Goal: Transaction & Acquisition: Purchase product/service

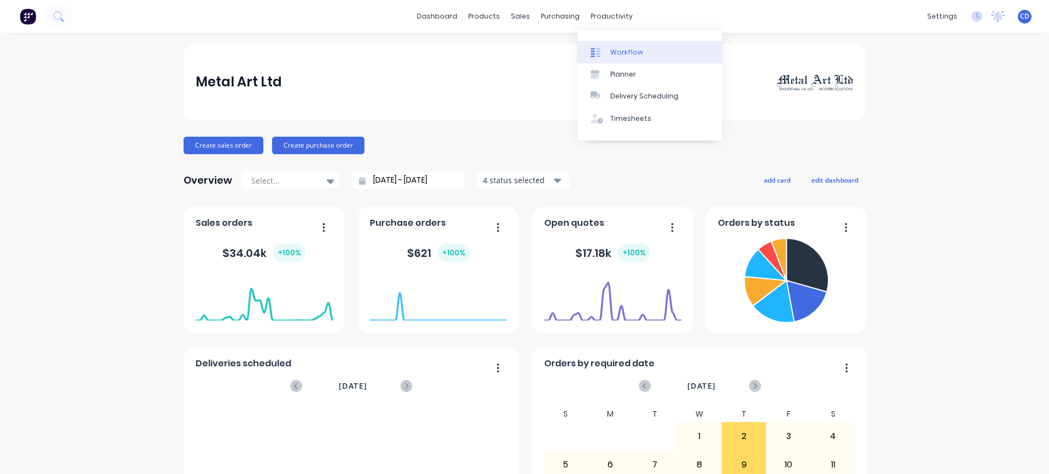
click at [621, 52] on div "Workflow" at bounding box center [626, 53] width 33 height 10
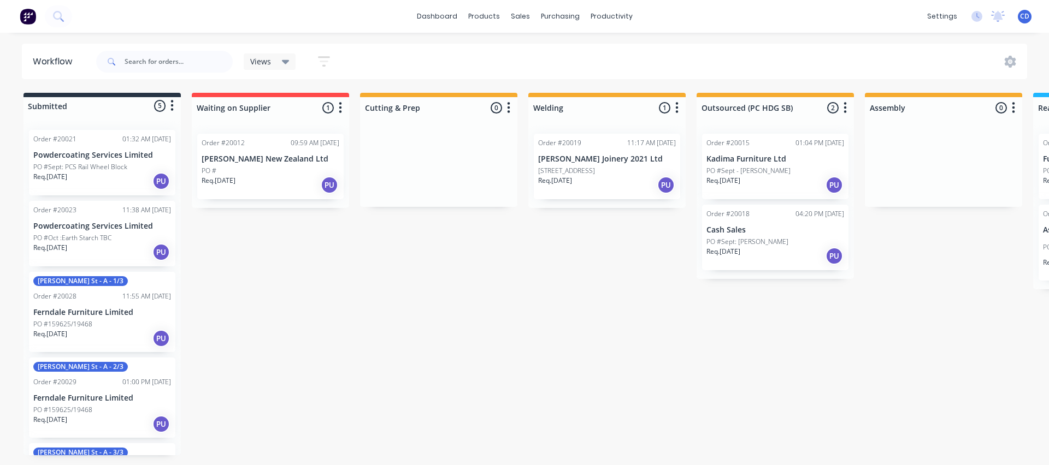
click at [688, 400] on html "dashboard products sales purchasing productivity dashboard products Product Cat…" at bounding box center [524, 200] width 1049 height 400
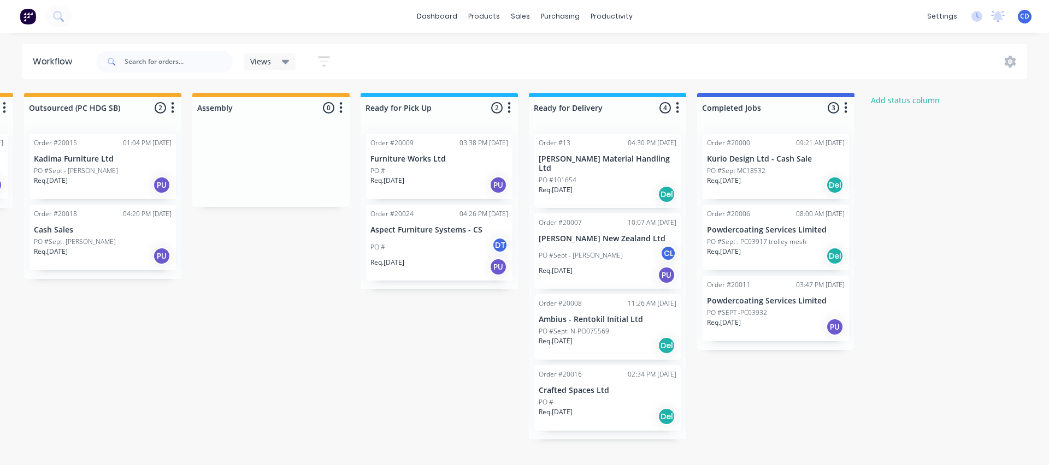
scroll to position [0, 679]
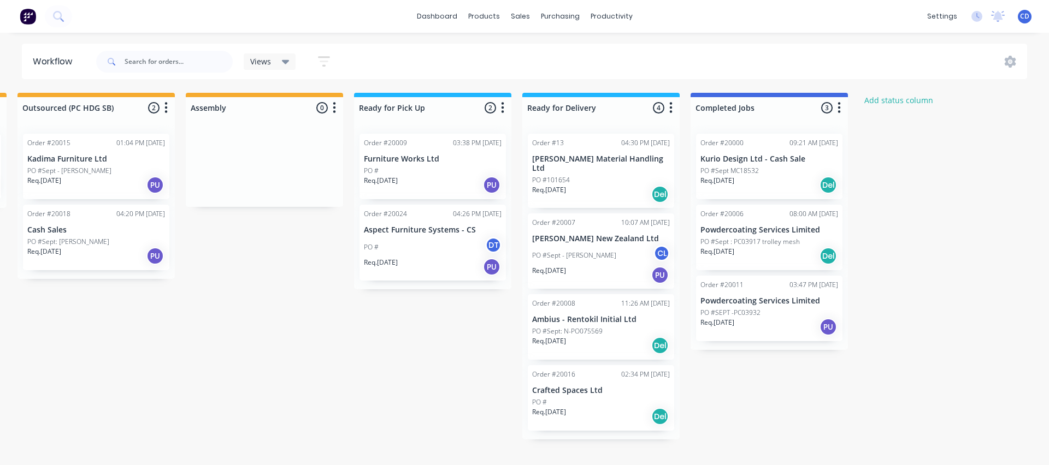
click at [755, 162] on p "Kurio Design Ltd - Cash Sale" at bounding box center [769, 159] width 138 height 9
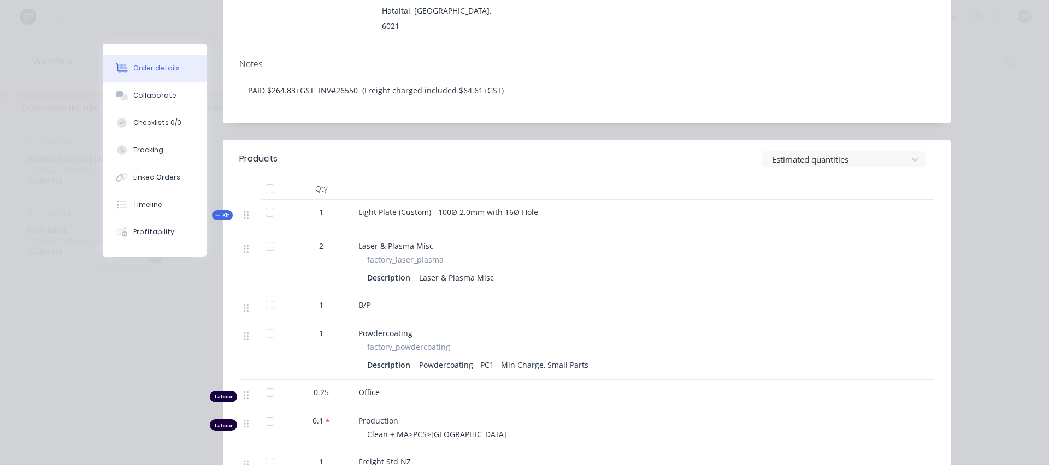
scroll to position [164, 0]
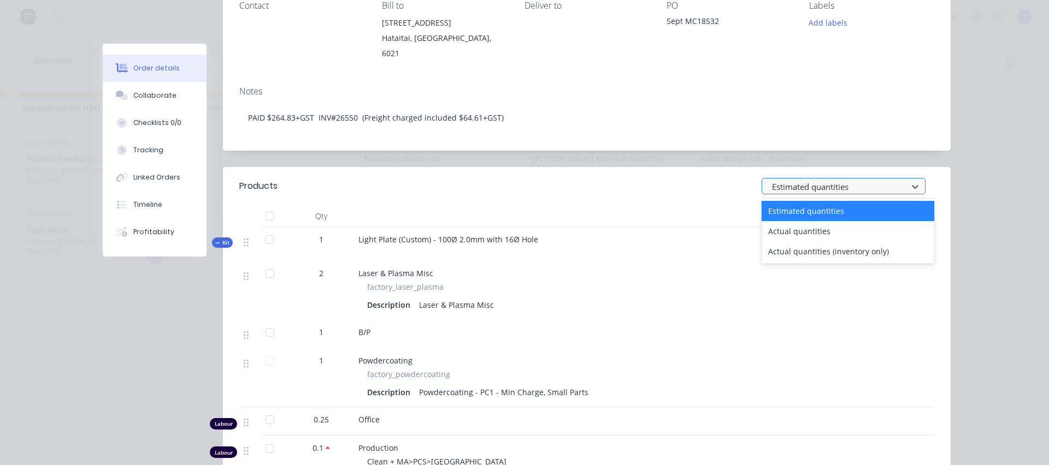
click at [807, 180] on div at bounding box center [836, 187] width 131 height 14
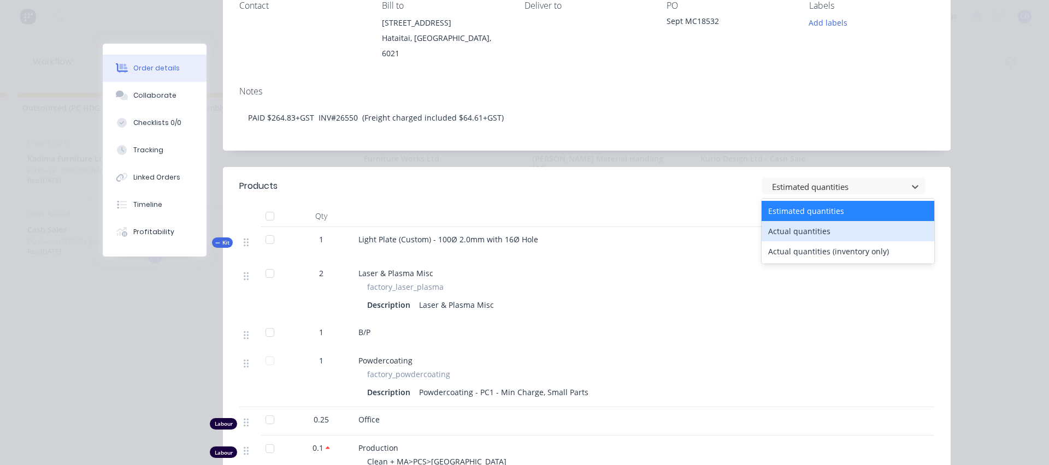
click at [796, 221] on div "Actual quantities" at bounding box center [847, 231] width 173 height 20
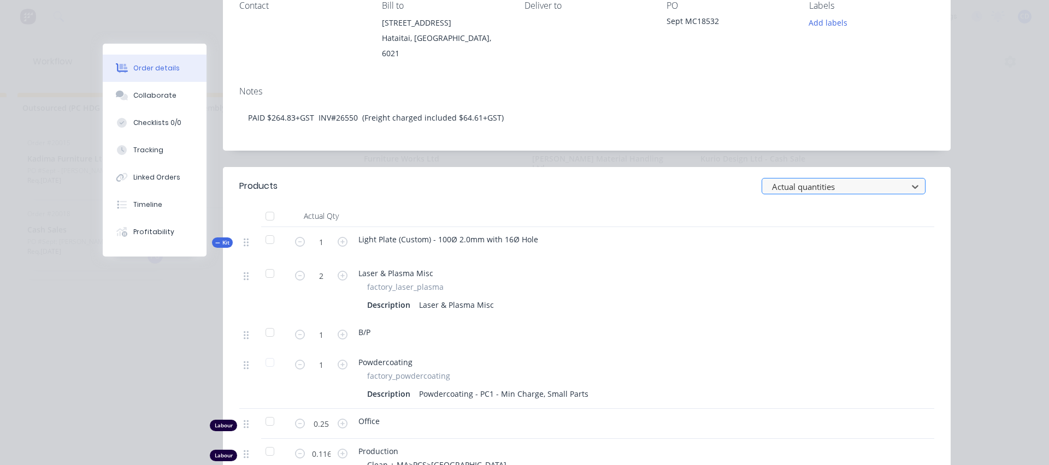
click at [799, 180] on div at bounding box center [836, 187] width 131 height 14
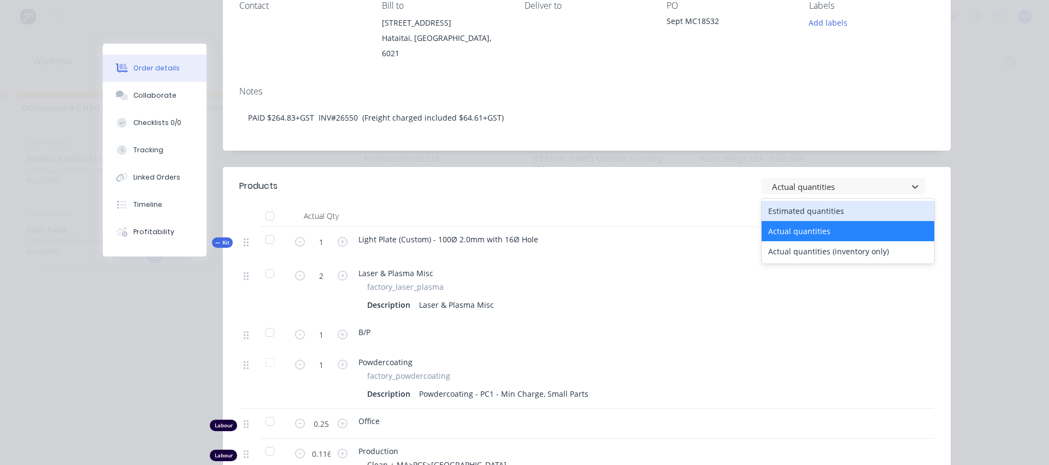
click at [779, 201] on div "Estimated quantities" at bounding box center [847, 211] width 173 height 20
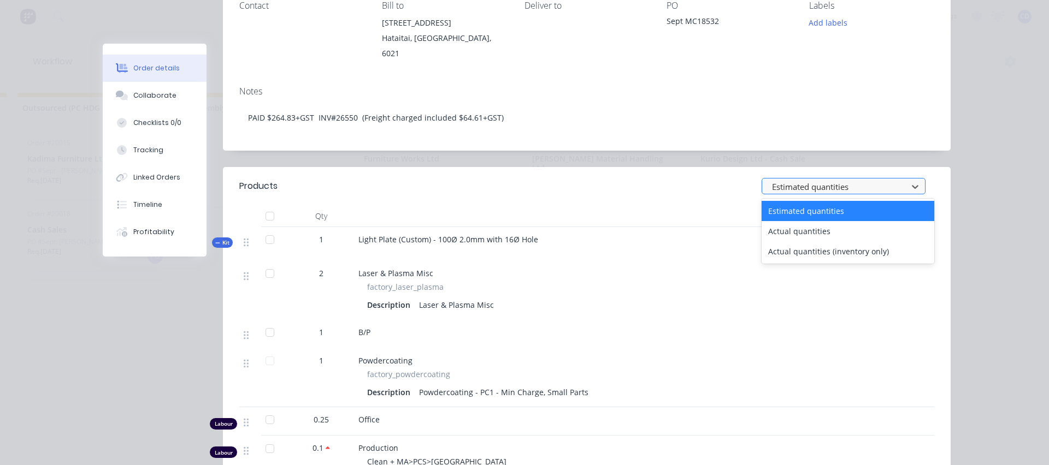
click at [786, 180] on div at bounding box center [836, 187] width 131 height 14
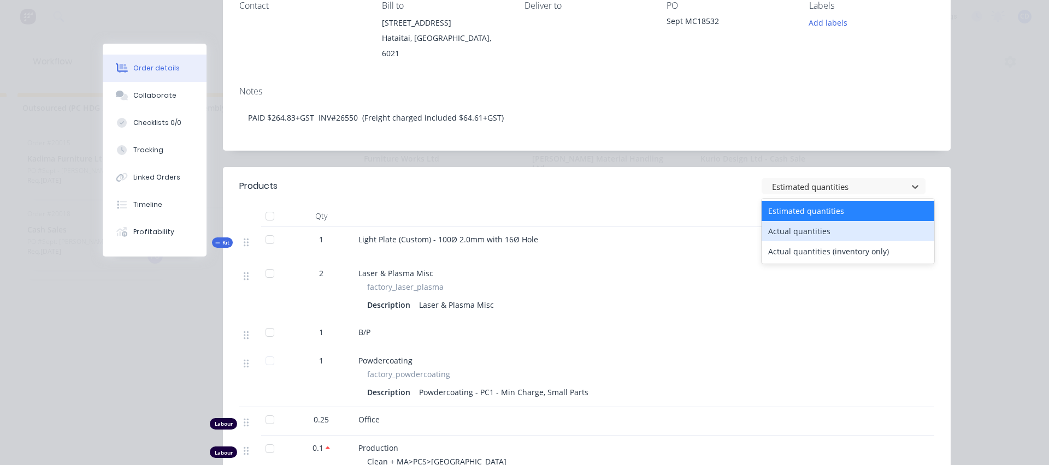
click at [782, 222] on div "Actual quantities" at bounding box center [847, 231] width 173 height 20
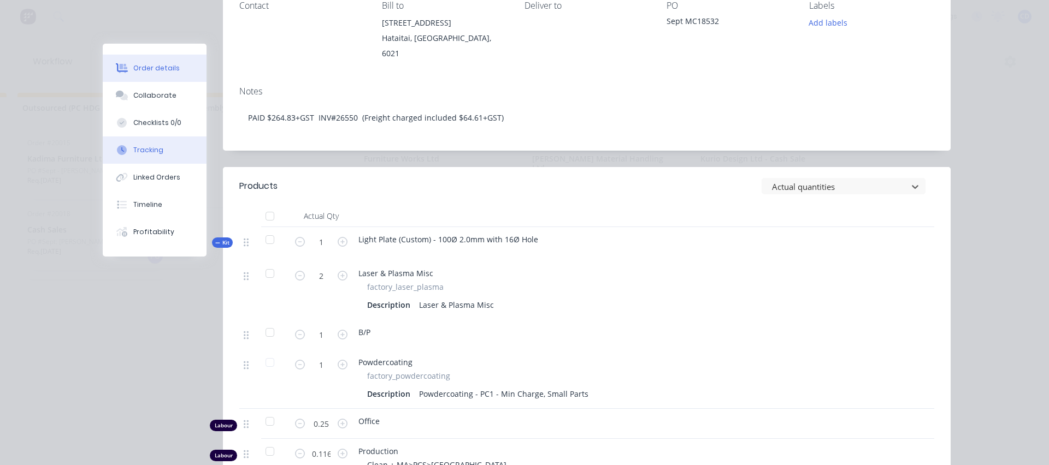
click at [142, 149] on div "Tracking" at bounding box center [148, 150] width 30 height 10
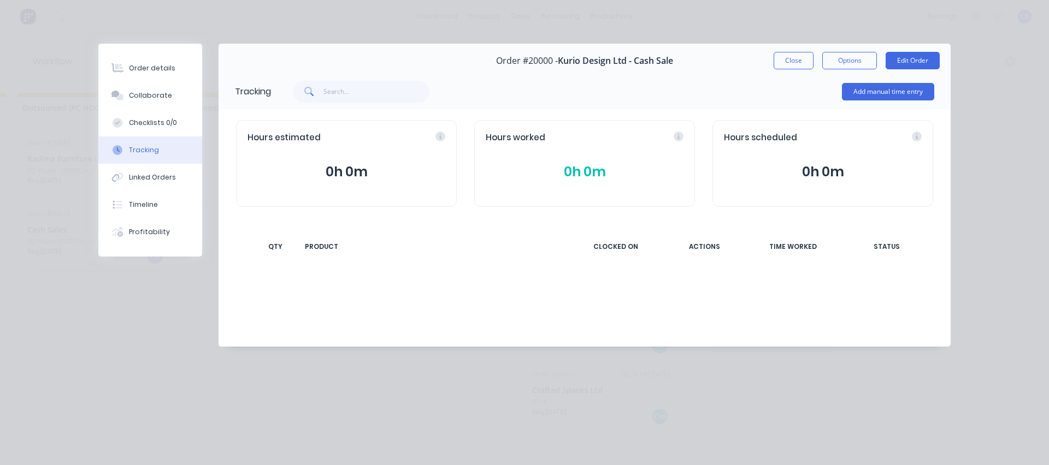
scroll to position [0, 0]
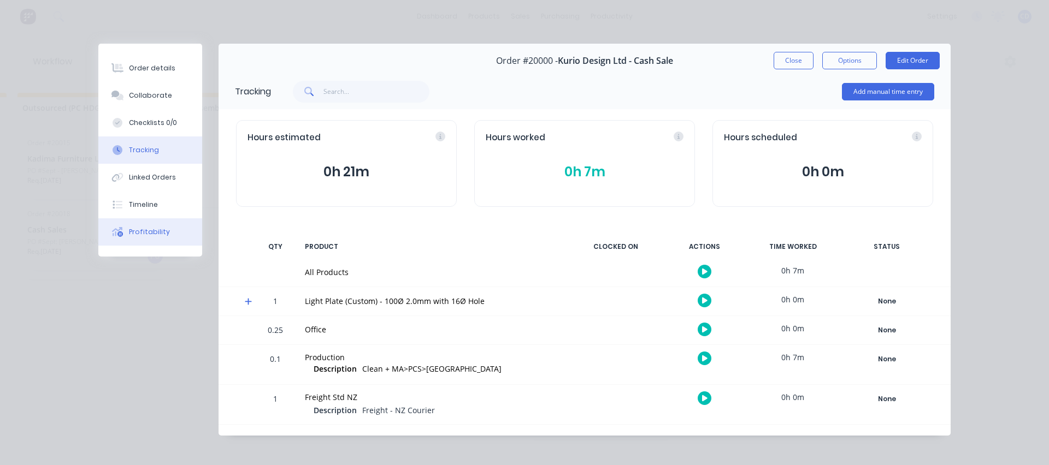
click at [147, 232] on div "Profitability" at bounding box center [149, 232] width 41 height 10
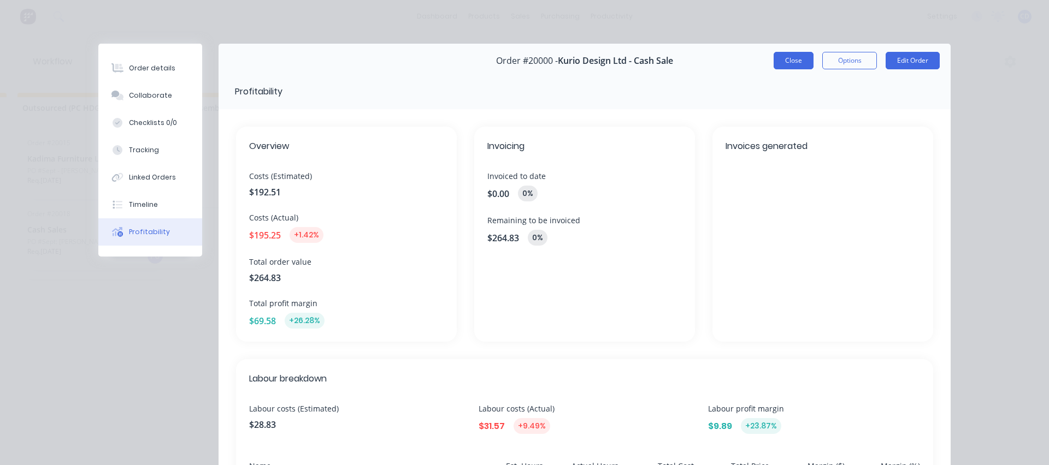
click at [778, 64] on button "Close" at bounding box center [793, 60] width 40 height 17
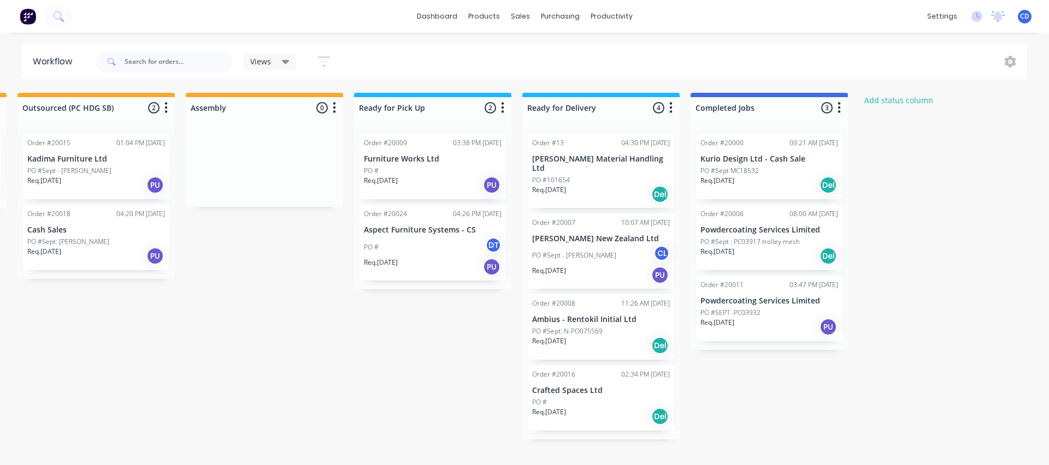
click at [728, 305] on p "Powdercoating Services Limited" at bounding box center [769, 301] width 138 height 9
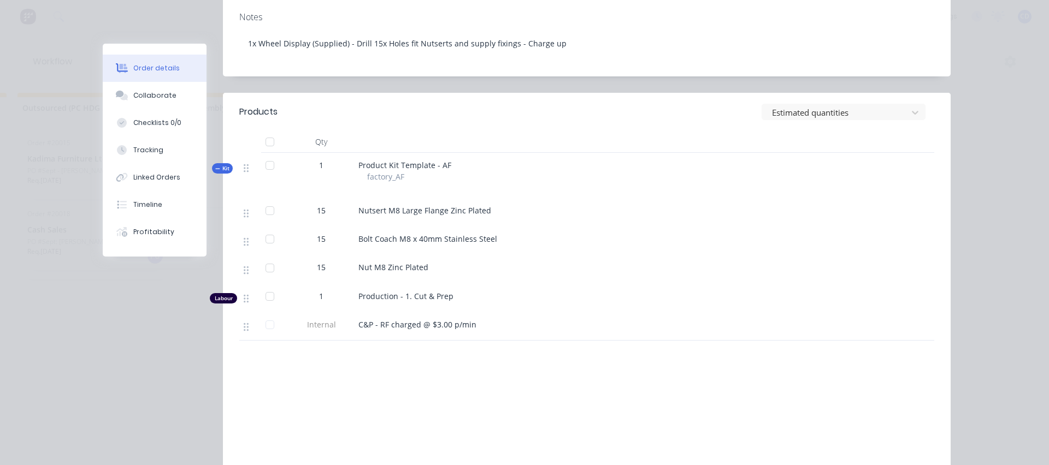
scroll to position [273, 0]
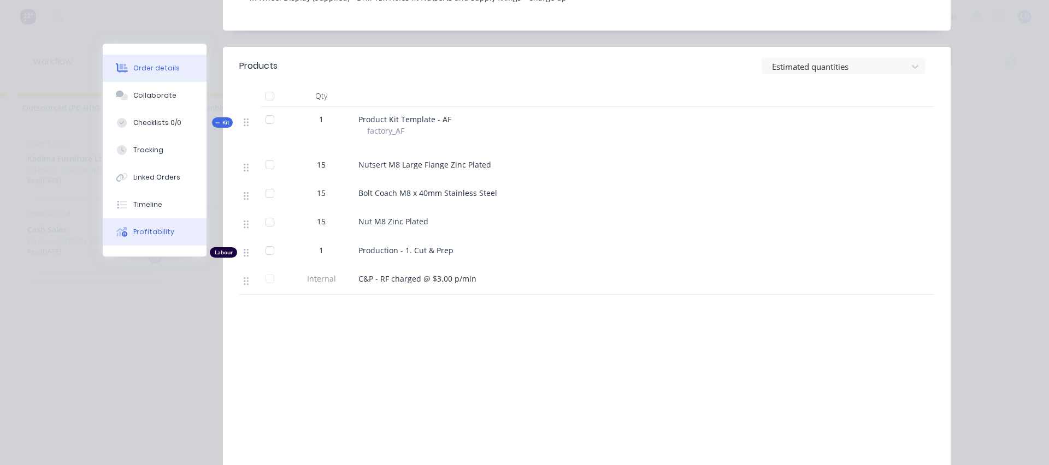
click at [127, 238] on button "Profitability" at bounding box center [155, 231] width 104 height 27
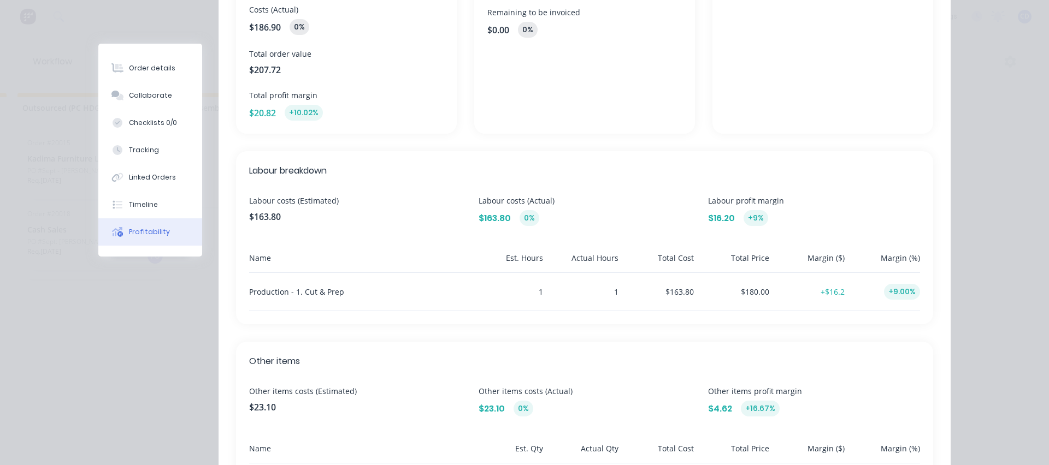
scroll to position [0, 0]
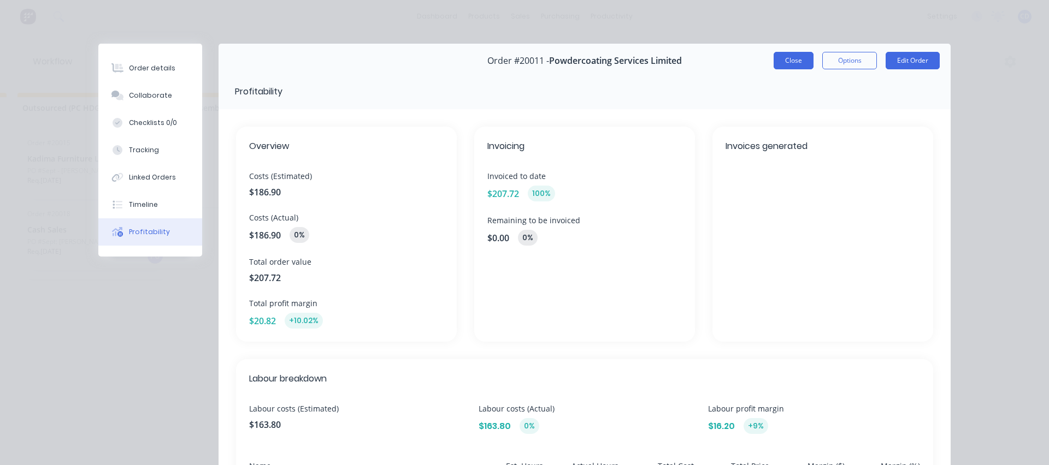
click at [789, 61] on button "Close" at bounding box center [793, 60] width 40 height 17
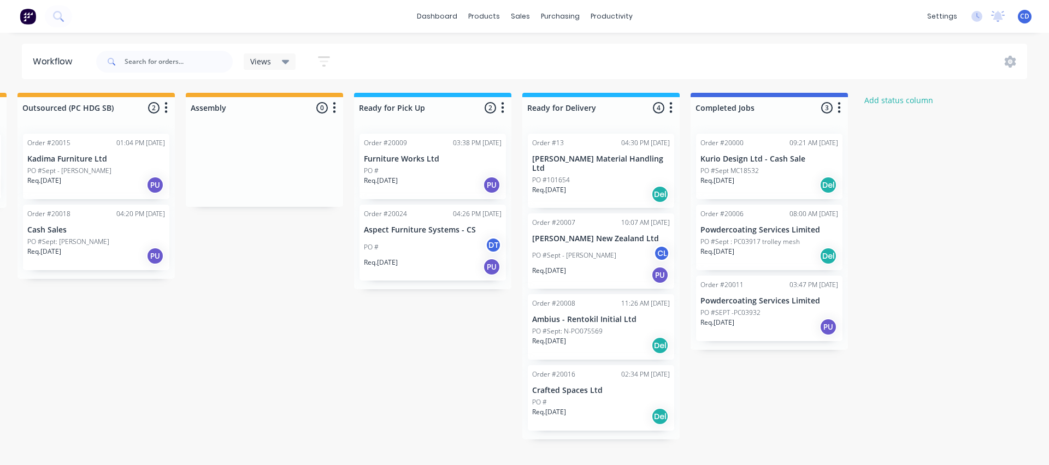
click at [747, 246] on p "PO #Sept : PC03917 trolley mesh" at bounding box center [749, 242] width 99 height 10
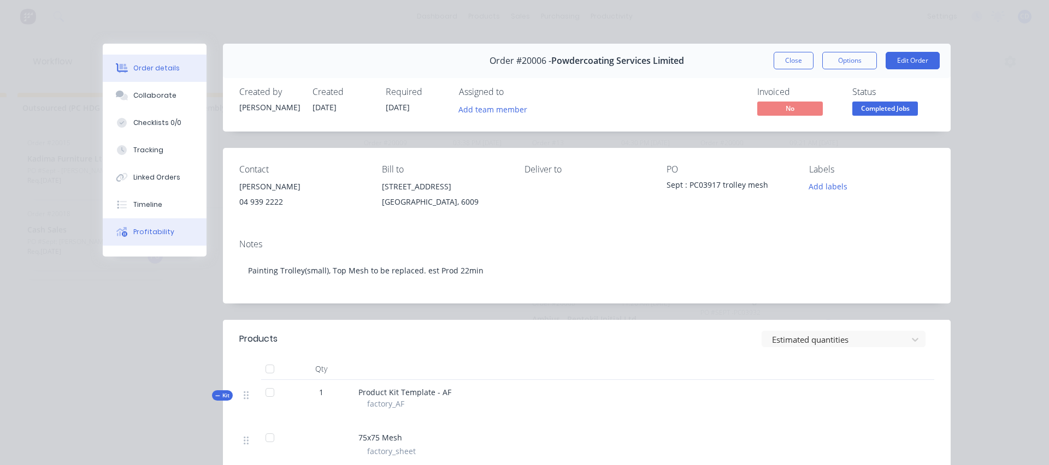
click at [140, 233] on div "Profitability" at bounding box center [153, 232] width 41 height 10
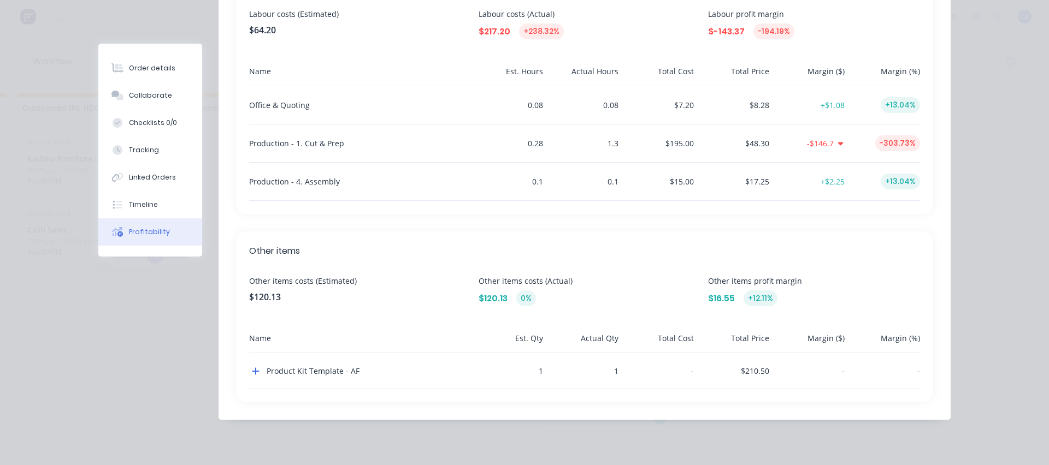
scroll to position [401, 0]
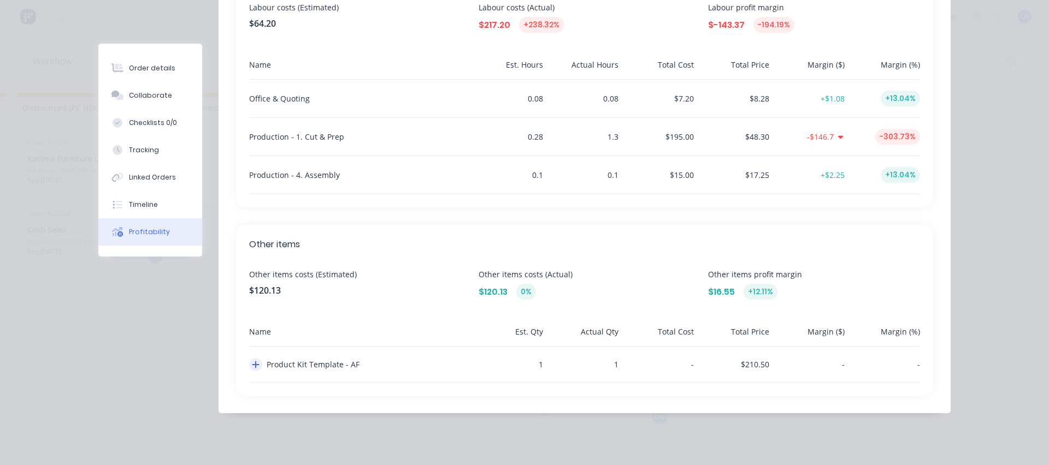
click at [252, 364] on icon "button" at bounding box center [255, 365] width 7 height 7
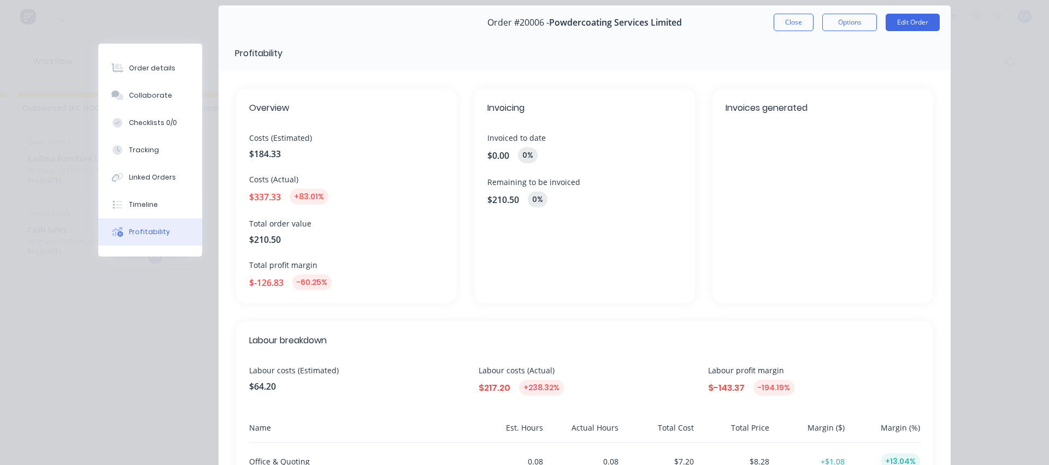
scroll to position [0, 0]
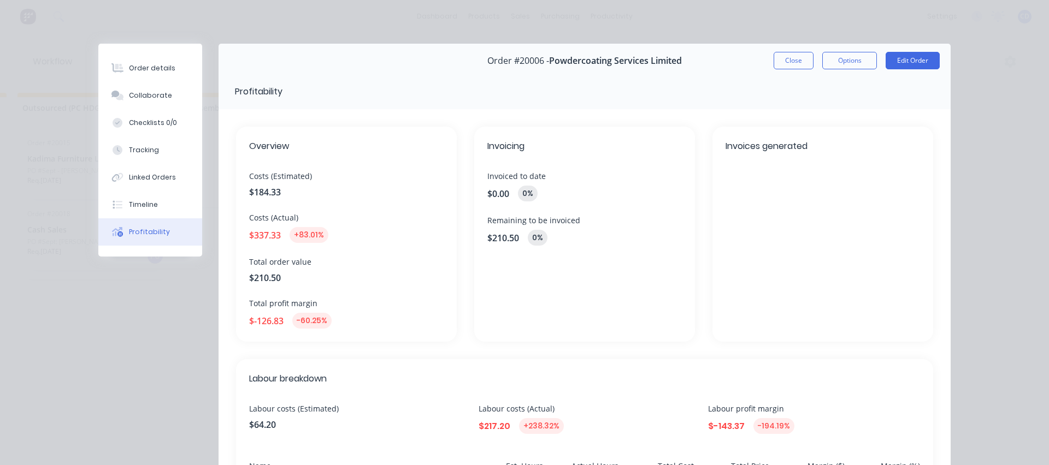
click at [787, 59] on button "Close" at bounding box center [793, 60] width 40 height 17
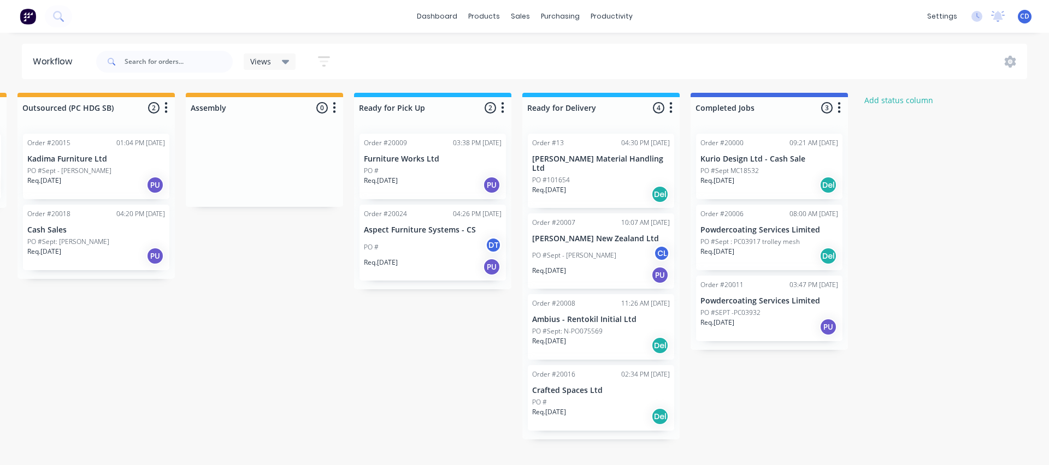
click at [582, 338] on div "Req. [DATE] Del" at bounding box center [601, 345] width 138 height 19
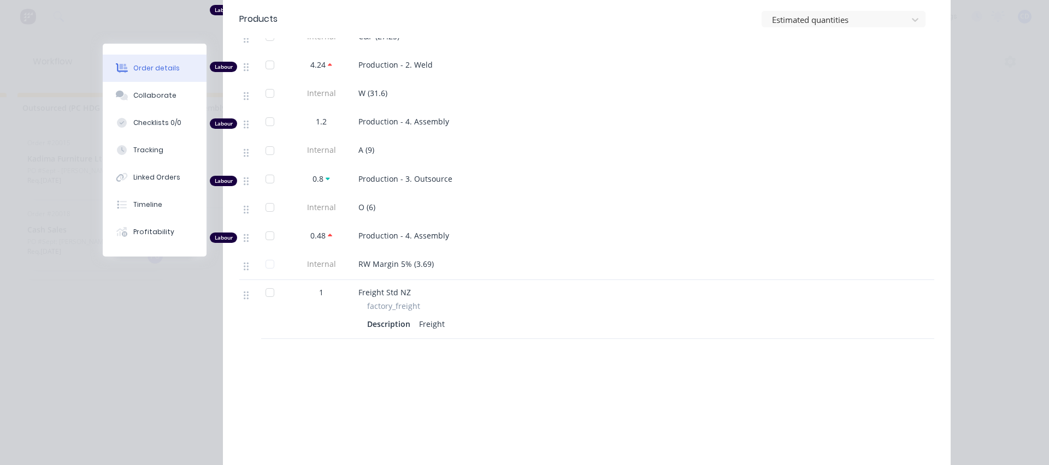
scroll to position [2403, 0]
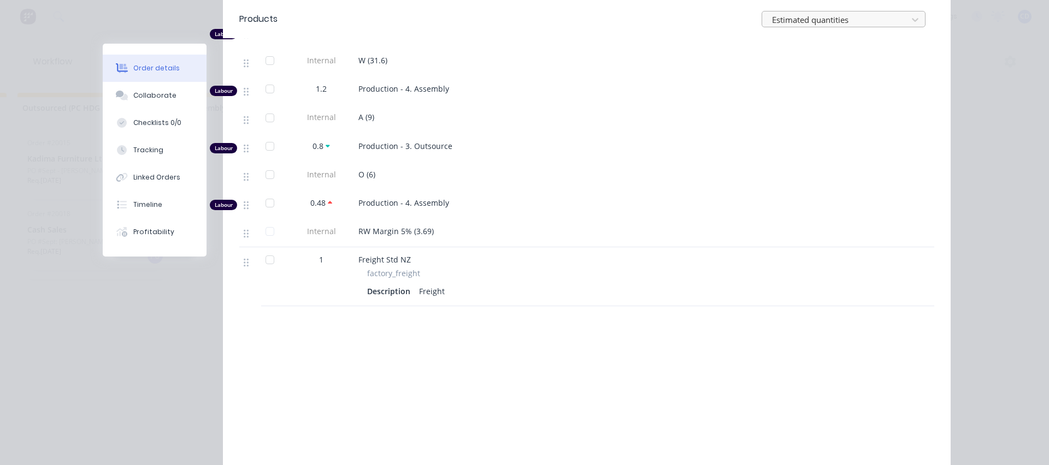
click at [798, 21] on div at bounding box center [836, 20] width 131 height 14
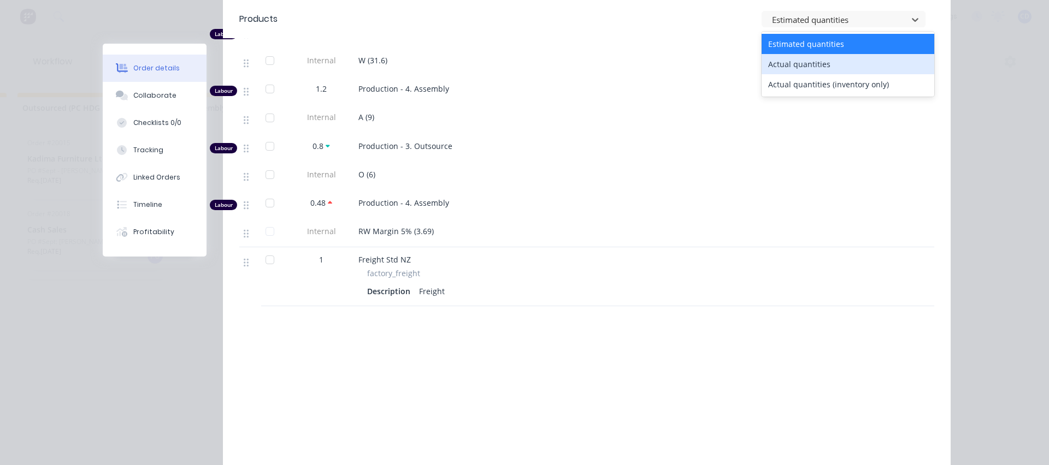
click at [791, 60] on div "Actual quantities" at bounding box center [847, 64] width 173 height 20
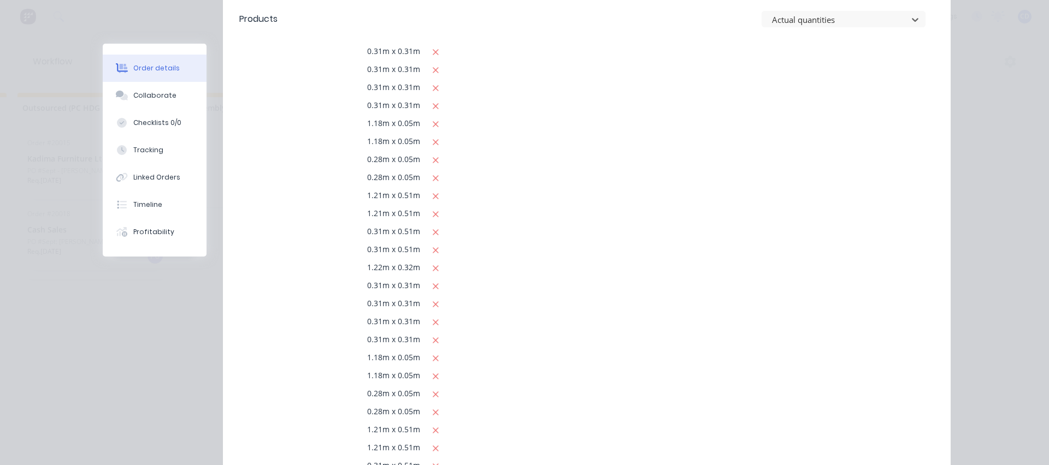
scroll to position [1475, 0]
click at [153, 229] on div "Profitability" at bounding box center [153, 232] width 41 height 10
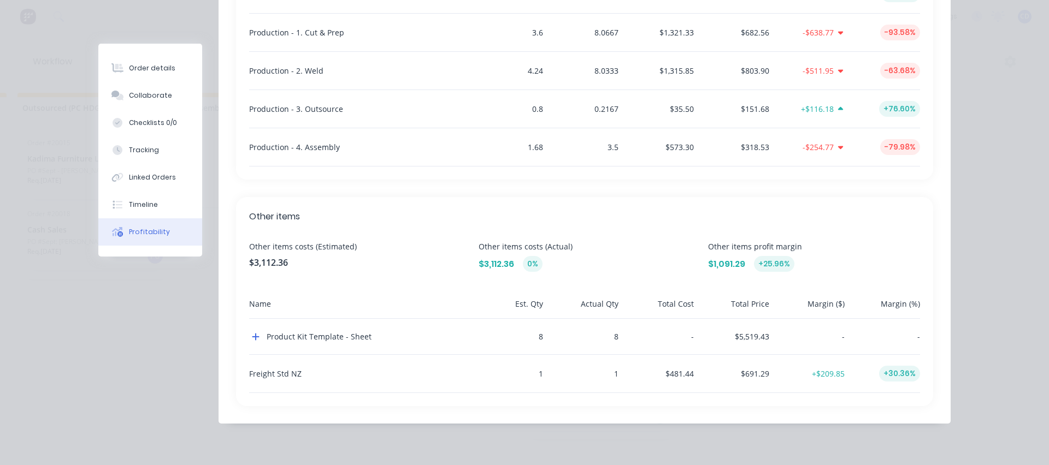
scroll to position [516, 0]
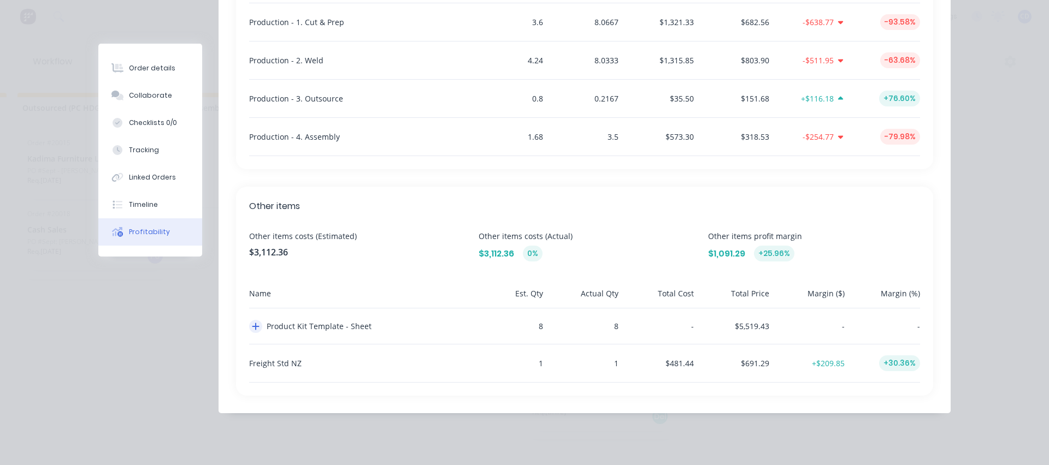
click at [252, 326] on icon "button" at bounding box center [256, 326] width 8 height 9
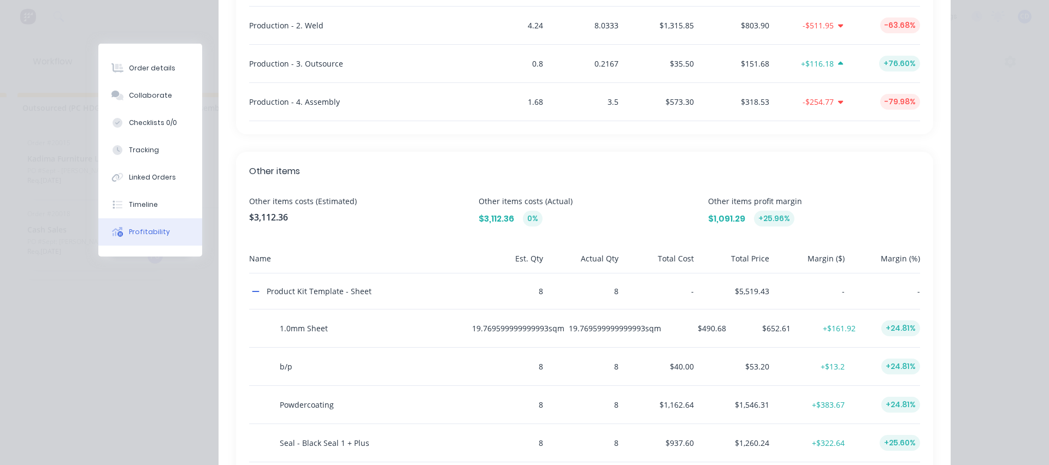
scroll to position [451, 0]
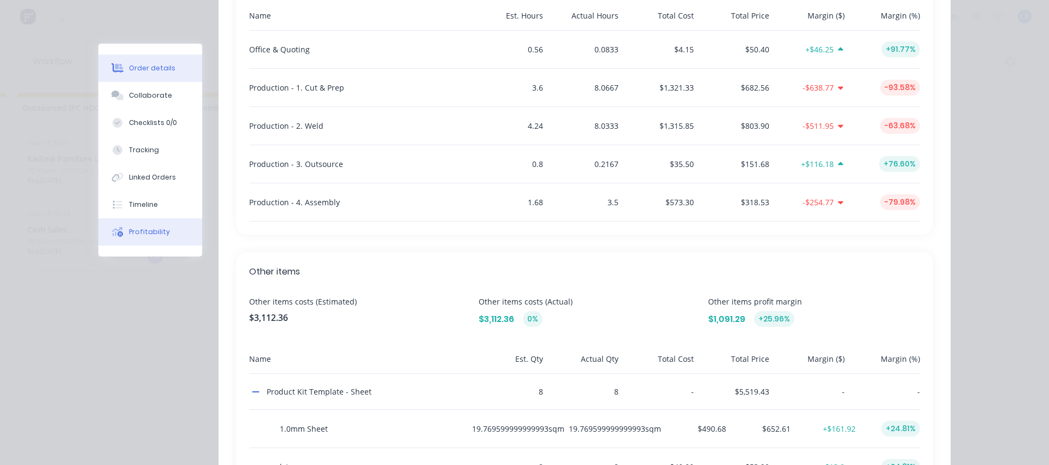
click at [144, 73] on div "Order details" at bounding box center [152, 68] width 46 height 10
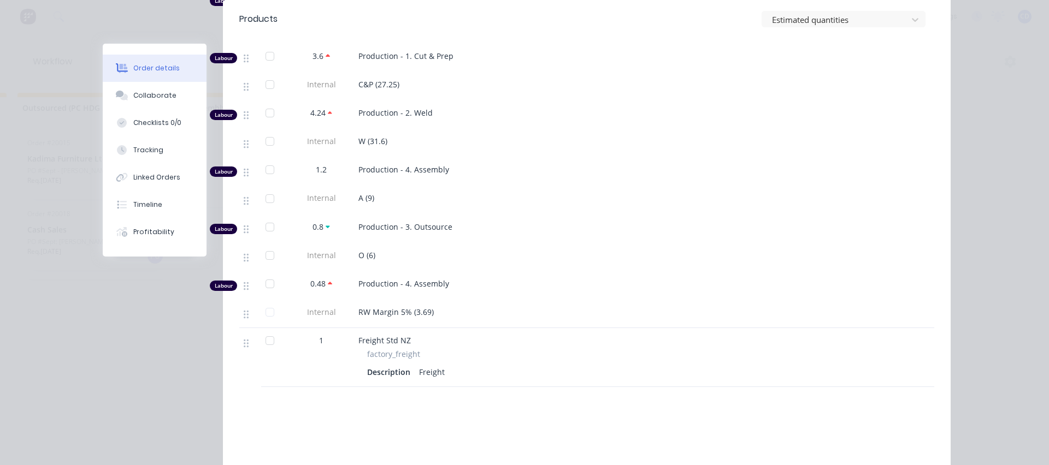
scroll to position [2363, 0]
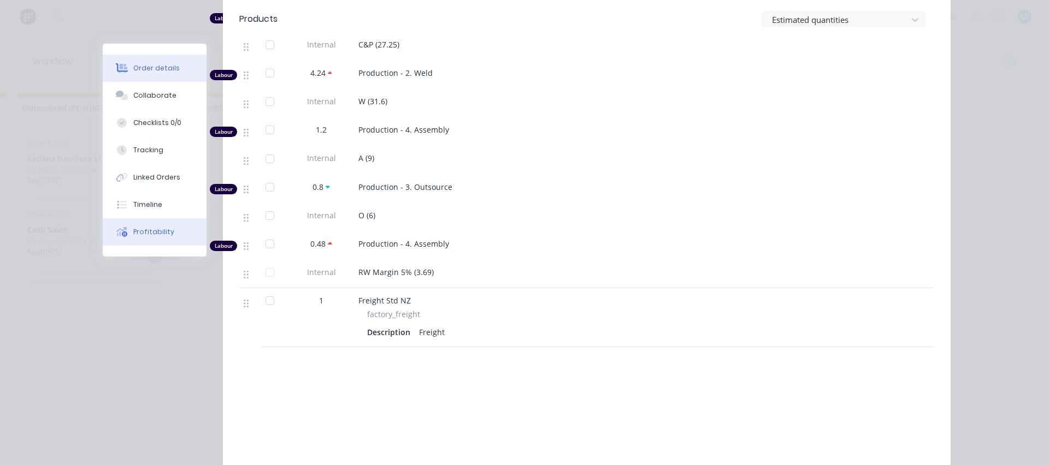
click at [151, 231] on div "Profitability" at bounding box center [153, 232] width 41 height 10
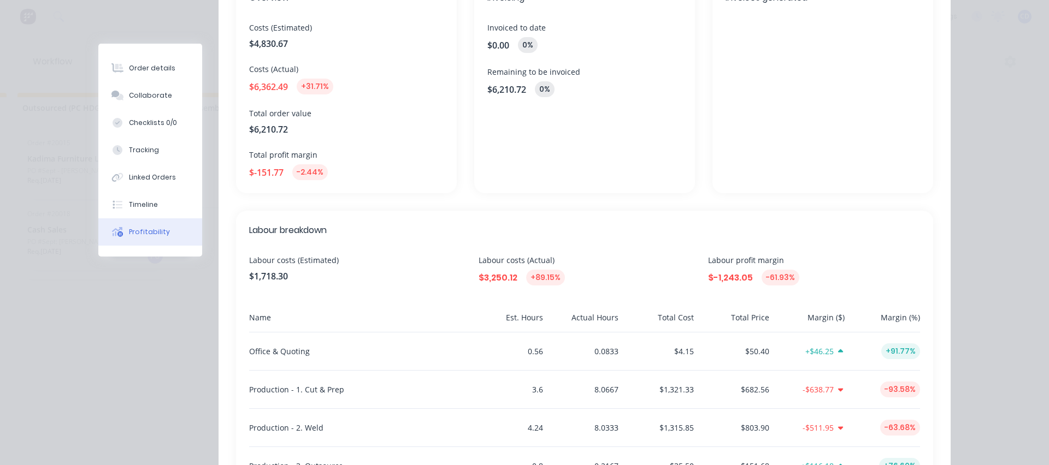
scroll to position [164, 0]
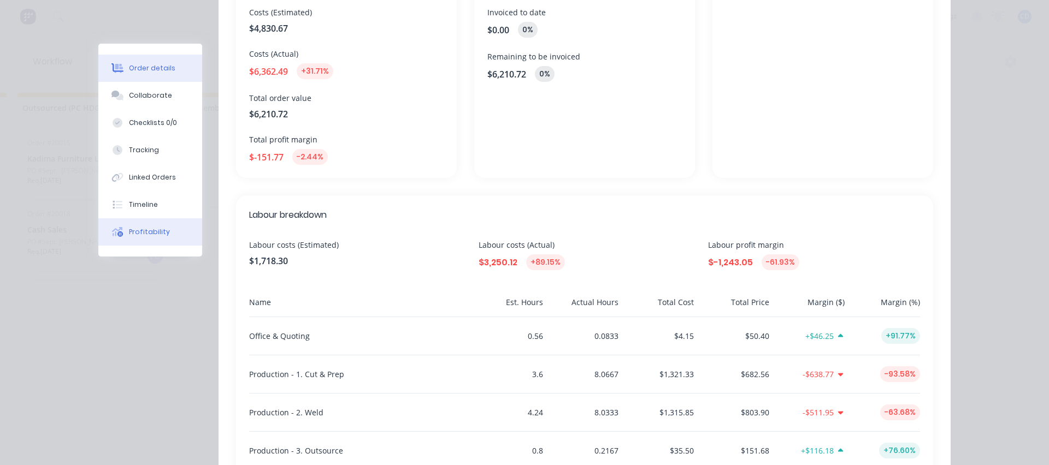
click at [141, 67] on div "Order details" at bounding box center [152, 68] width 46 height 10
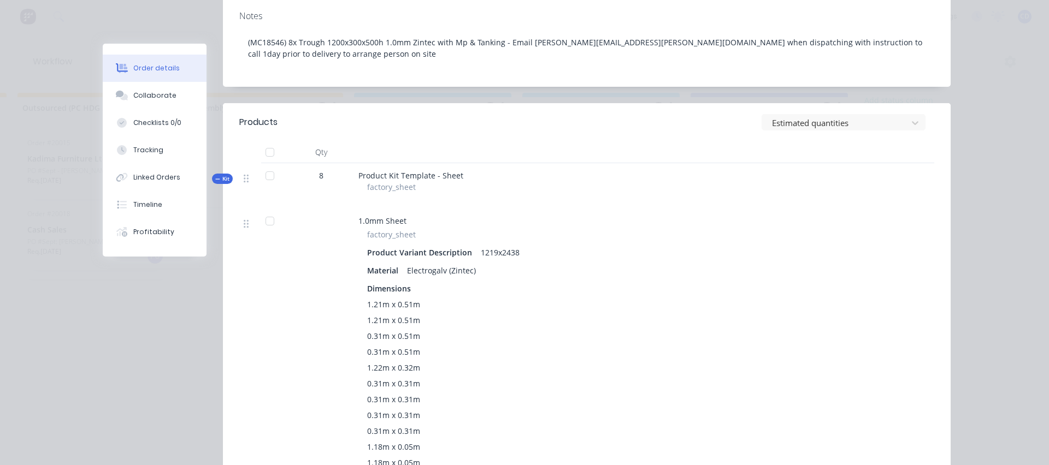
scroll to position [382, 0]
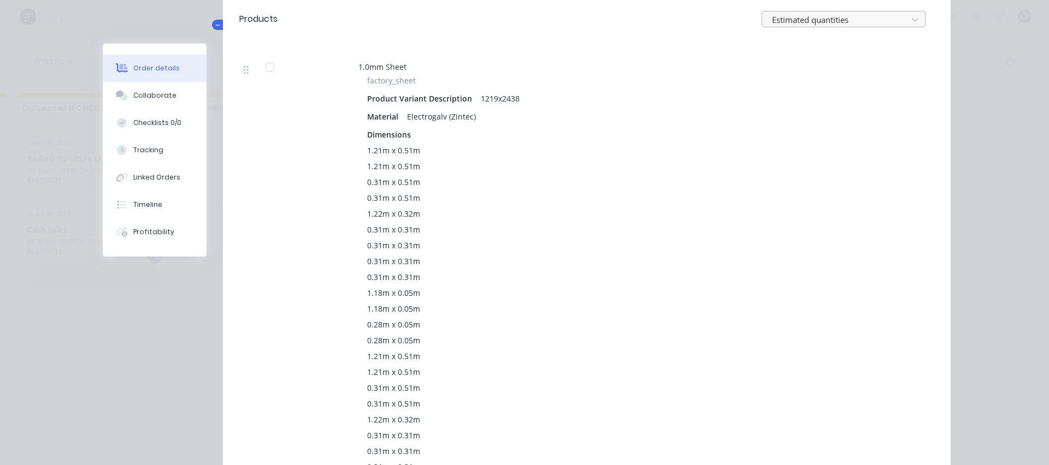
click at [822, 22] on div at bounding box center [836, 20] width 131 height 14
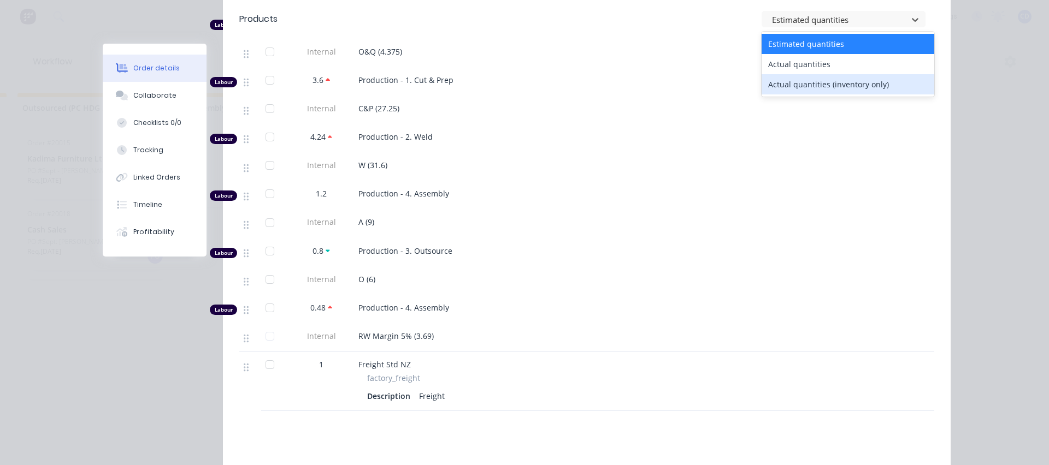
scroll to position [2294, 0]
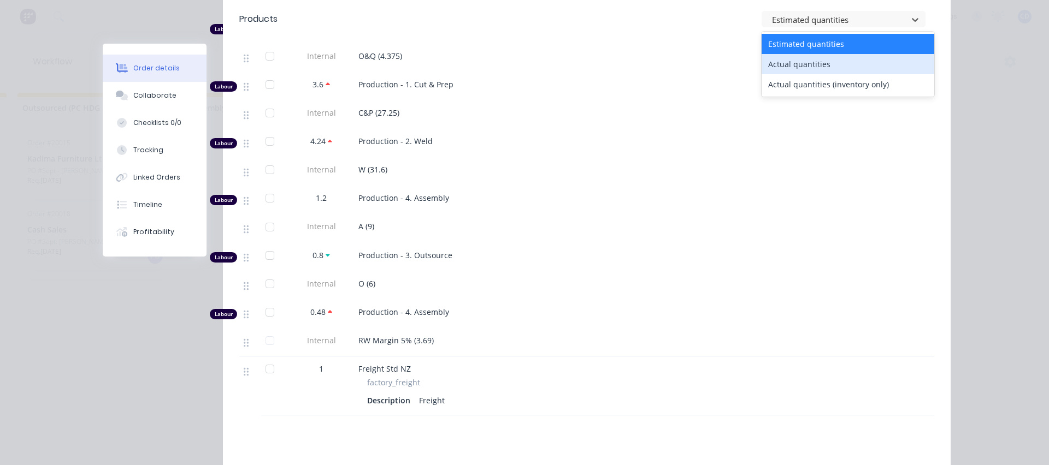
click at [775, 65] on div "Actual quantities" at bounding box center [847, 64] width 173 height 20
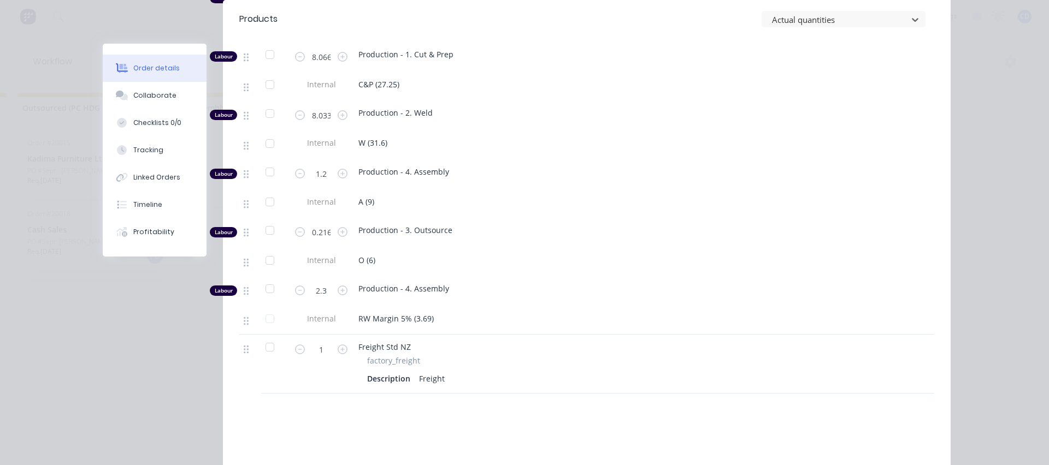
scroll to position [2567, 0]
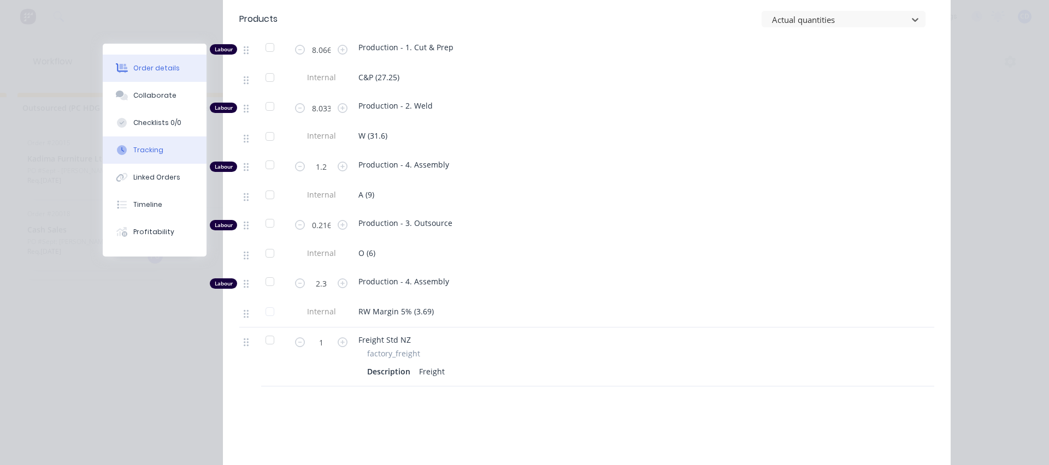
click at [164, 150] on button "Tracking" at bounding box center [155, 150] width 104 height 27
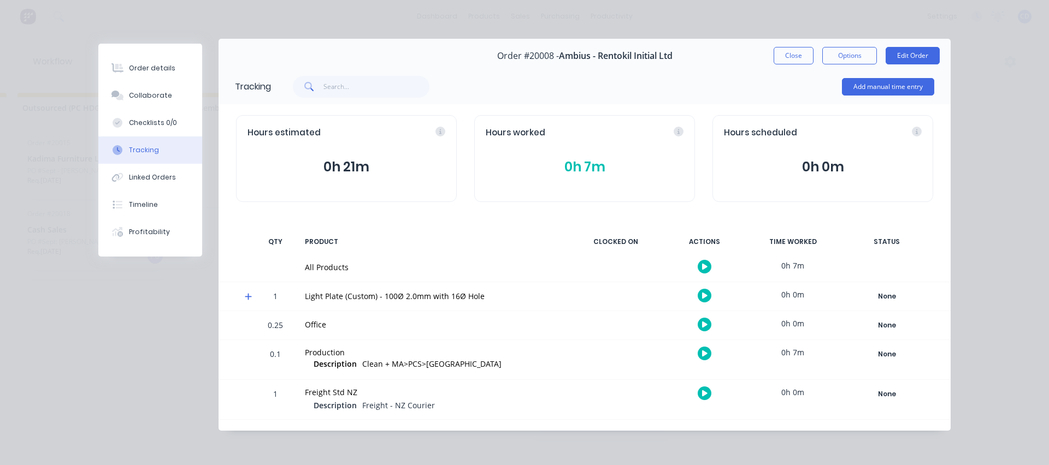
scroll to position [0, 0]
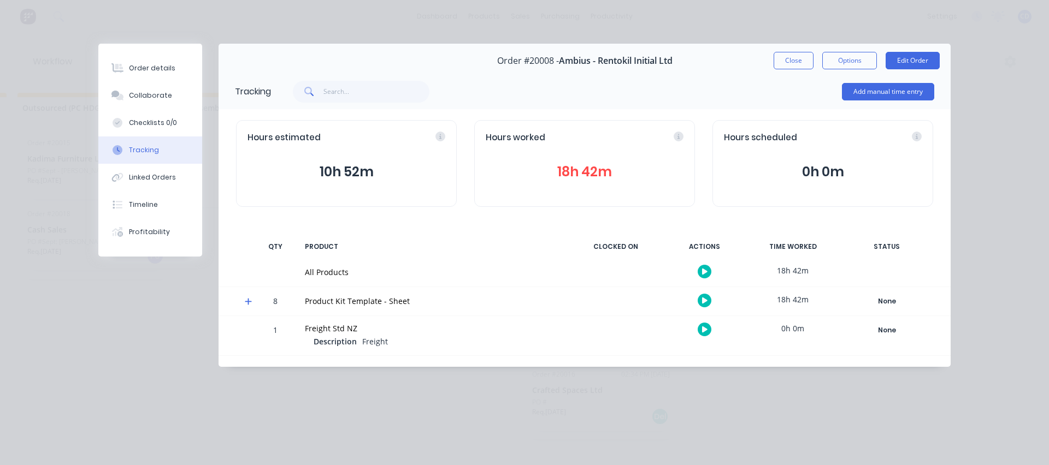
click at [247, 301] on icon at bounding box center [248, 302] width 7 height 8
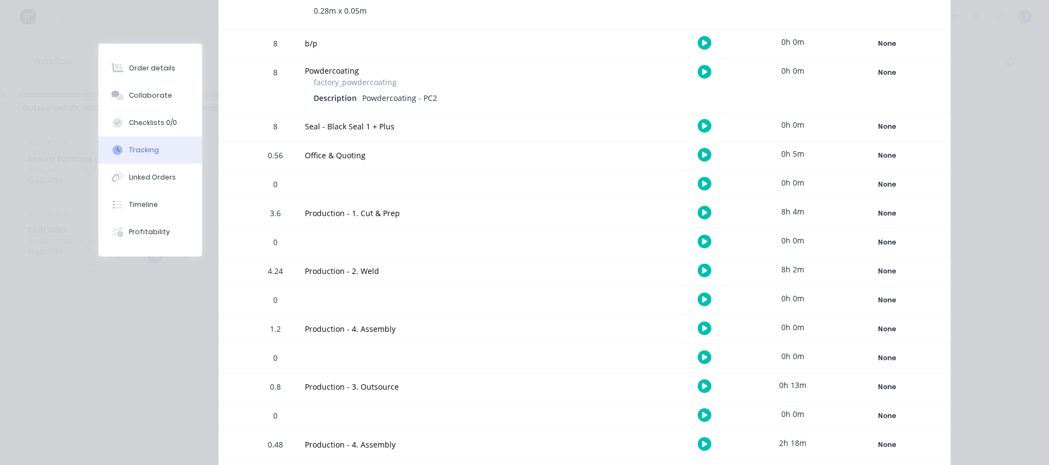
scroll to position [2125, 0]
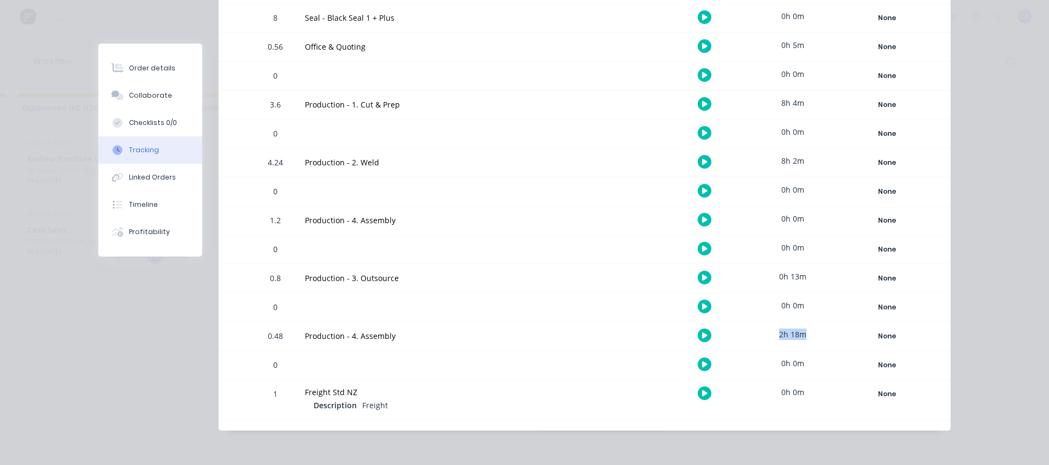
drag, startPoint x: 773, startPoint y: 334, endPoint x: 806, endPoint y: 333, distance: 32.8
click at [806, 333] on div "2h 18m" at bounding box center [793, 334] width 82 height 25
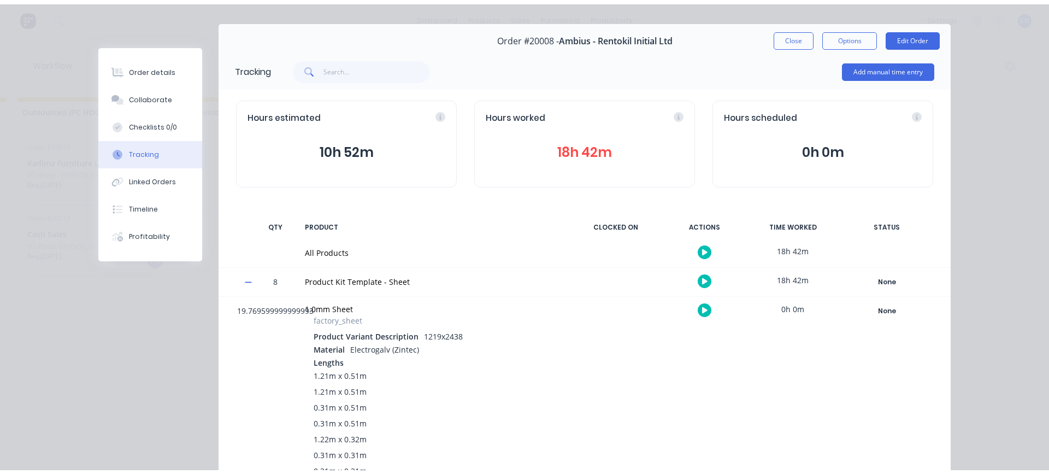
scroll to position [0, 0]
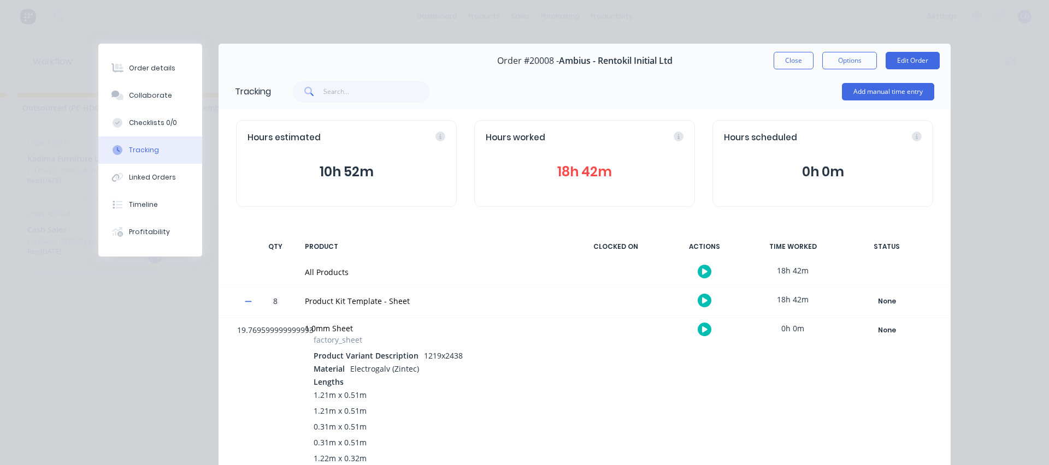
click at [610, 168] on button "18h 42m" at bounding box center [585, 172] width 198 height 21
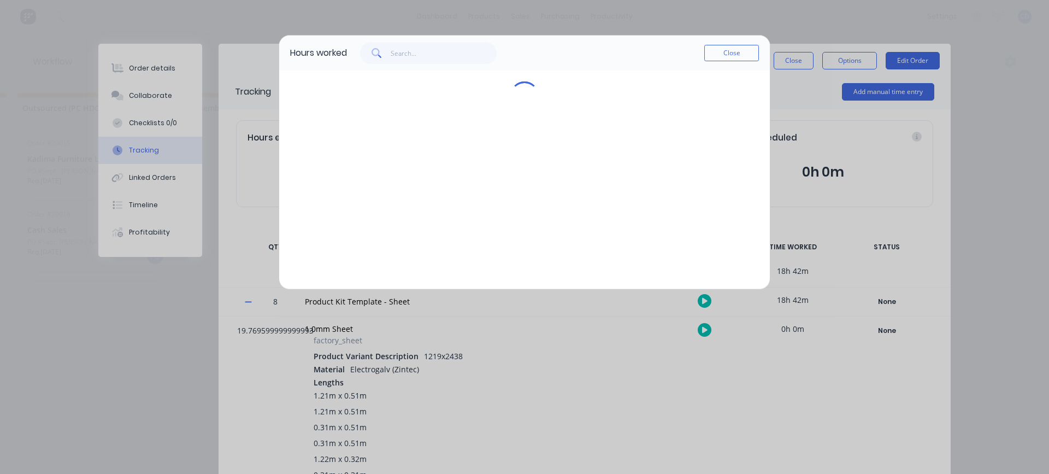
click at [587, 169] on div at bounding box center [524, 179] width 491 height 218
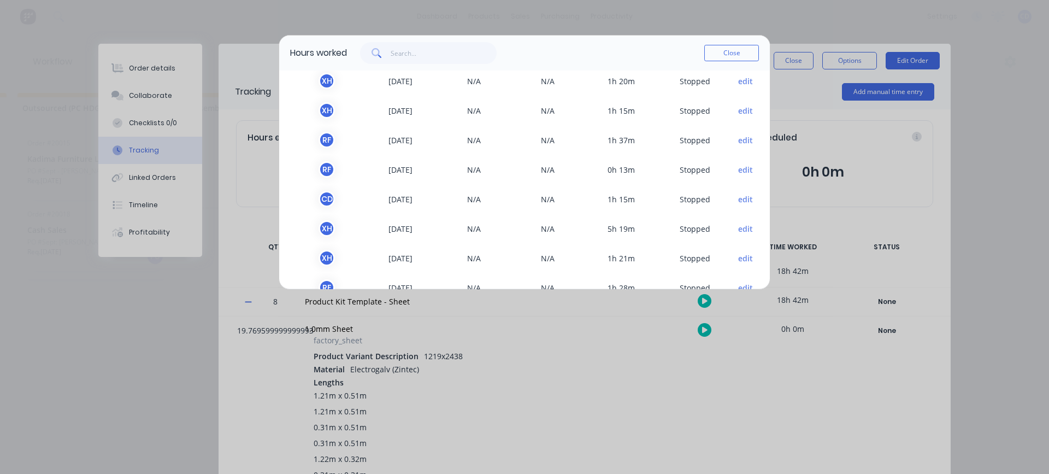
scroll to position [180, 0]
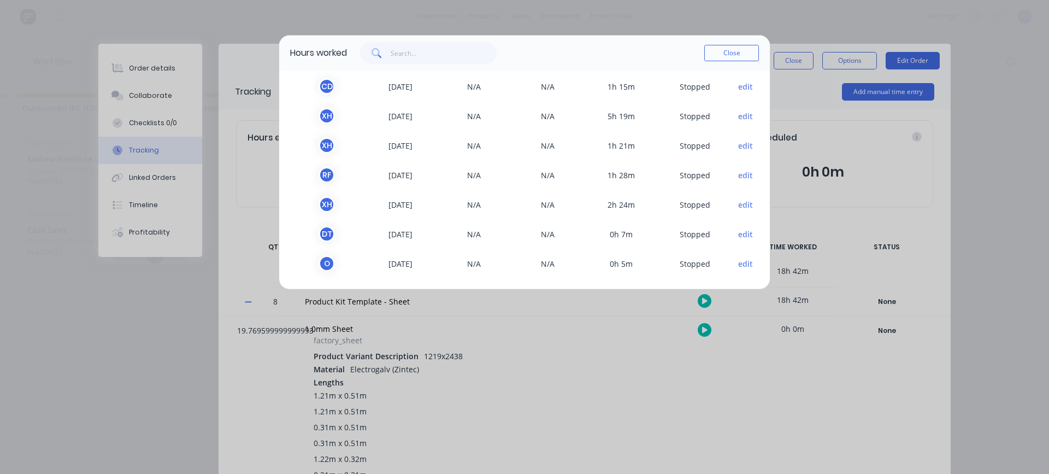
click at [740, 203] on button "edit" at bounding box center [745, 204] width 15 height 11
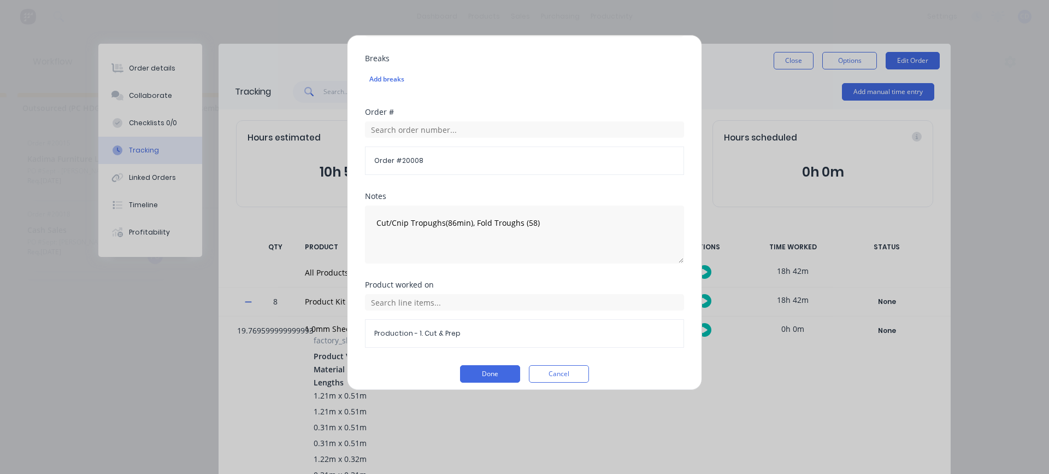
scroll to position [515, 0]
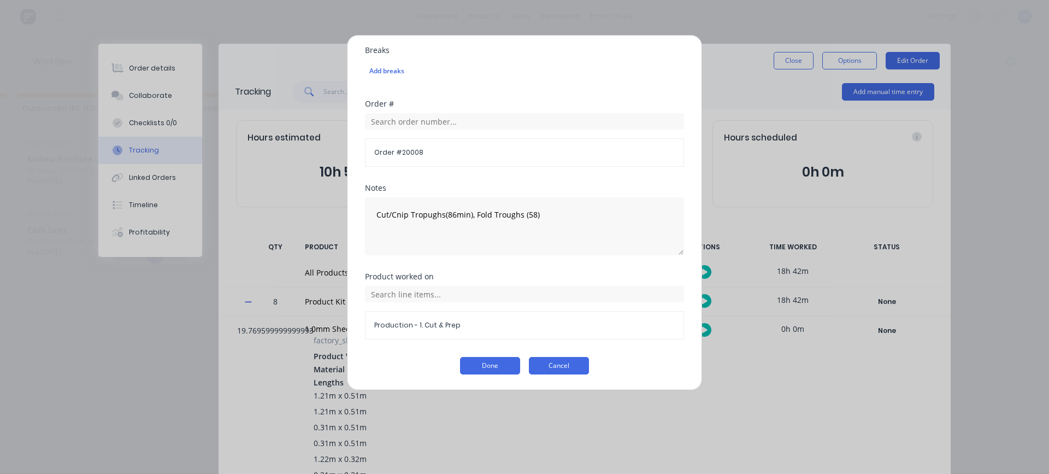
click at [551, 367] on button "Cancel" at bounding box center [559, 365] width 60 height 17
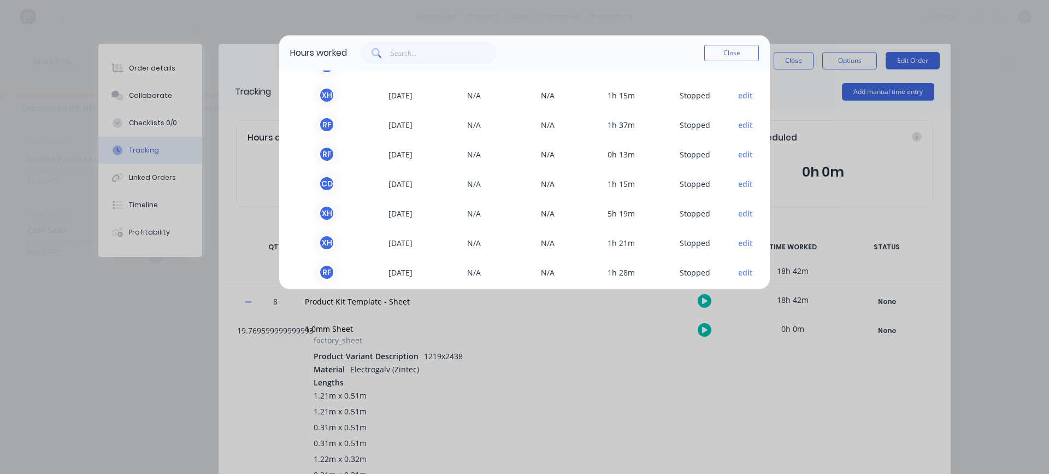
scroll to position [0, 0]
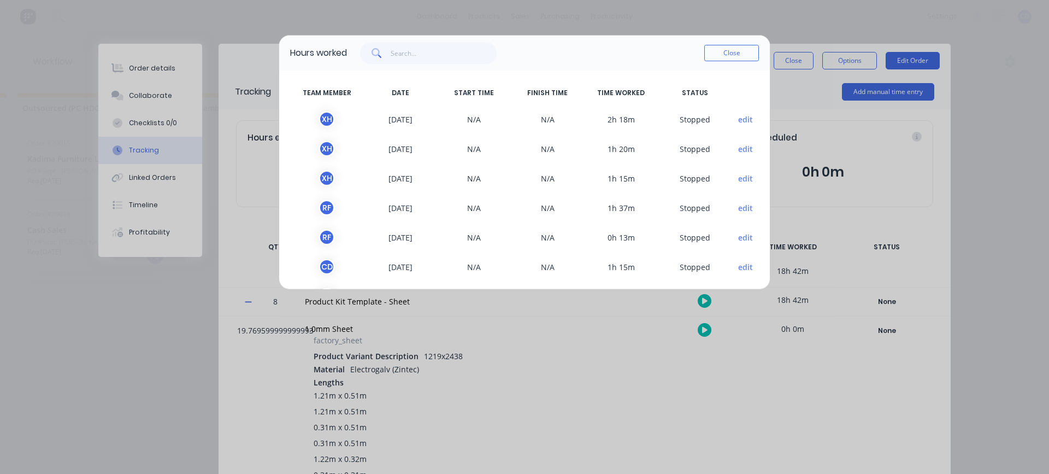
click at [738, 119] on button "edit" at bounding box center [745, 119] width 15 height 11
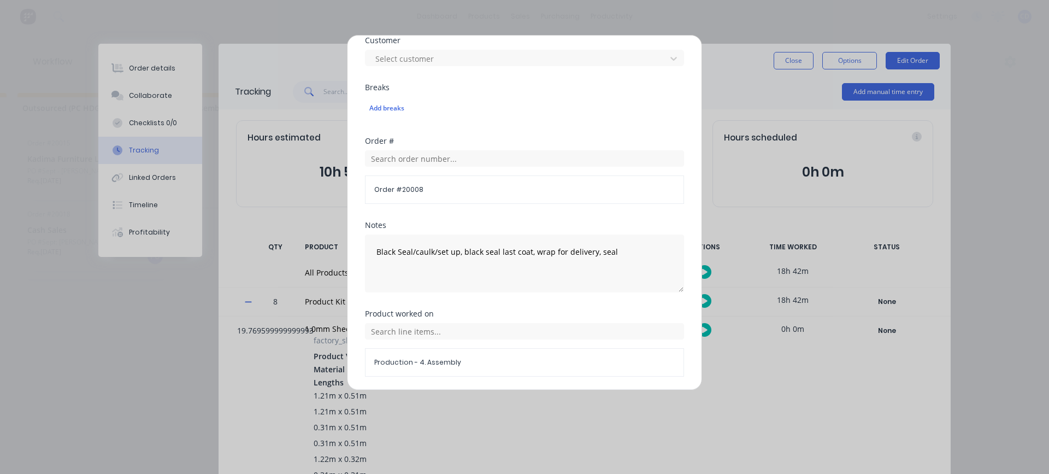
scroll to position [515, 0]
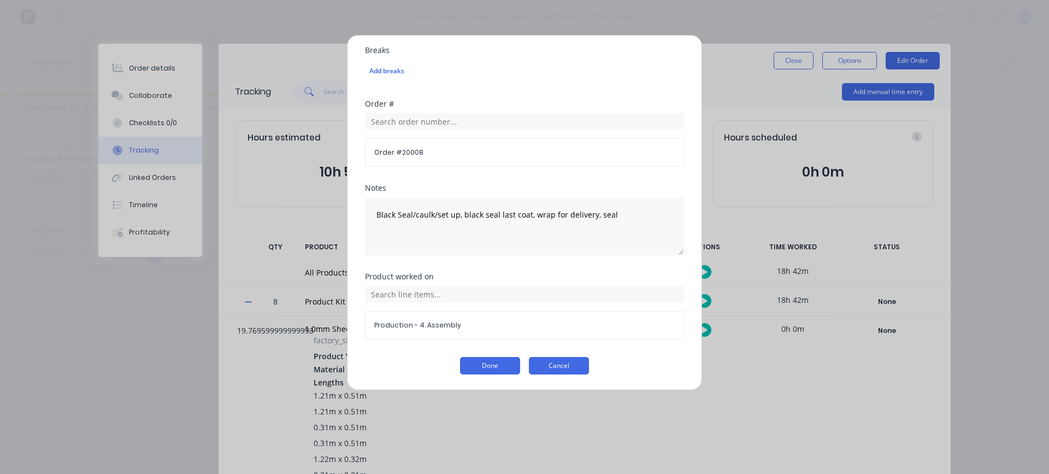
click at [550, 366] on button "Cancel" at bounding box center [559, 365] width 60 height 17
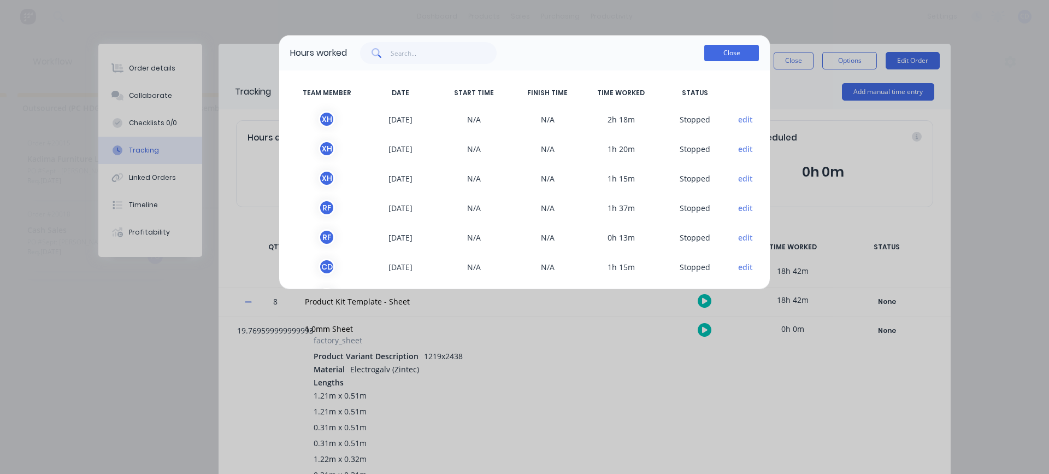
click at [724, 55] on button "Close" at bounding box center [731, 53] width 55 height 16
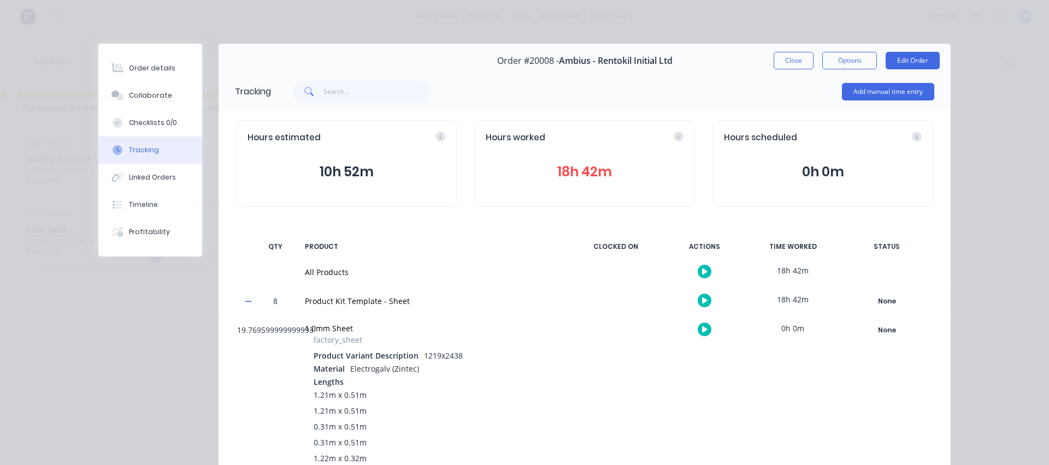
click at [352, 170] on button "10h 52m" at bounding box center [346, 172] width 198 height 21
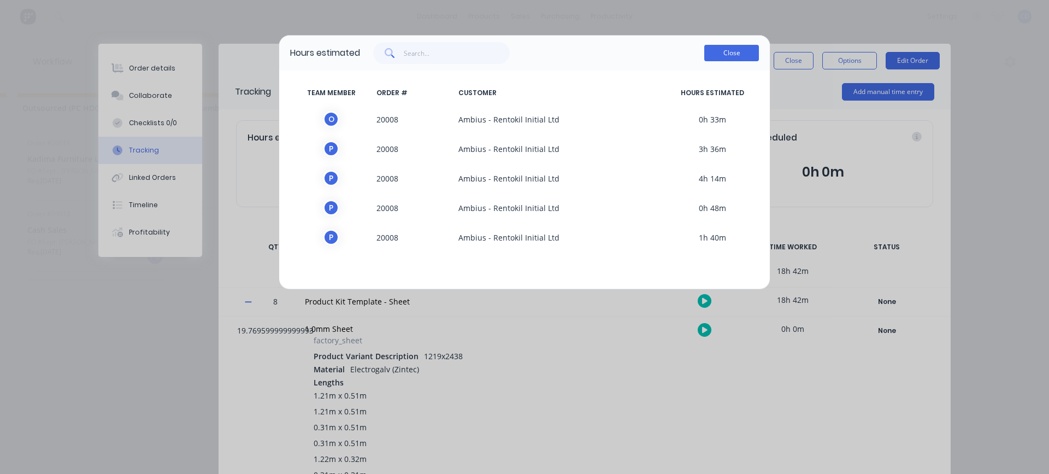
click at [734, 51] on button "Close" at bounding box center [731, 53] width 55 height 16
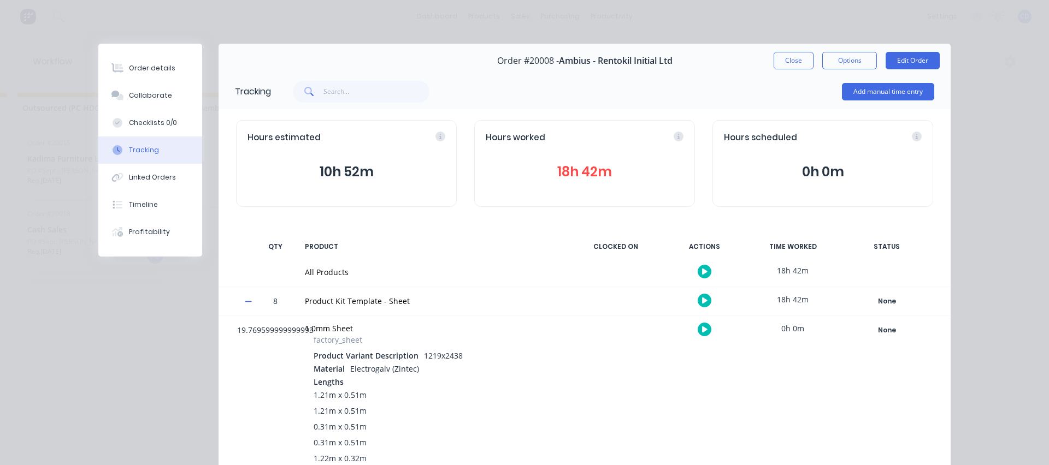
click at [575, 167] on button "18h 42m" at bounding box center [585, 172] width 198 height 21
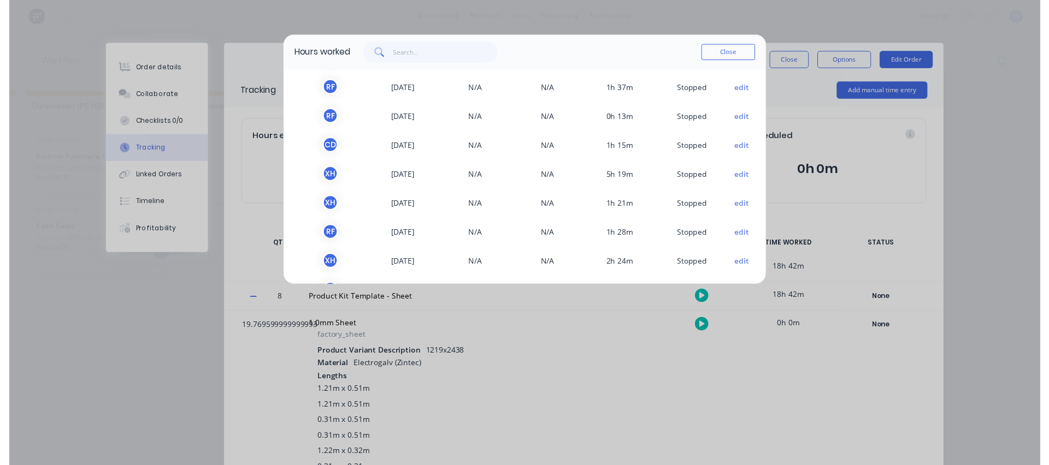
scroll to position [180, 0]
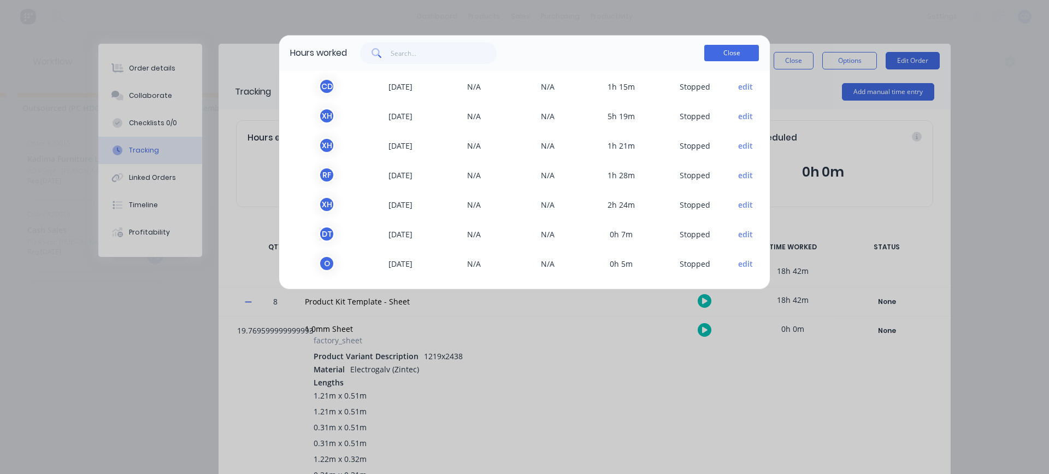
click at [714, 55] on button "Close" at bounding box center [731, 53] width 55 height 16
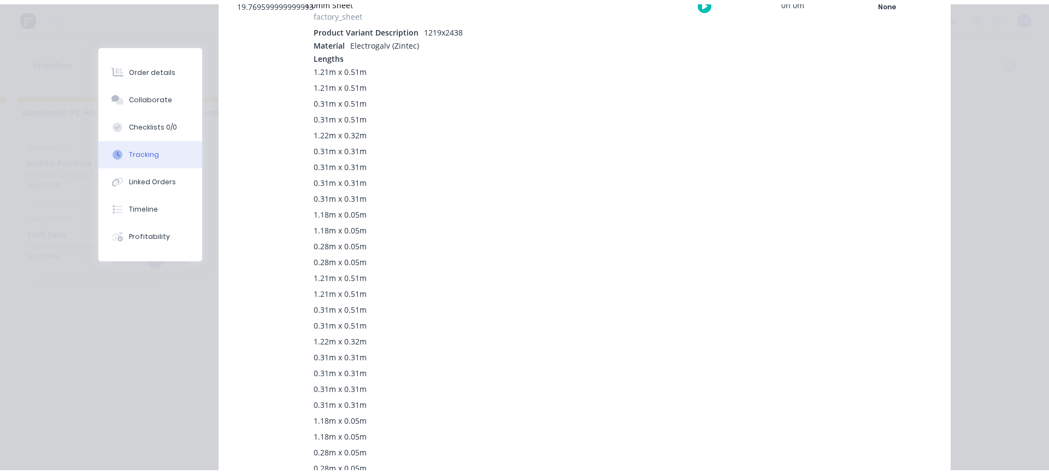
scroll to position [55, 0]
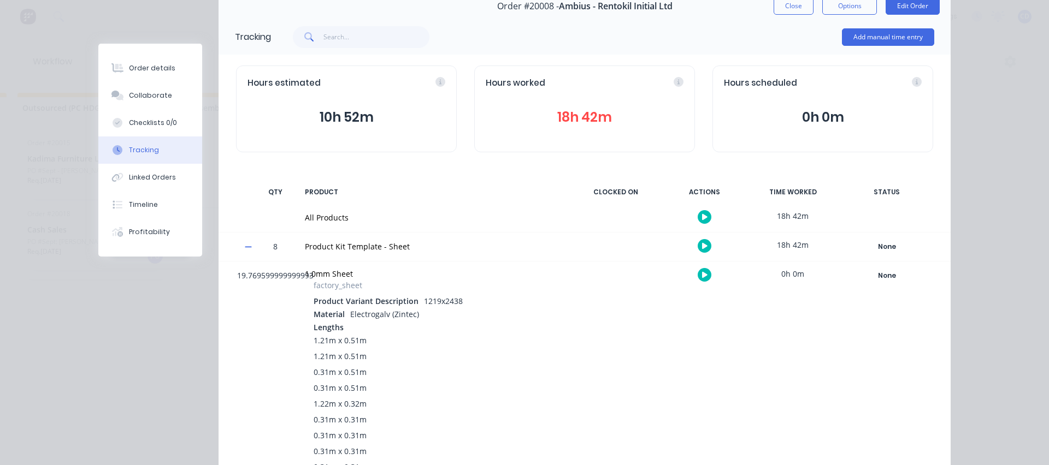
click at [618, 115] on button "18h 42m" at bounding box center [585, 117] width 198 height 21
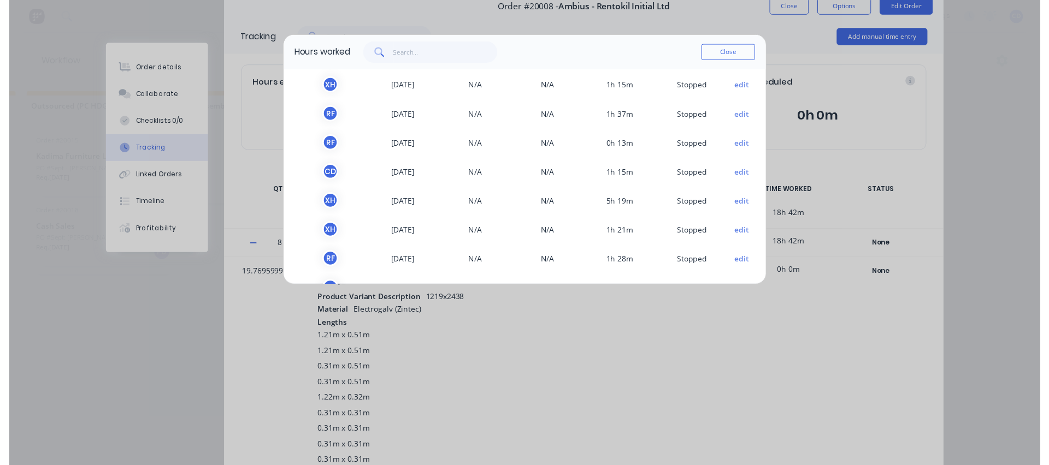
scroll to position [0, 0]
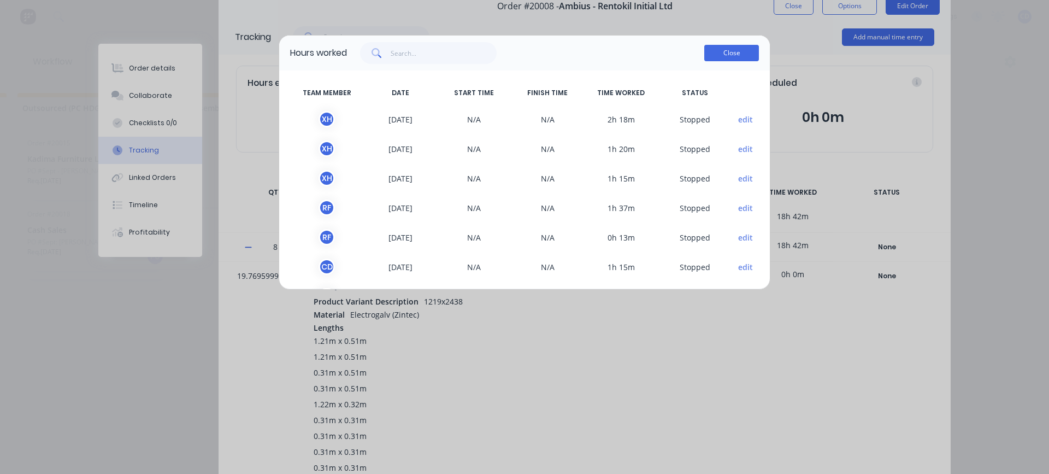
click at [734, 53] on button "Close" at bounding box center [731, 53] width 55 height 16
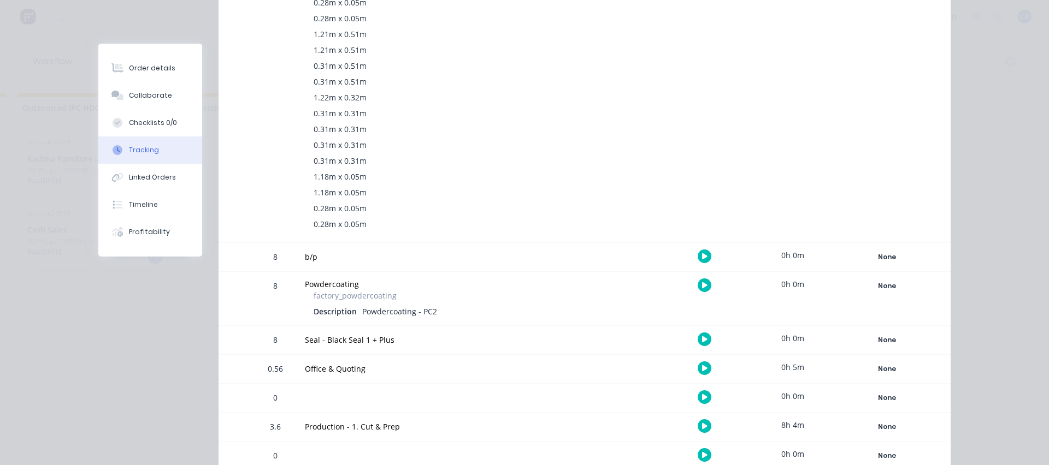
scroll to position [2125, 0]
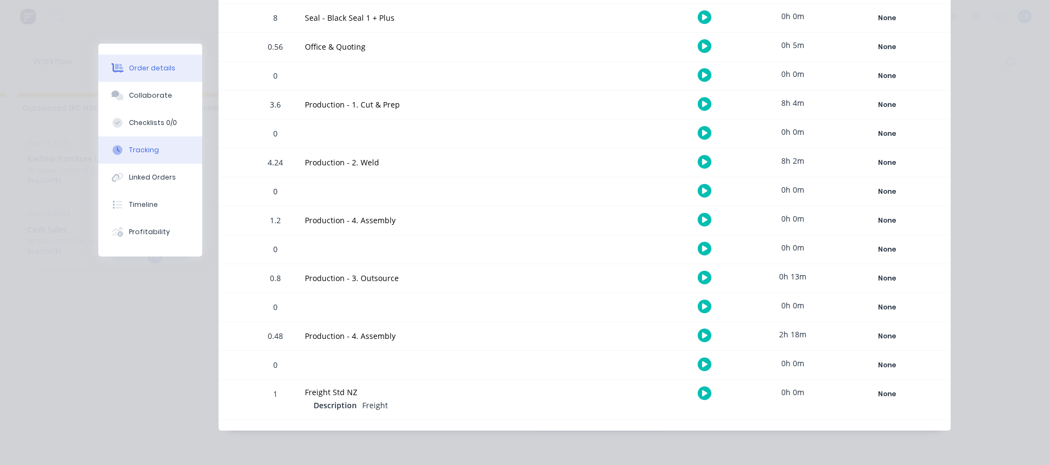
click at [132, 71] on div "Order details" at bounding box center [152, 68] width 46 height 10
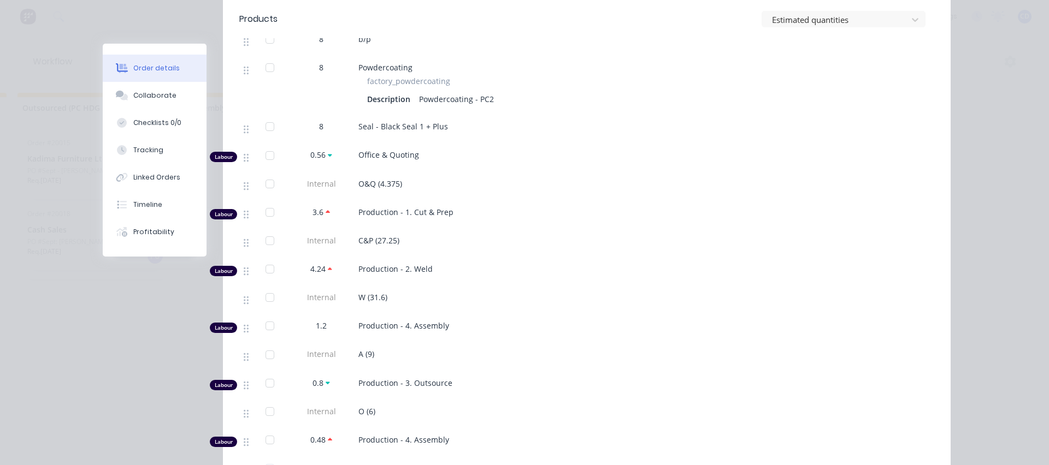
scroll to position [2343, 0]
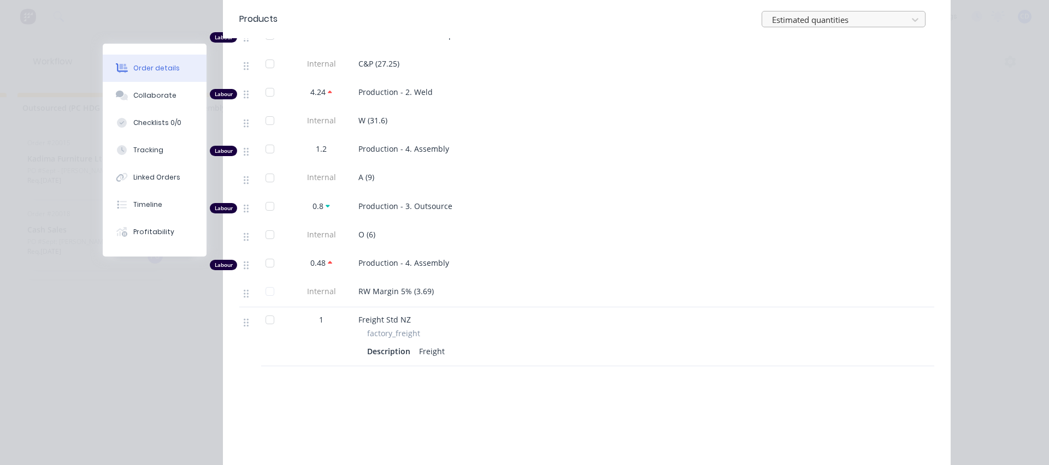
click at [805, 17] on div at bounding box center [836, 20] width 131 height 14
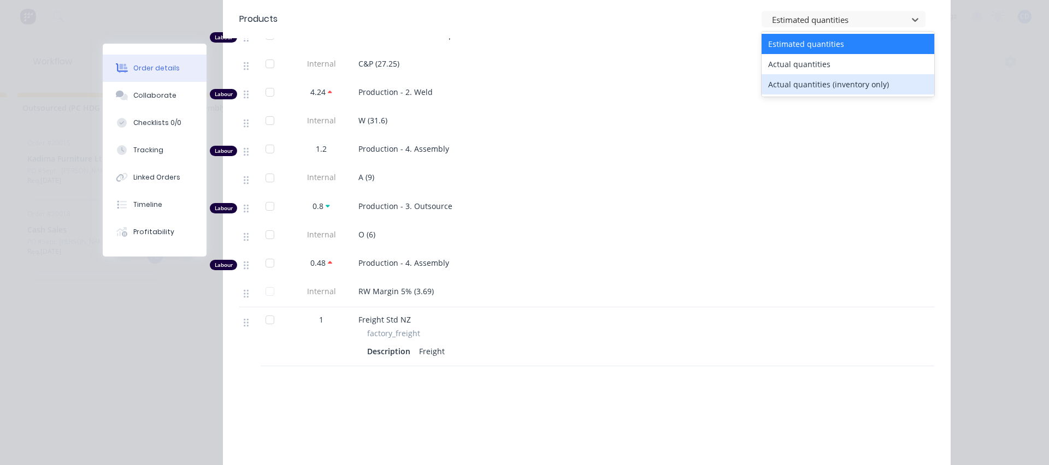
click at [805, 86] on div "Actual quantities (inventory only)" at bounding box center [847, 84] width 173 height 20
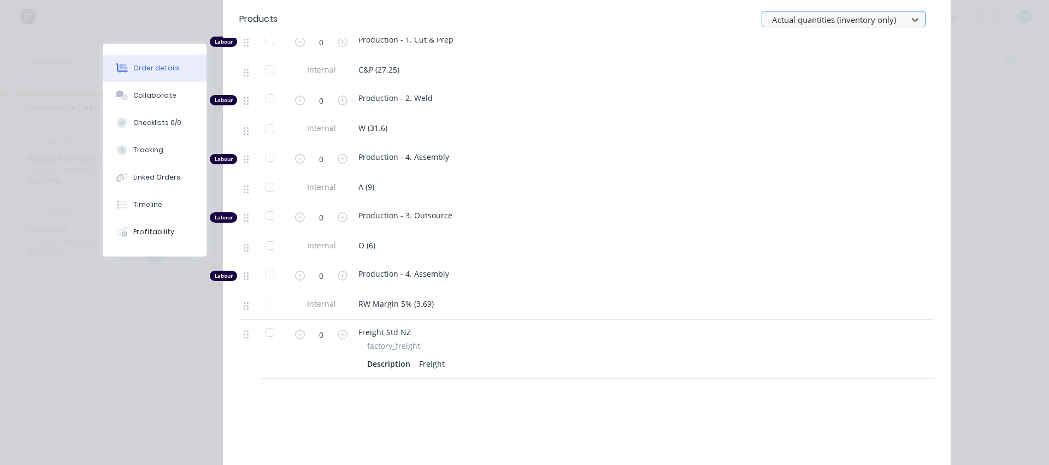
click at [796, 26] on div at bounding box center [836, 20] width 131 height 14
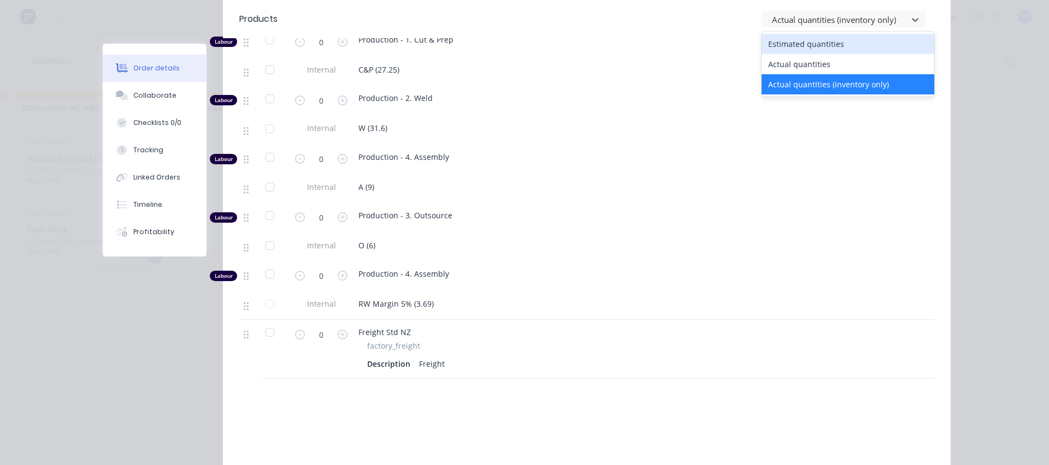
click at [810, 44] on div "Estimated quantities" at bounding box center [847, 44] width 173 height 20
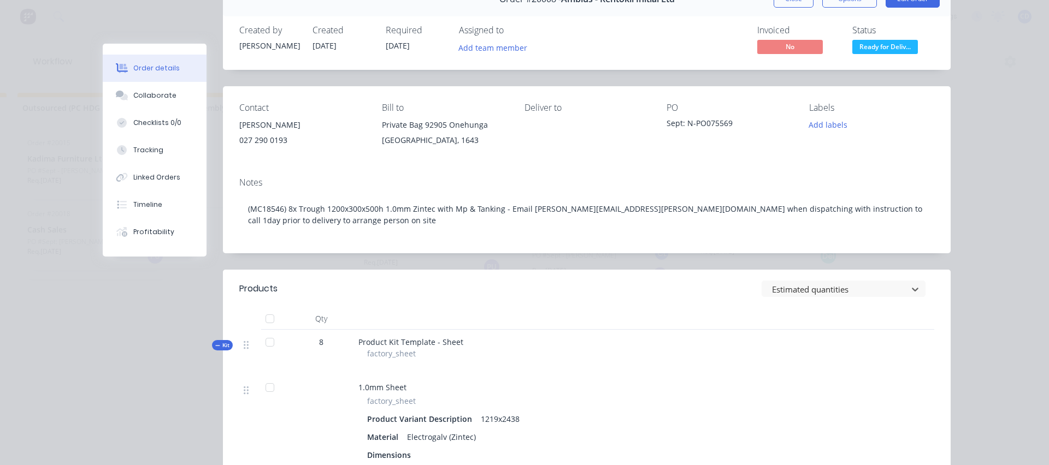
scroll to position [0, 0]
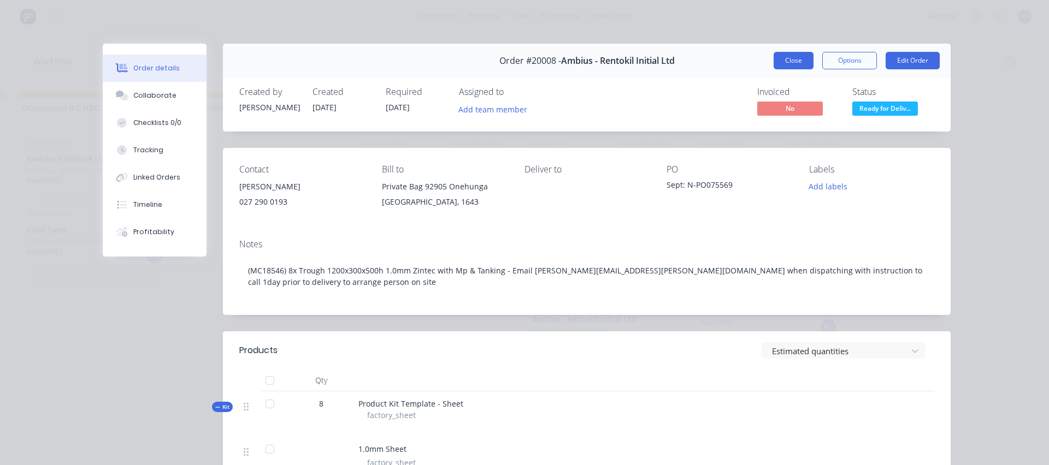
click at [794, 61] on button "Close" at bounding box center [793, 60] width 40 height 17
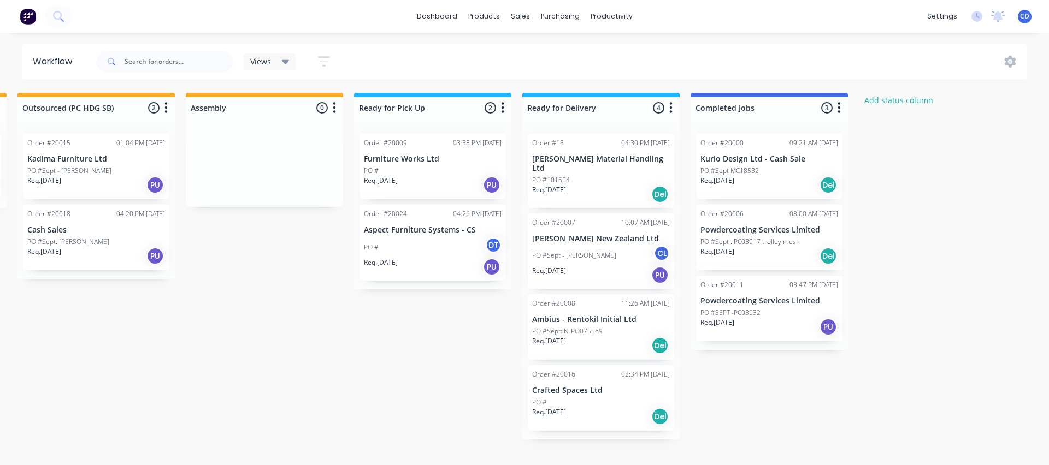
click at [610, 266] on div "Req. [DATE] PU" at bounding box center [601, 275] width 138 height 19
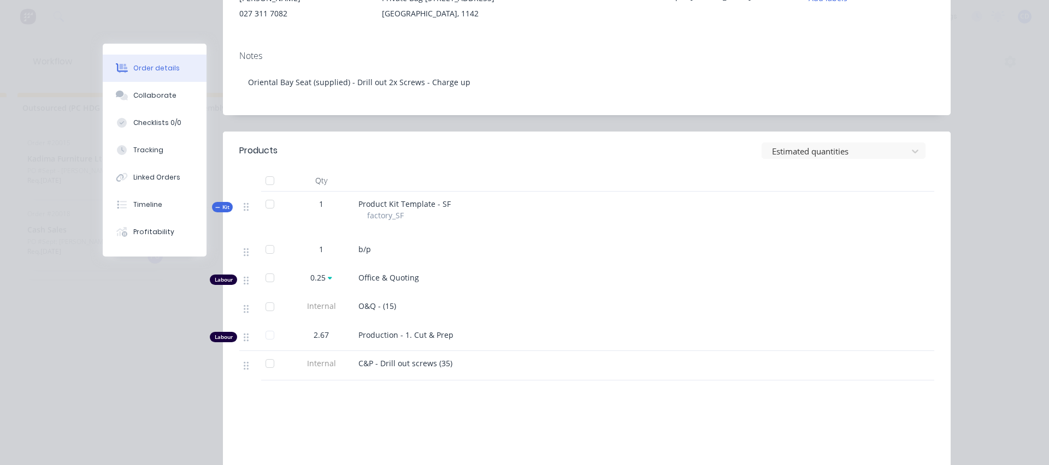
scroll to position [55, 0]
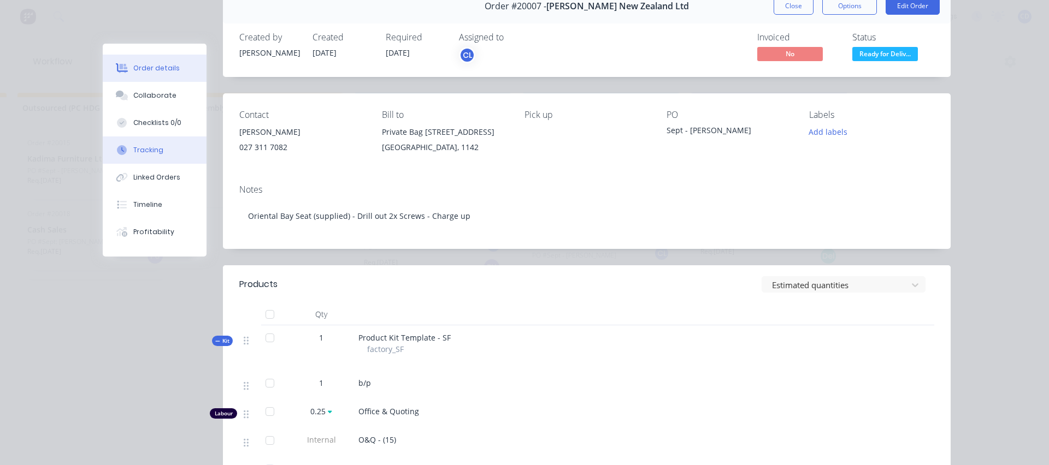
click at [156, 154] on div "Tracking" at bounding box center [148, 150] width 30 height 10
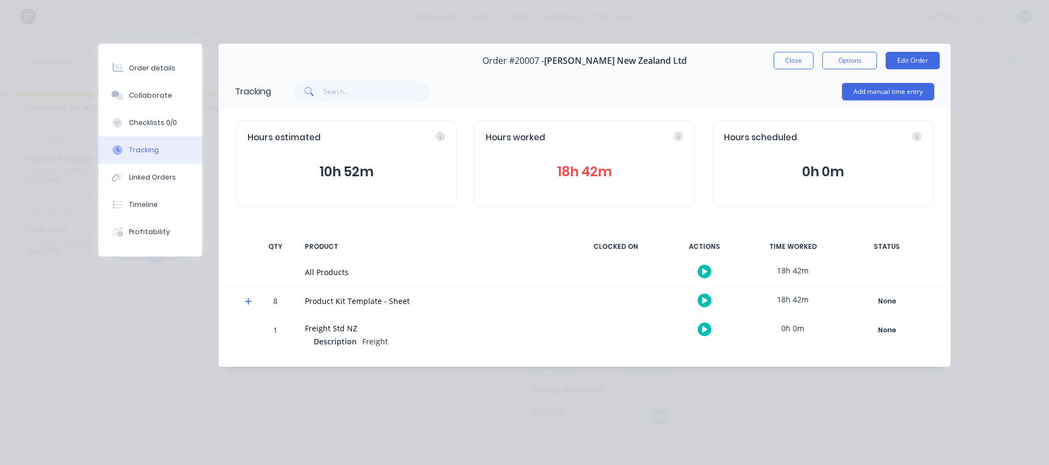
scroll to position [0, 0]
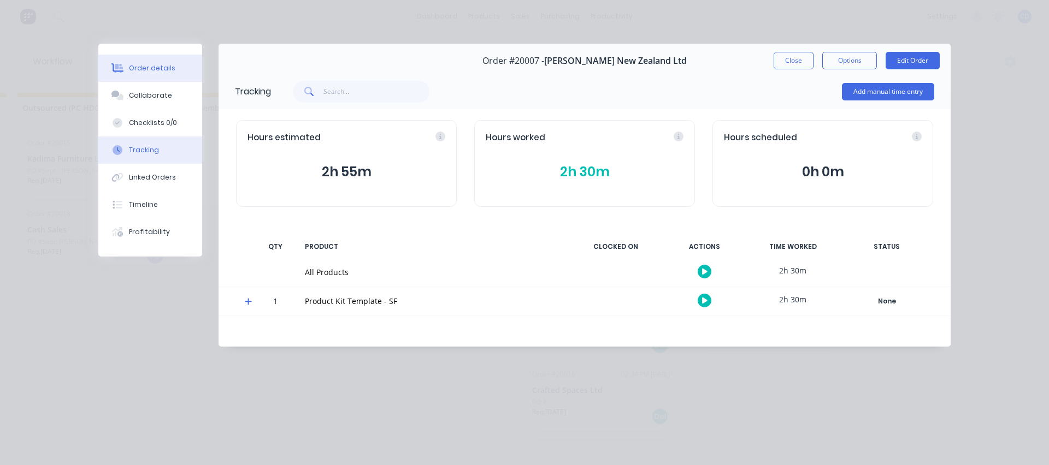
click at [155, 70] on div "Order details" at bounding box center [152, 68] width 46 height 10
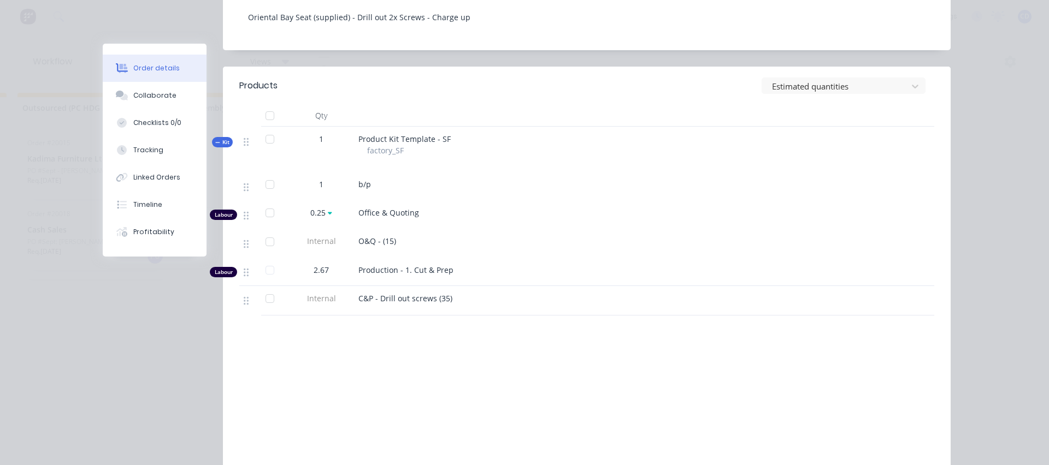
scroll to position [273, 0]
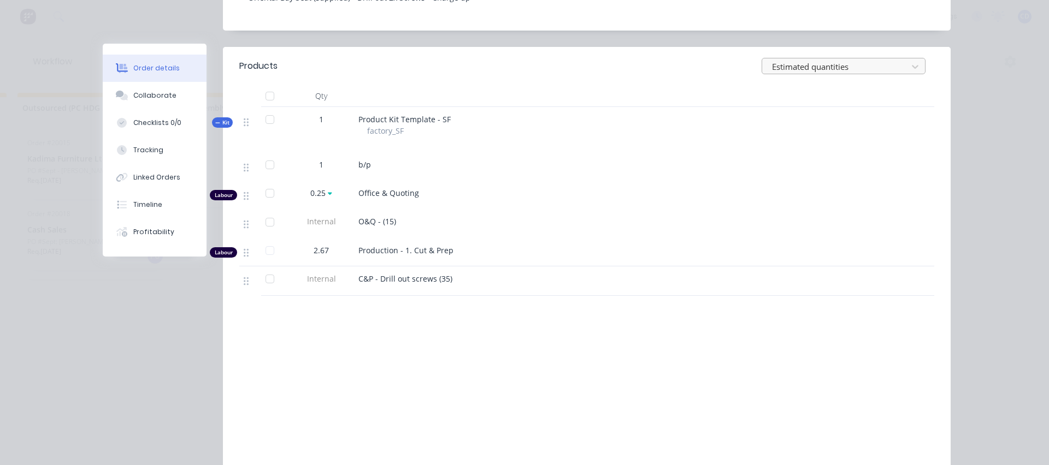
click at [789, 74] on div at bounding box center [836, 67] width 131 height 14
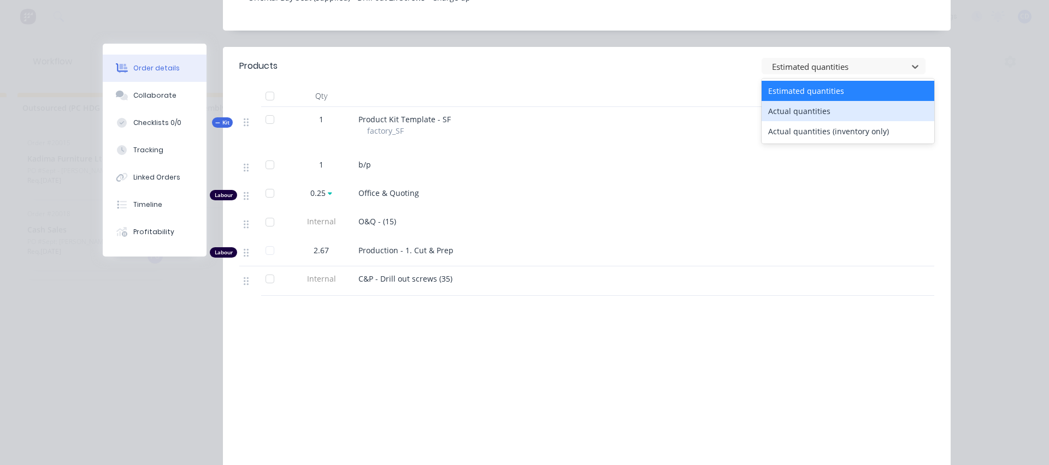
click at [787, 117] on div "Actual quantities" at bounding box center [847, 111] width 173 height 20
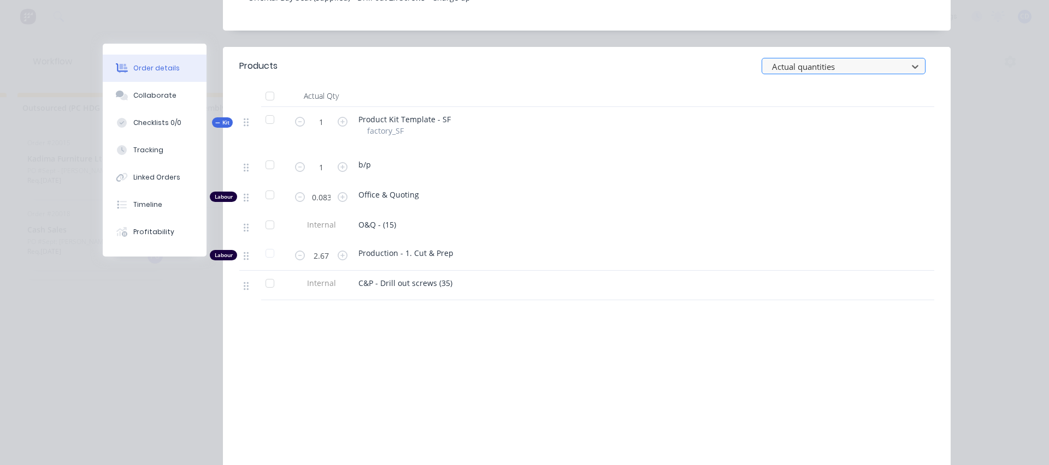
click at [784, 74] on div at bounding box center [836, 67] width 131 height 14
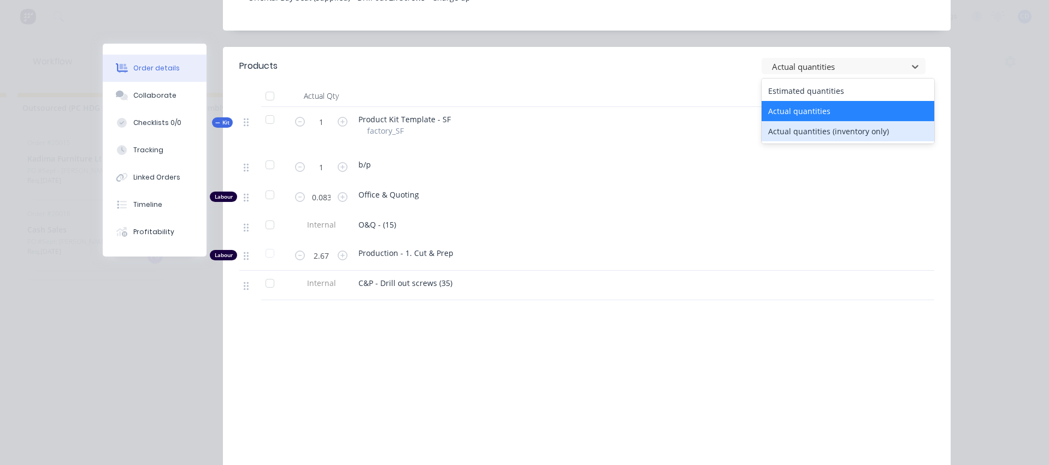
click at [798, 141] on div "Actual quantities (inventory only)" at bounding box center [847, 131] width 173 height 20
type input "0"
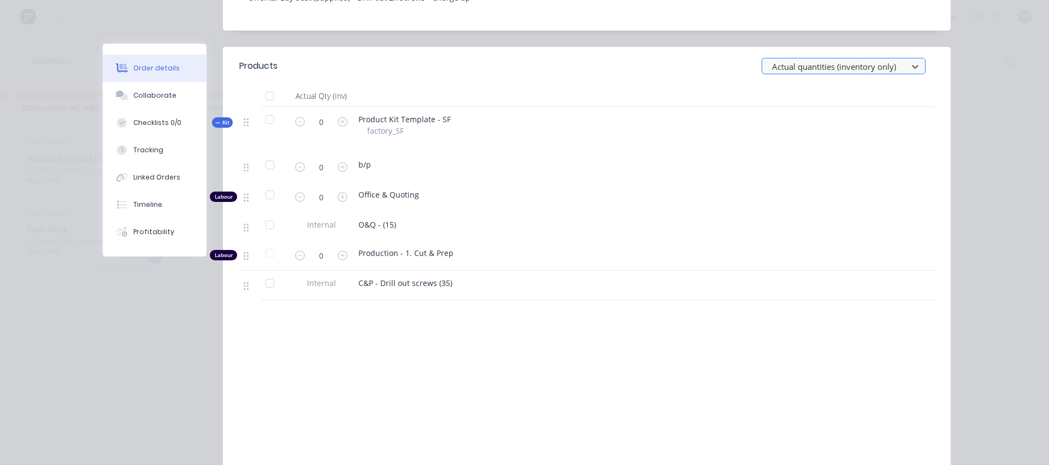
click at [797, 74] on div at bounding box center [836, 67] width 131 height 14
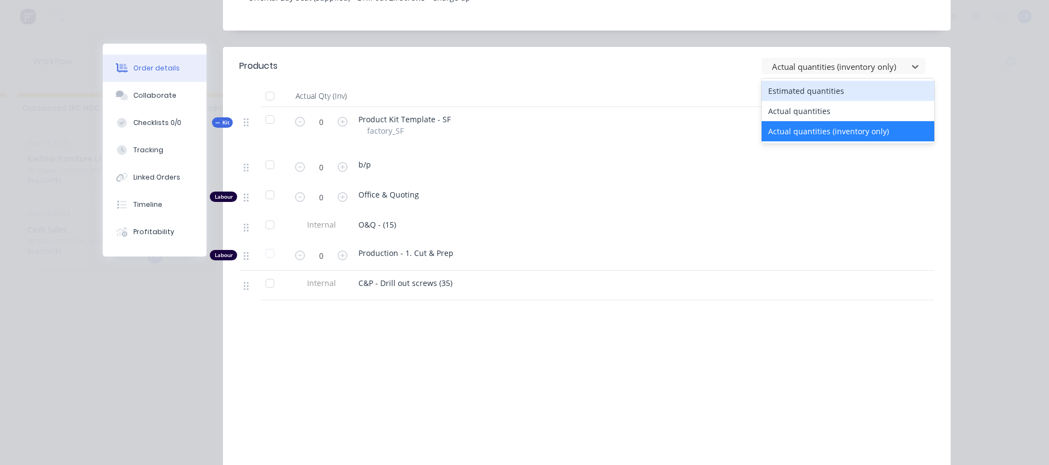
click at [796, 101] on div "Estimated quantities" at bounding box center [847, 91] width 173 height 20
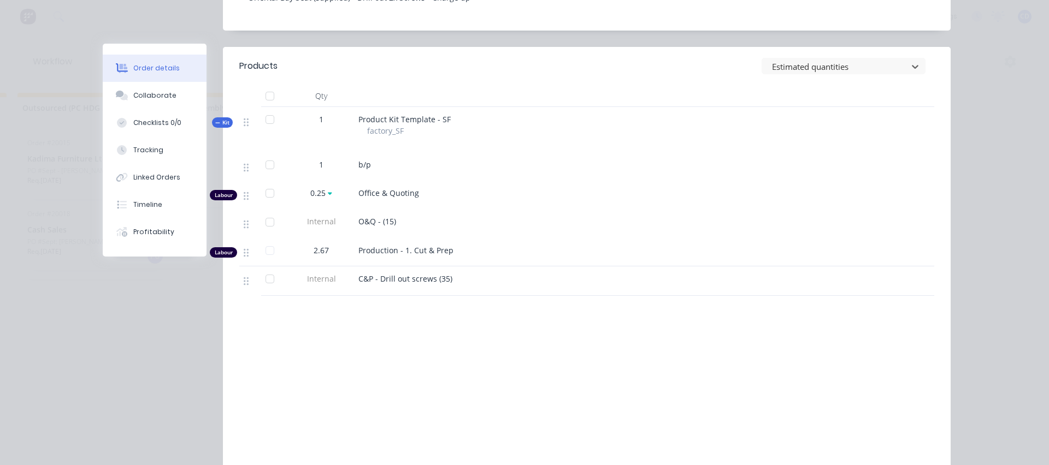
scroll to position [0, 0]
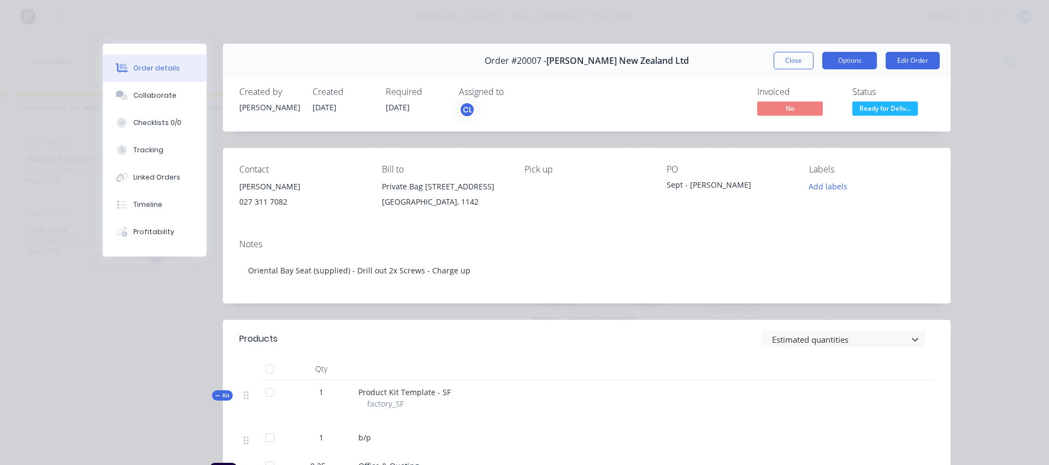
click at [846, 58] on button "Options" at bounding box center [849, 60] width 55 height 17
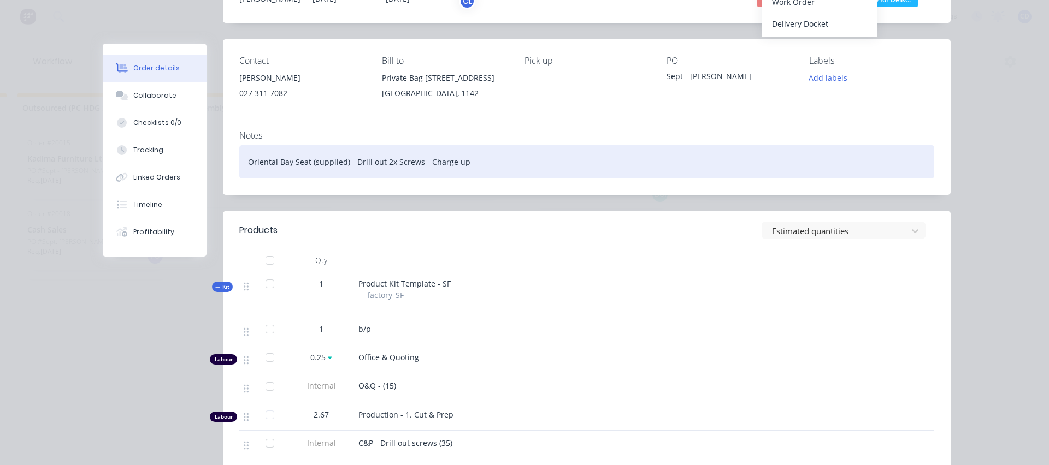
scroll to position [109, 0]
click at [577, 178] on div "Oriental Bay Seat (supplied) - Drill out 2x Screws - Charge up" at bounding box center [586, 161] width 695 height 33
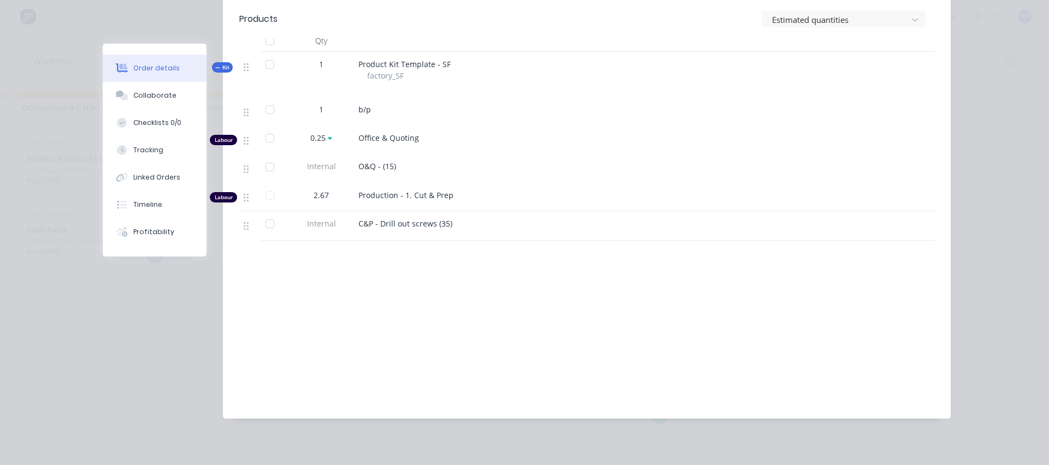
scroll to position [344, 0]
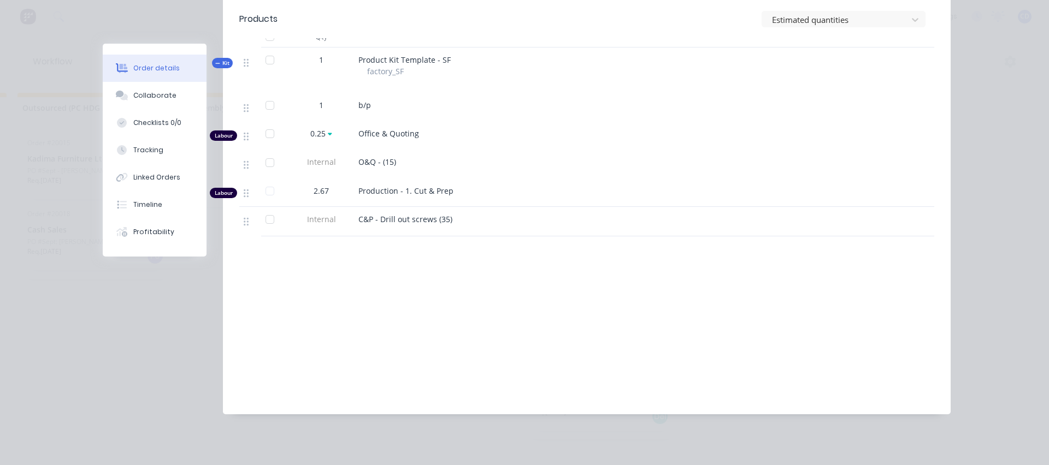
click at [215, 61] on icon "button" at bounding box center [217, 63] width 5 height 5
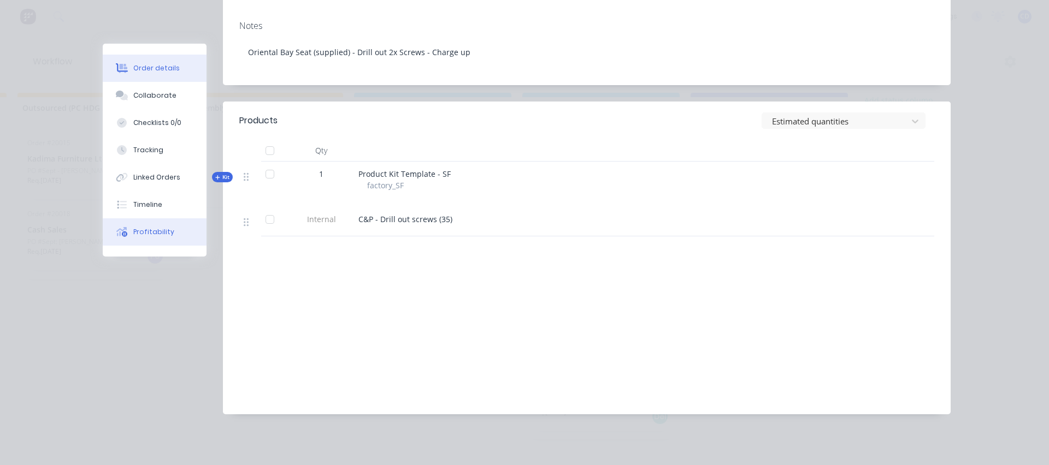
click at [158, 228] on div "Profitability" at bounding box center [153, 232] width 41 height 10
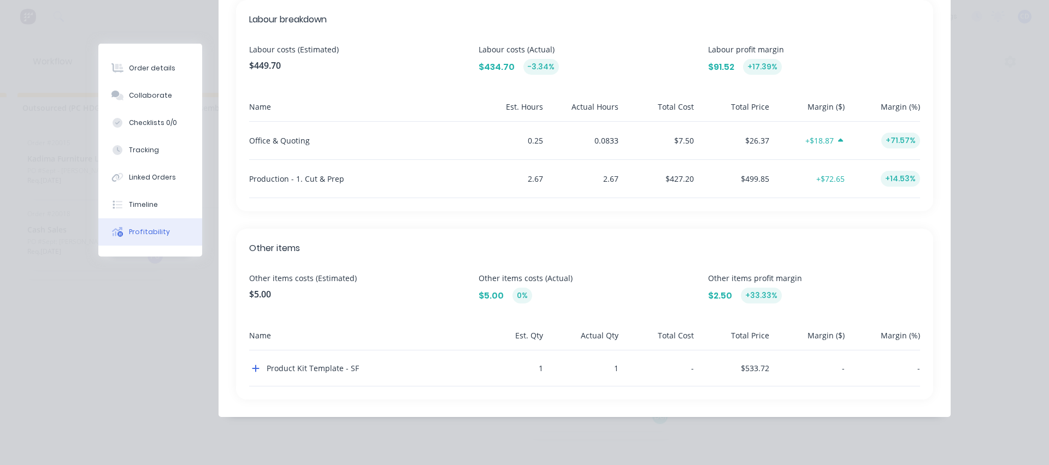
scroll to position [363, 0]
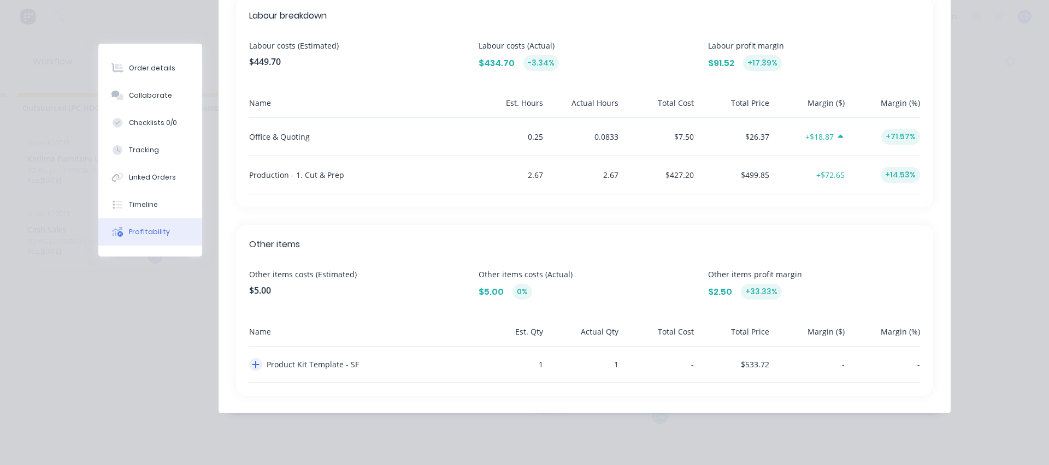
click at [255, 366] on icon "button" at bounding box center [256, 365] width 8 height 9
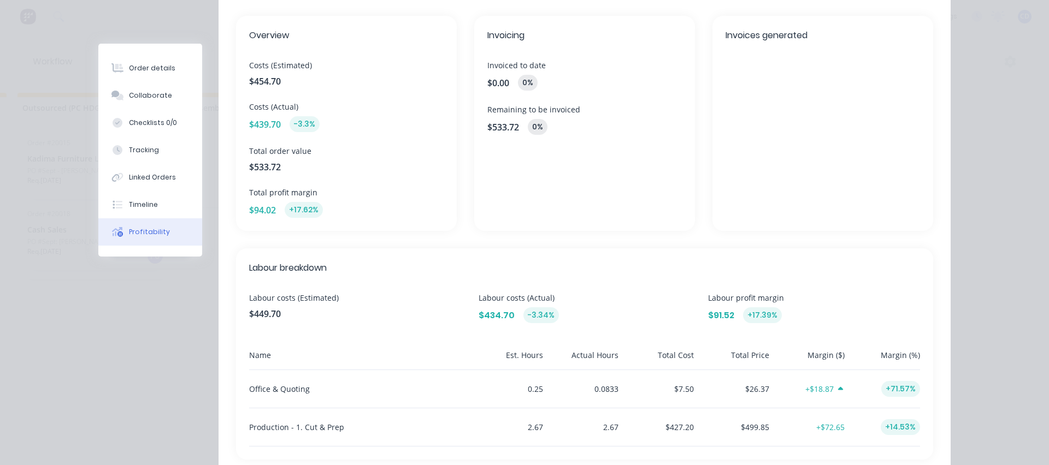
scroll to position [74, 0]
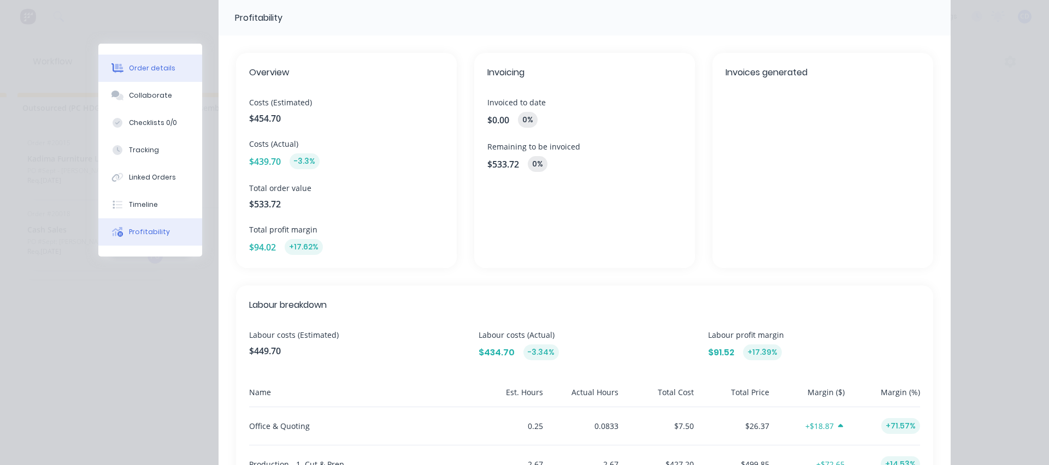
click at [129, 72] on div "Order details" at bounding box center [152, 68] width 46 height 10
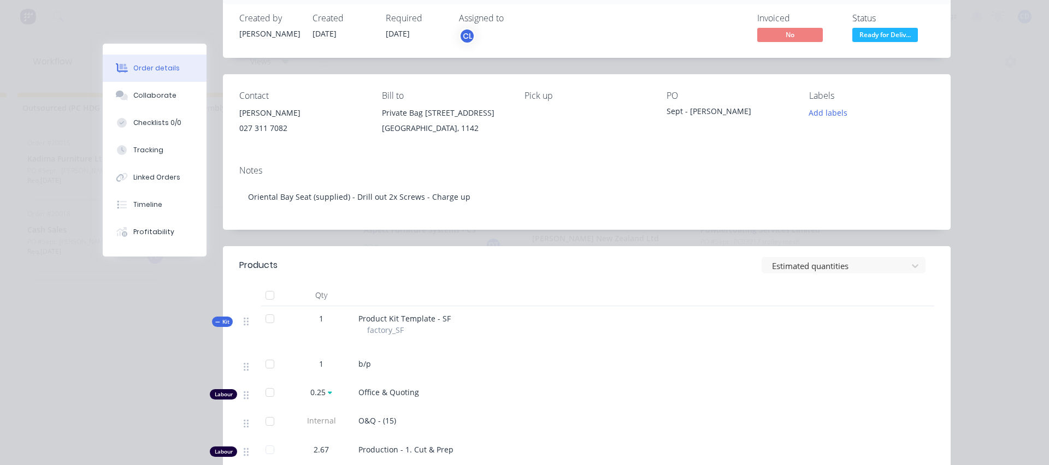
scroll to position [0, 0]
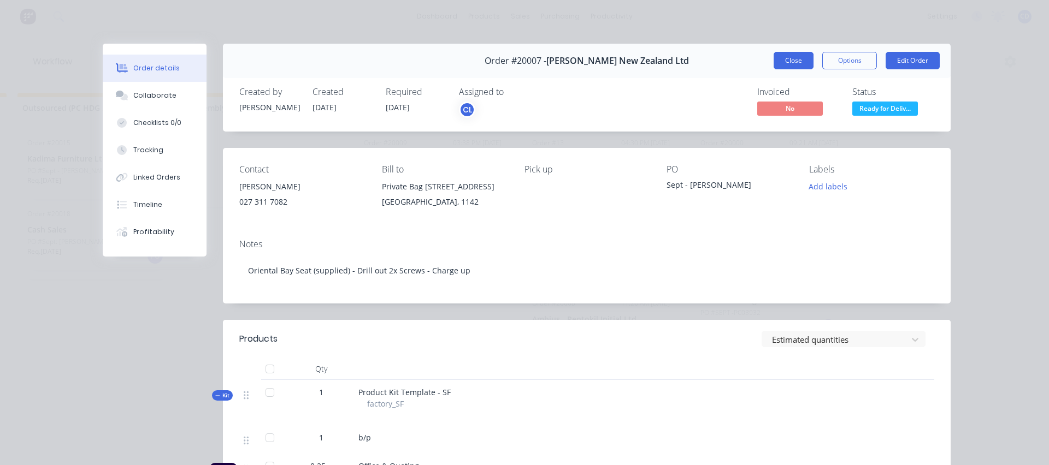
click at [784, 61] on button "Close" at bounding box center [793, 60] width 40 height 17
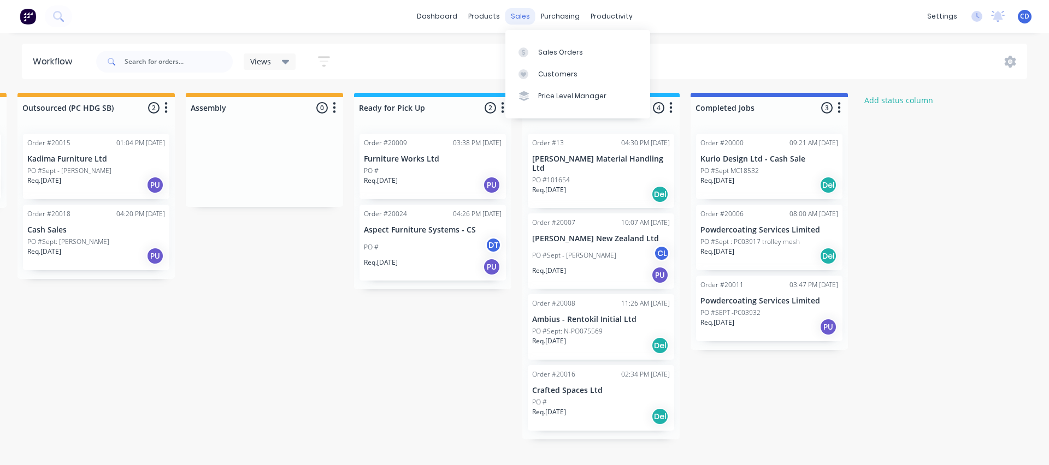
click at [517, 18] on div "sales" at bounding box center [520, 16] width 30 height 16
click at [557, 54] on div "Sales Orders" at bounding box center [560, 53] width 45 height 10
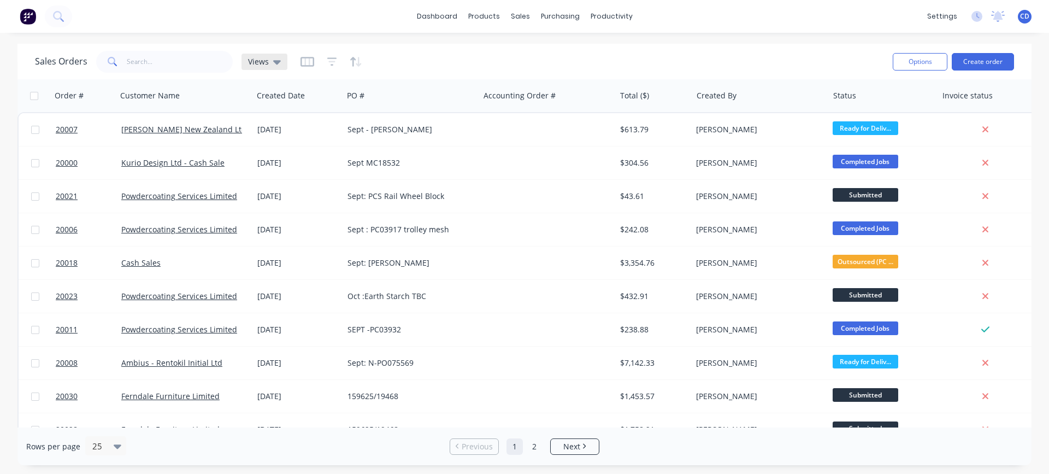
click at [279, 62] on icon at bounding box center [277, 62] width 8 height 12
click at [442, 62] on div "Sales Orders Views" at bounding box center [459, 61] width 849 height 27
click at [358, 61] on icon "button" at bounding box center [356, 61] width 13 height 11
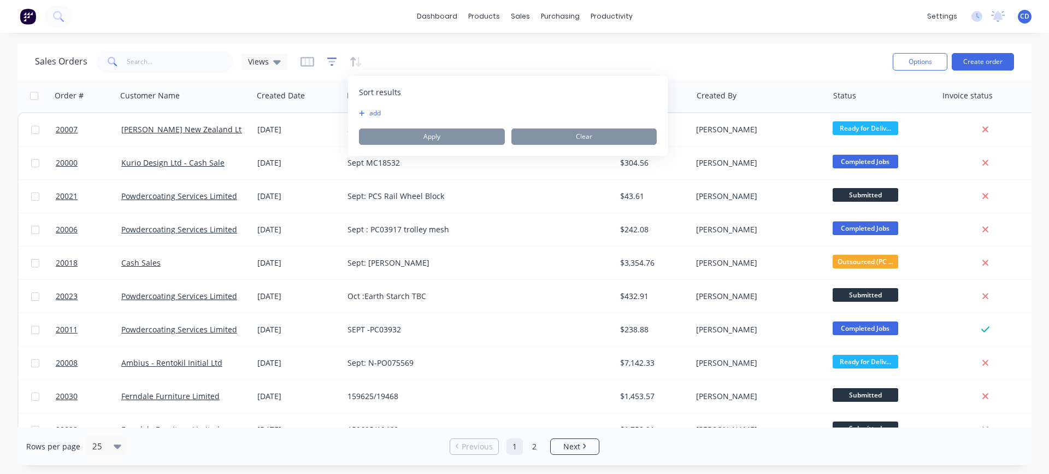
click at [327, 63] on icon "button" at bounding box center [332, 61] width 10 height 11
click at [347, 112] on button "add" at bounding box center [349, 113] width 27 height 9
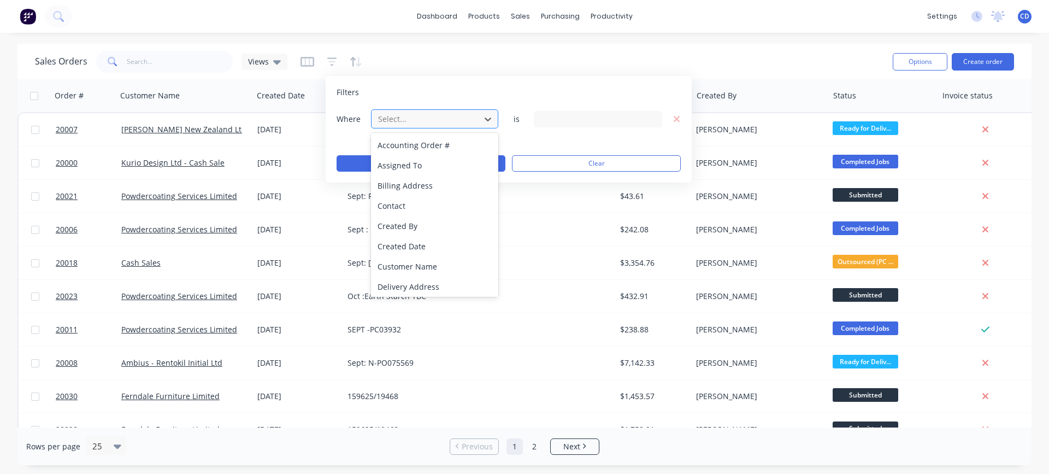
click at [415, 120] on div at bounding box center [426, 119] width 98 height 14
click at [604, 60] on div "Sales Orders Views" at bounding box center [459, 61] width 849 height 27
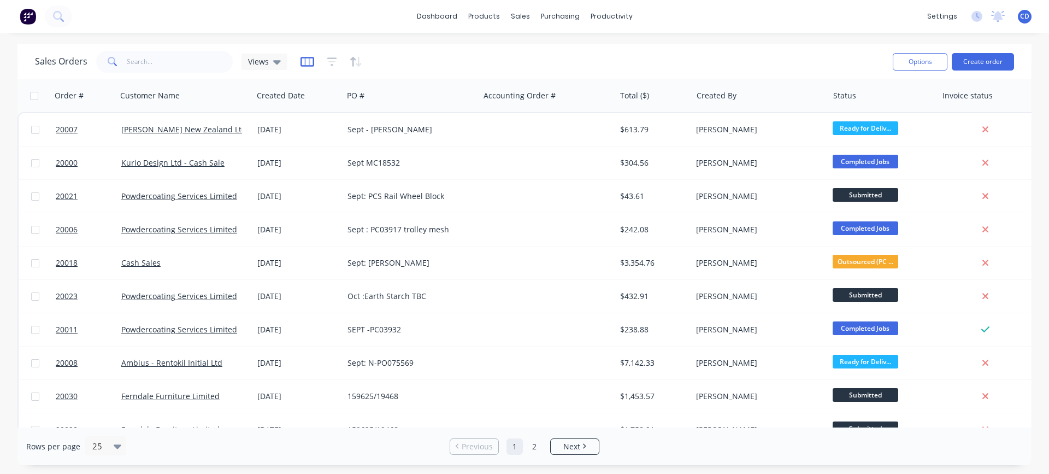
click at [307, 63] on icon "button" at bounding box center [306, 61] width 5 height 7
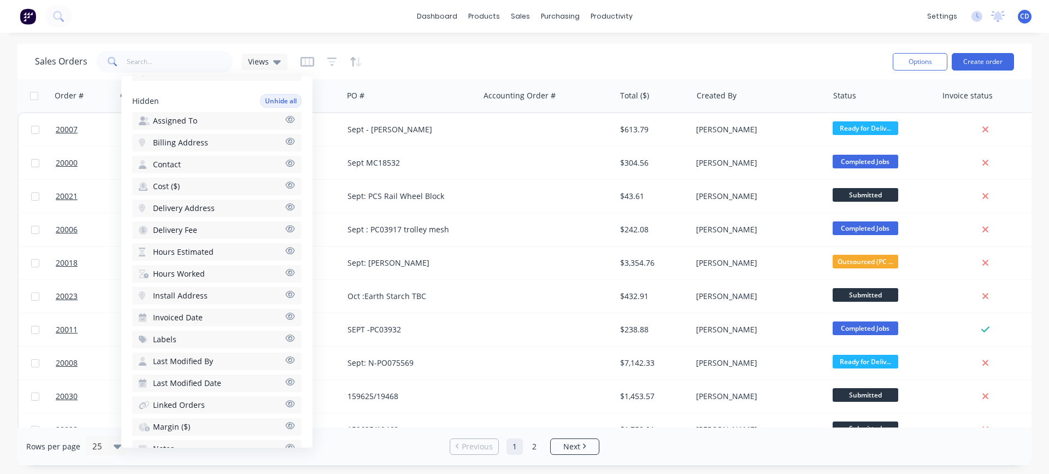
scroll to position [328, 0]
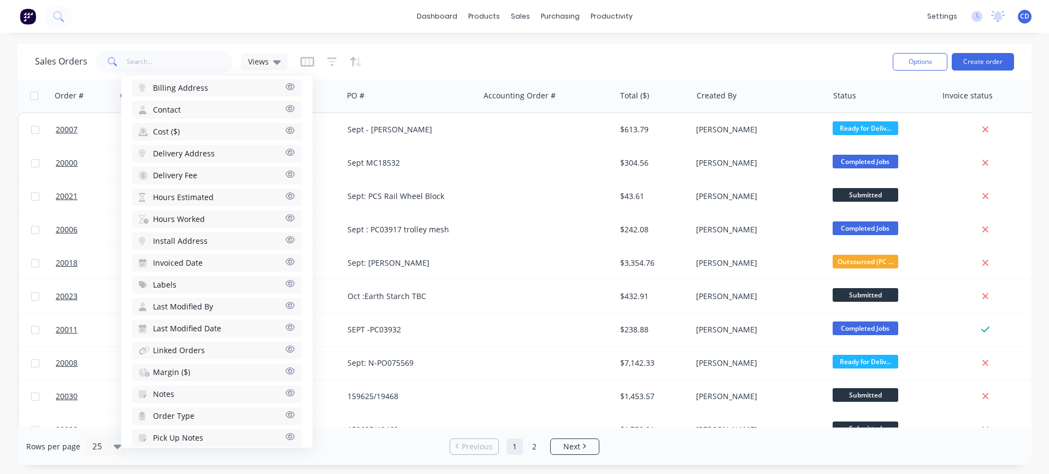
click at [285, 372] on icon "button" at bounding box center [290, 371] width 10 height 8
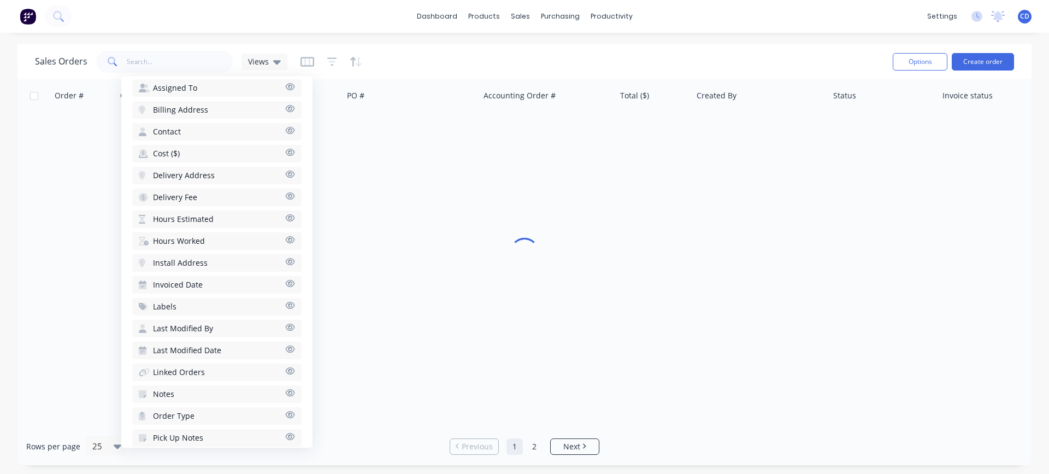
scroll to position [350, 0]
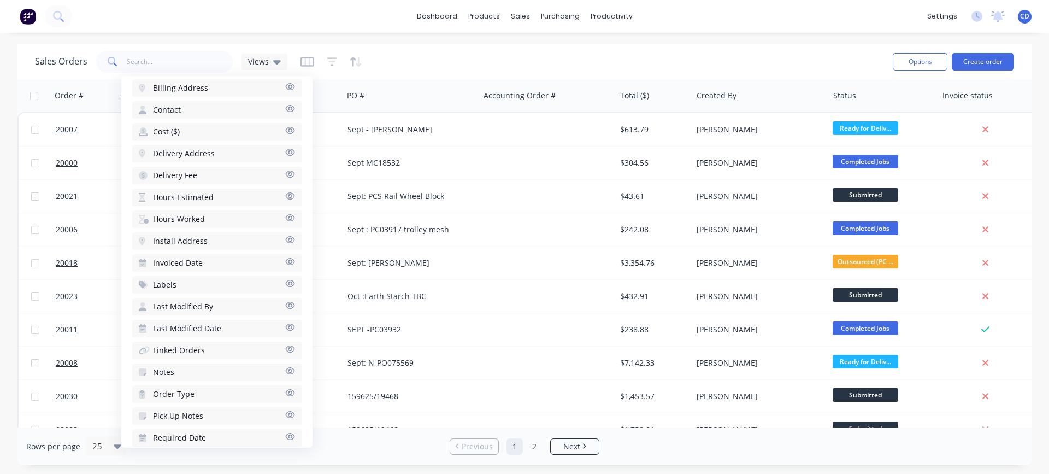
click at [758, 46] on div "Sales Orders Views Options Create order" at bounding box center [524, 62] width 1014 height 36
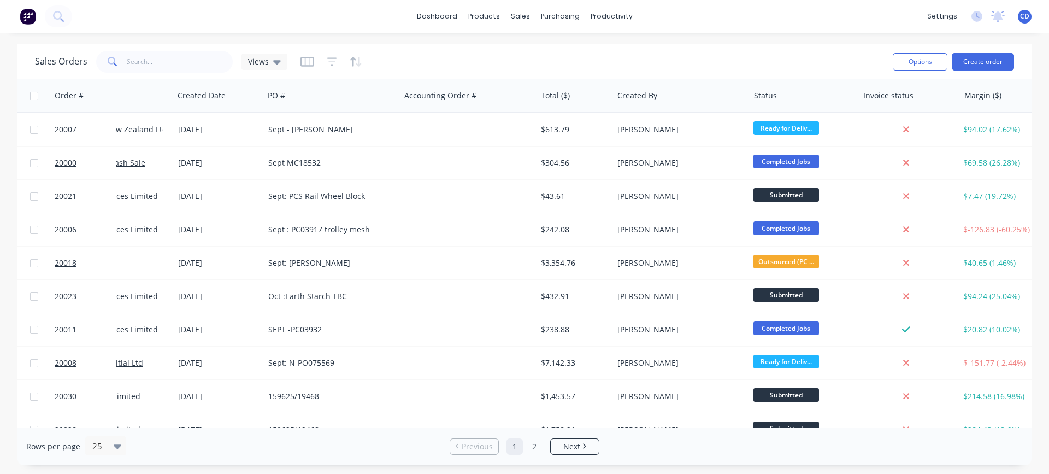
scroll to position [0, 97]
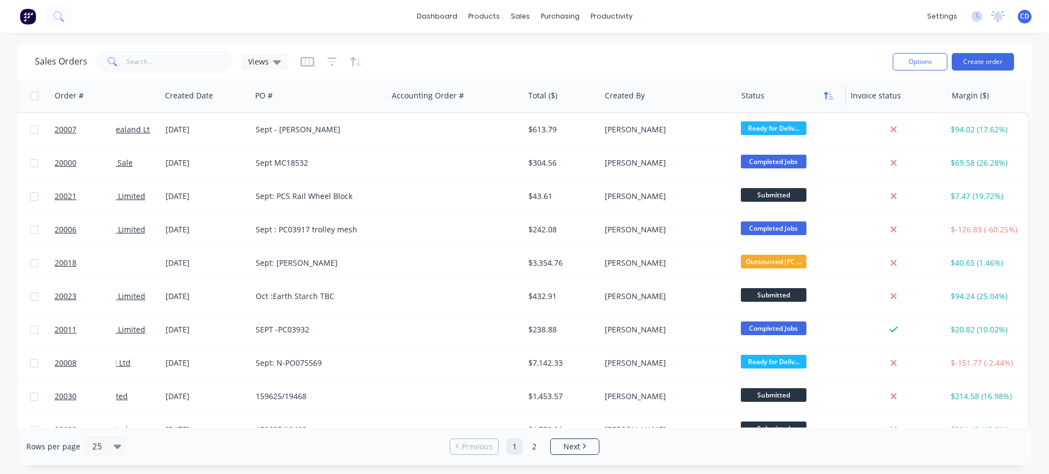
click at [825, 96] on icon "button" at bounding box center [829, 95] width 10 height 9
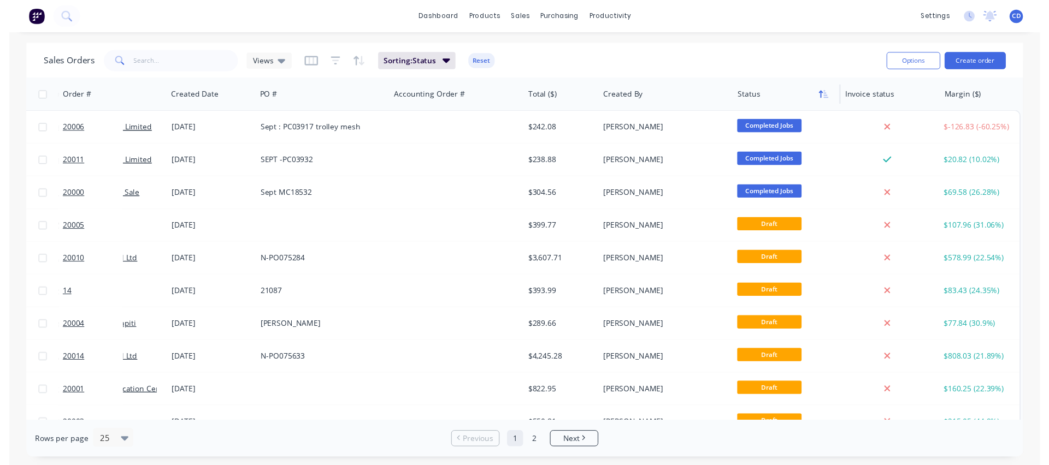
scroll to position [0, 92]
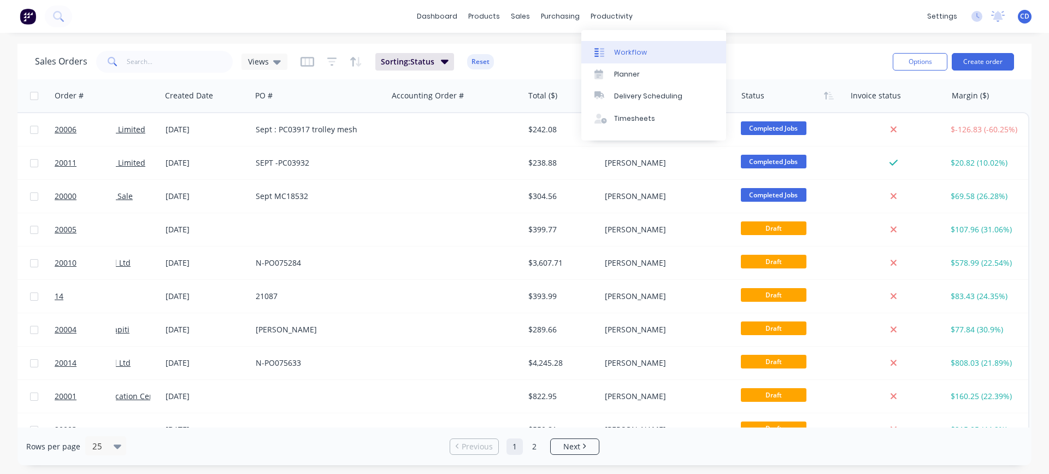
click at [610, 49] on div at bounding box center [602, 53] width 16 height 10
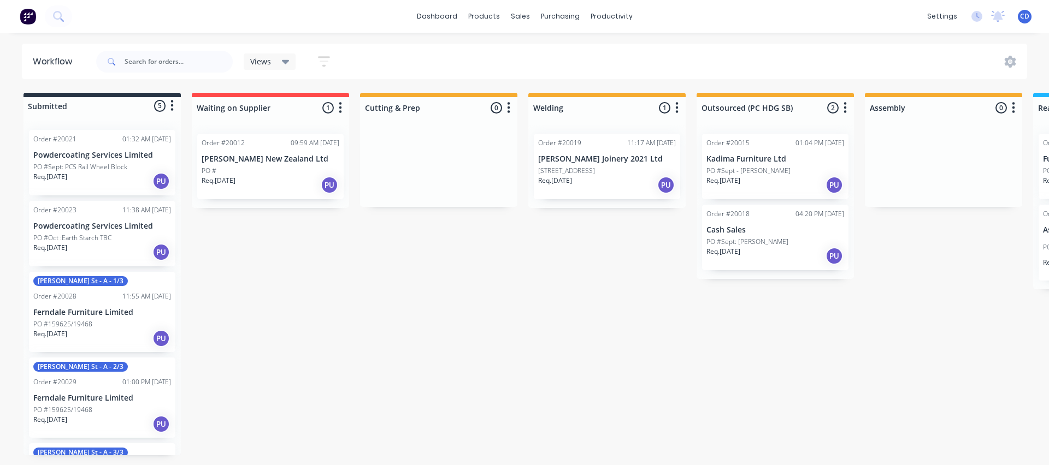
click at [740, 247] on p "Req. [DATE]" at bounding box center [723, 252] width 34 height 10
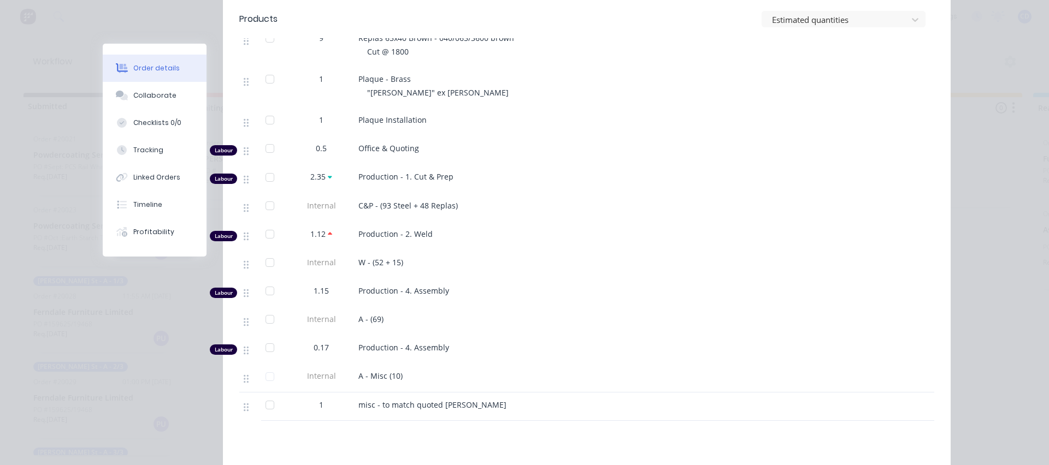
scroll to position [1256, 0]
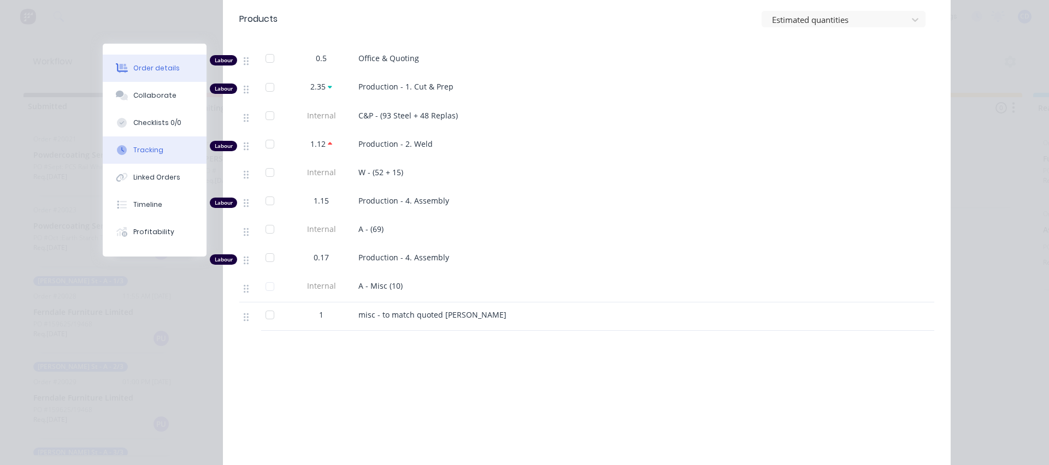
click at [145, 153] on div "Tracking" at bounding box center [148, 150] width 30 height 10
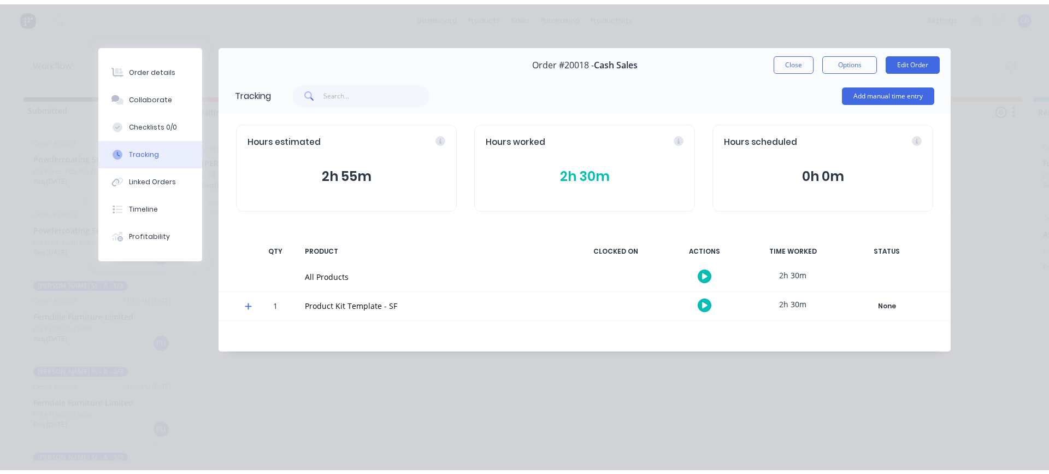
scroll to position [0, 0]
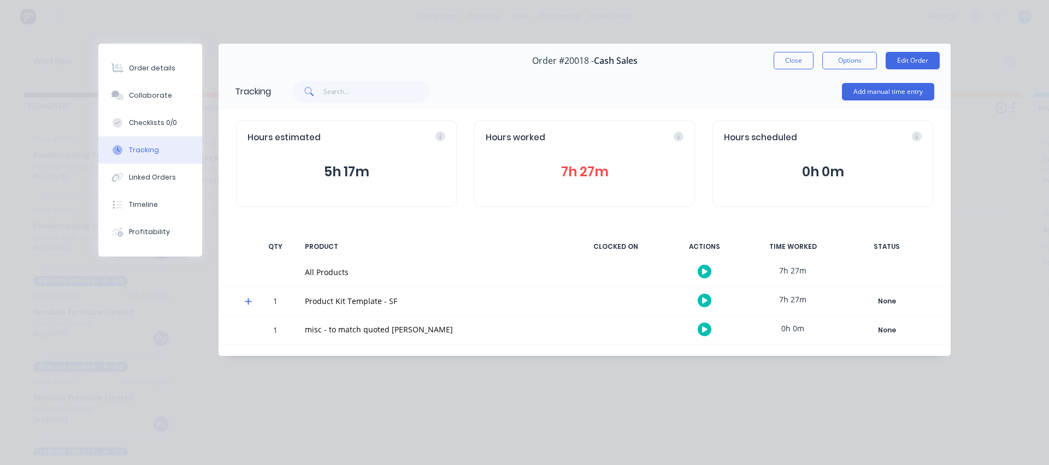
click at [595, 173] on button "7h 27m" at bounding box center [585, 172] width 198 height 21
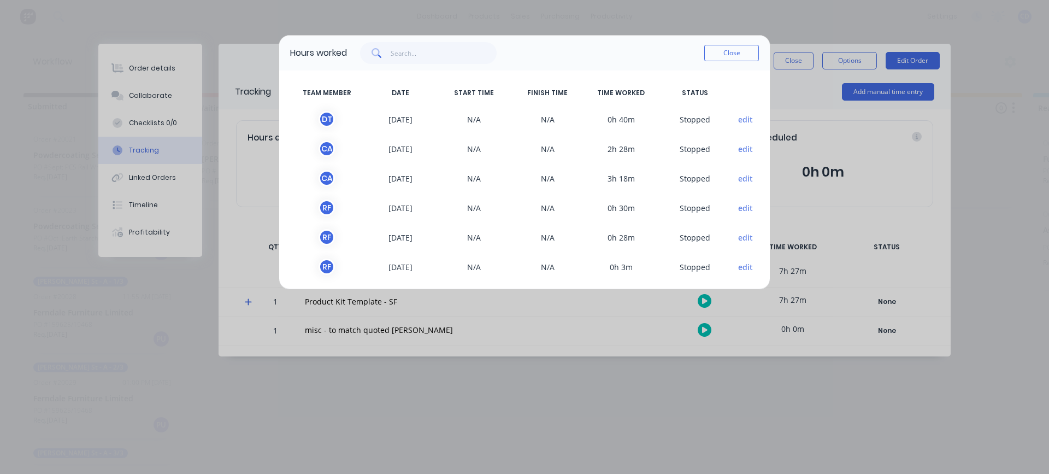
click at [739, 118] on button "edit" at bounding box center [745, 119] width 15 height 11
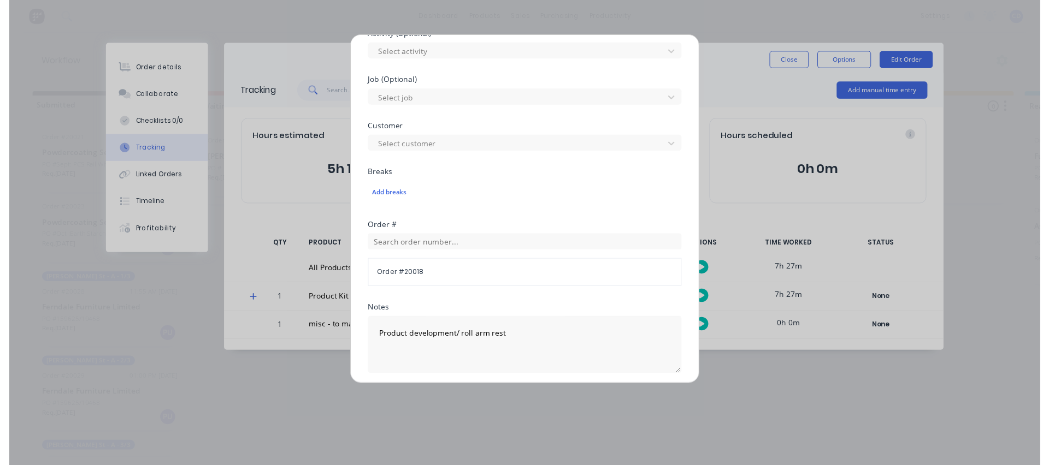
scroll to position [515, 0]
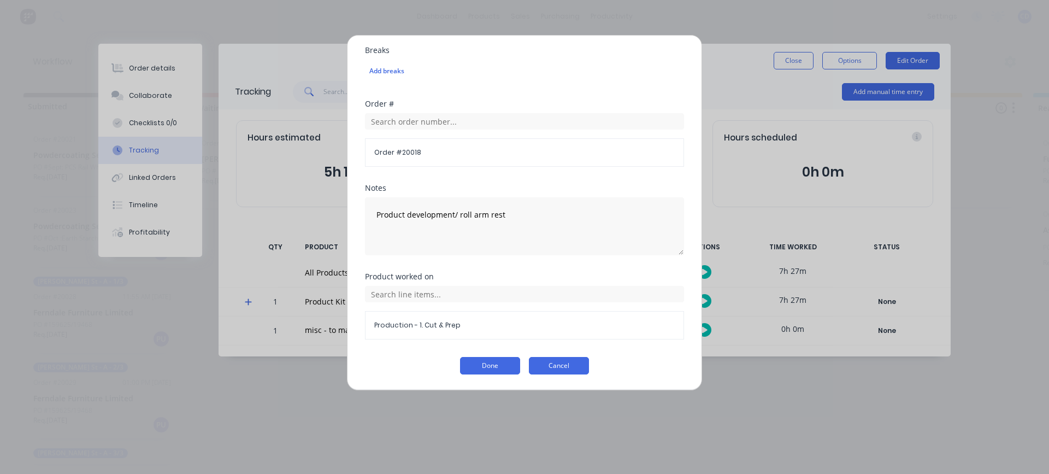
click at [565, 367] on button "Cancel" at bounding box center [559, 365] width 60 height 17
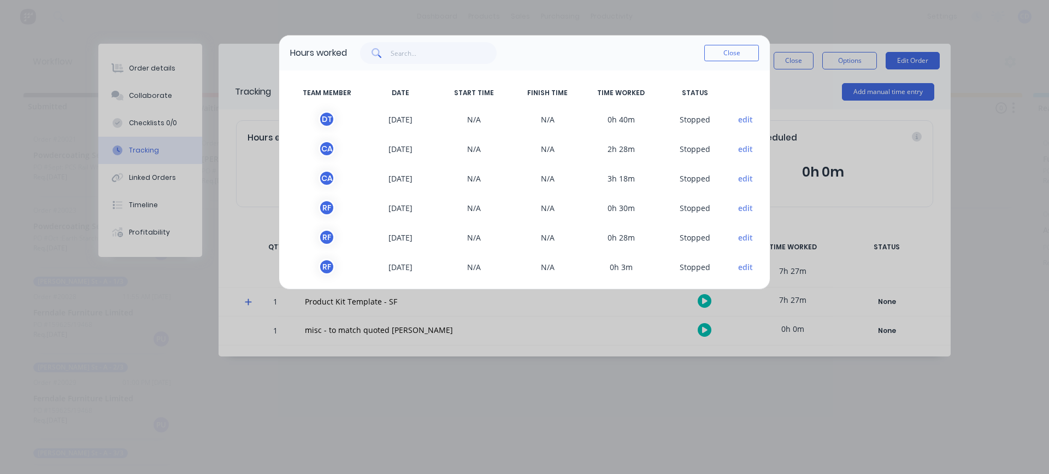
click at [735, 53] on button "Close" at bounding box center [731, 53] width 55 height 16
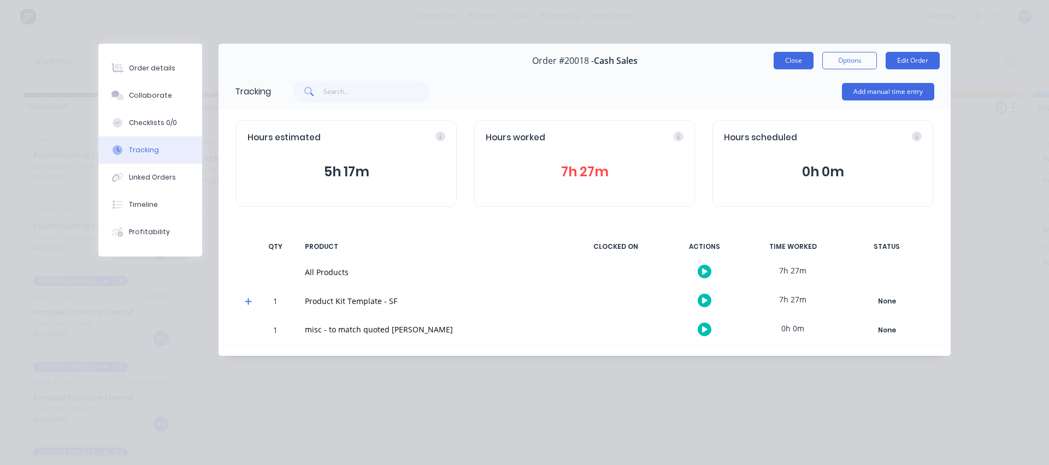
click at [794, 60] on button "Close" at bounding box center [793, 60] width 40 height 17
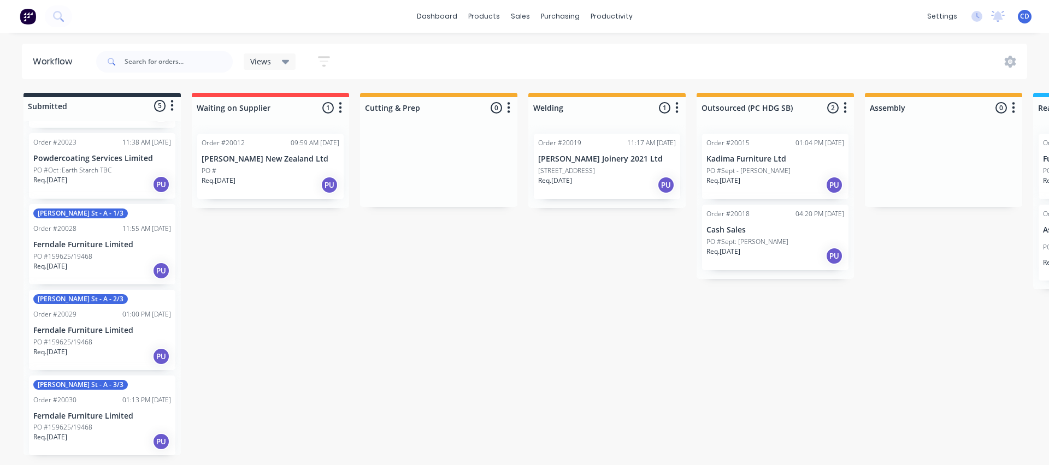
scroll to position [68, 0]
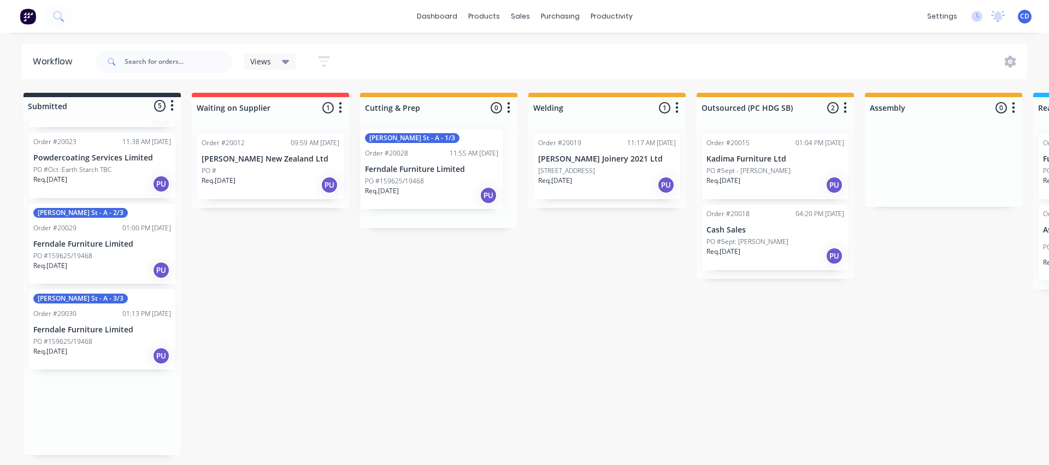
drag, startPoint x: 84, startPoint y: 251, endPoint x: 419, endPoint y: 164, distance: 346.5
click at [419, 164] on div "Submitted 5 Status colour #273444 hex #273444 Save Cancel Summaries Total order…" at bounding box center [903, 274] width 1822 height 363
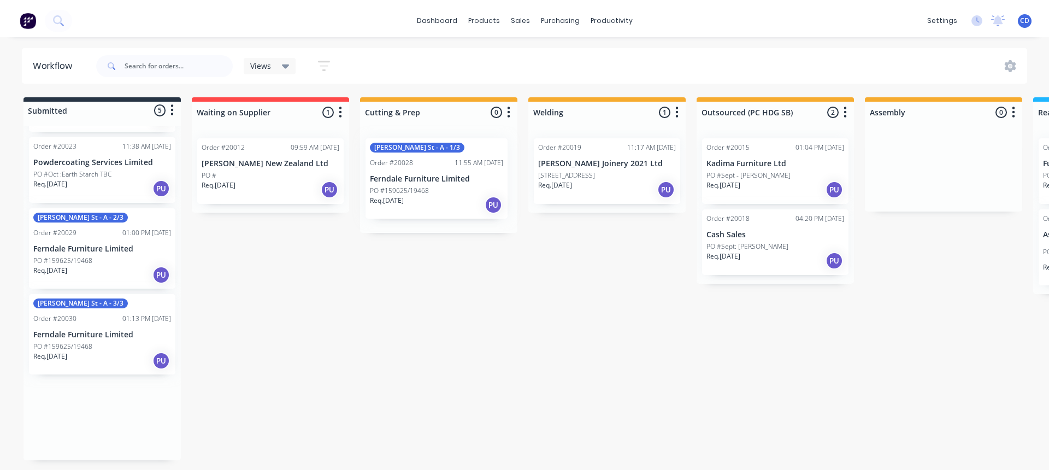
scroll to position [0, 0]
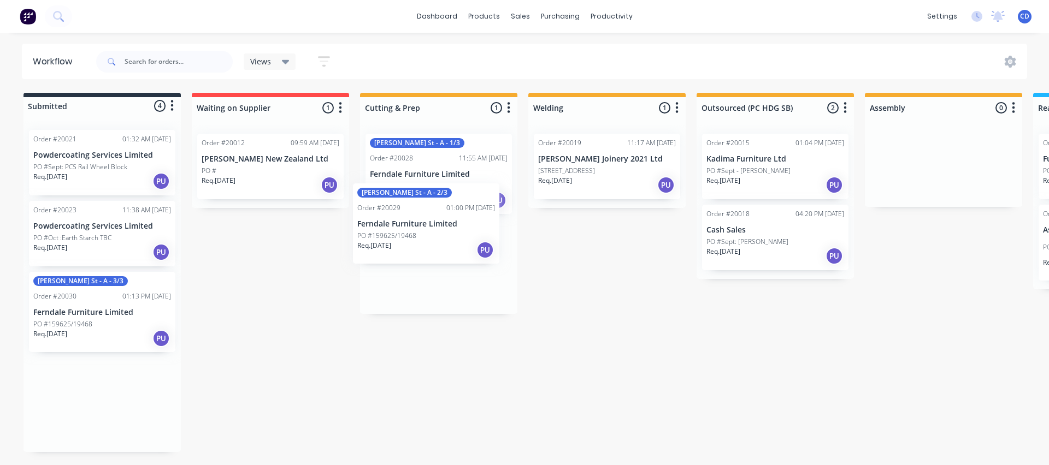
drag, startPoint x: 131, startPoint y: 285, endPoint x: 399, endPoint y: 205, distance: 279.8
click at [399, 205] on div "Submitted 4 Status colour #273444 hex #273444 Save Cancel Summaries Total order…" at bounding box center [903, 272] width 1822 height 359
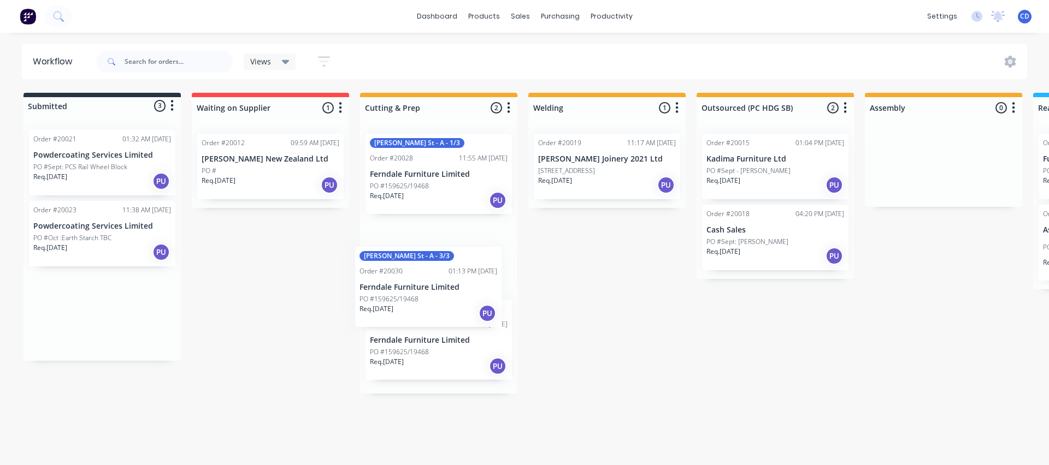
drag, startPoint x: 67, startPoint y: 297, endPoint x: 399, endPoint y: 271, distance: 332.5
click at [399, 271] on div "Submitted 3 Status colour #273444 hex #273444 Save Cancel Summaries Total order…" at bounding box center [903, 266] width 1822 height 347
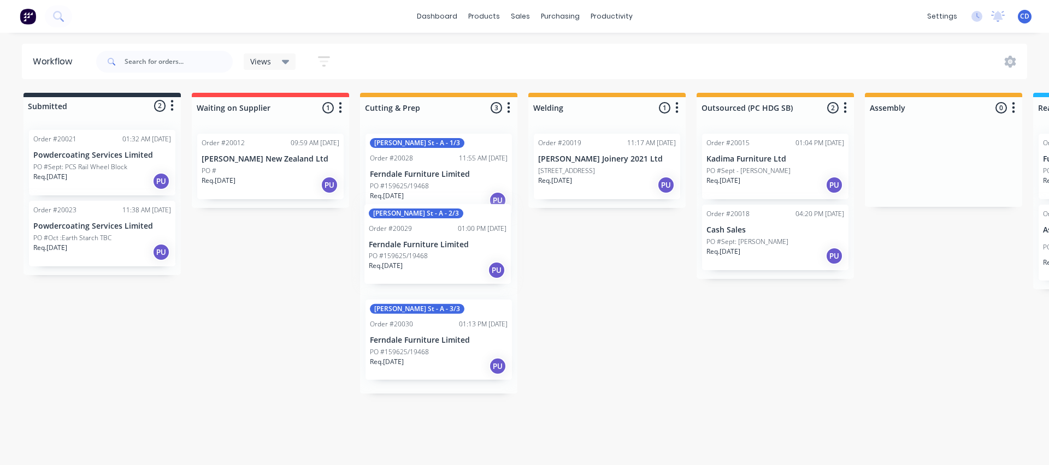
drag, startPoint x: 412, startPoint y: 327, endPoint x: 411, endPoint y: 222, distance: 104.3
click at [411, 222] on div "[PERSON_NAME] St - A - 1/3 Order #20028 11:55 AM [DATE] Ferndale Furniture Limi…" at bounding box center [438, 259] width 157 height 269
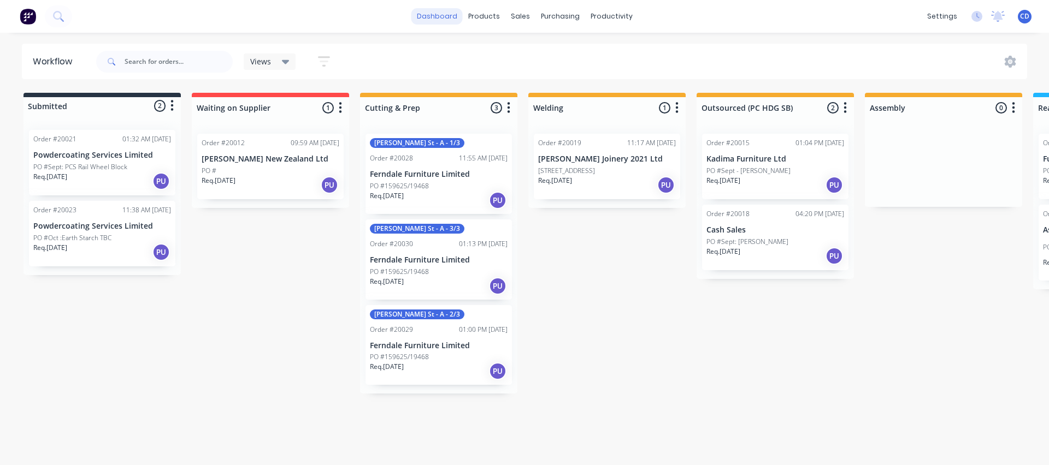
click at [429, 15] on link "dashboard" at bounding box center [436, 16] width 51 height 16
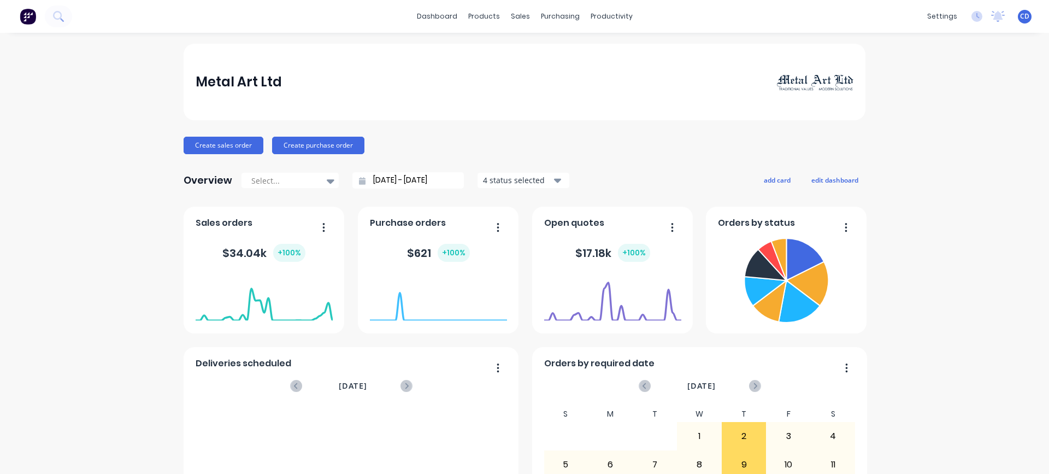
click at [506, 179] on div "4 status selected" at bounding box center [517, 179] width 69 height 11
click at [764, 176] on button "add card" at bounding box center [777, 180] width 41 height 14
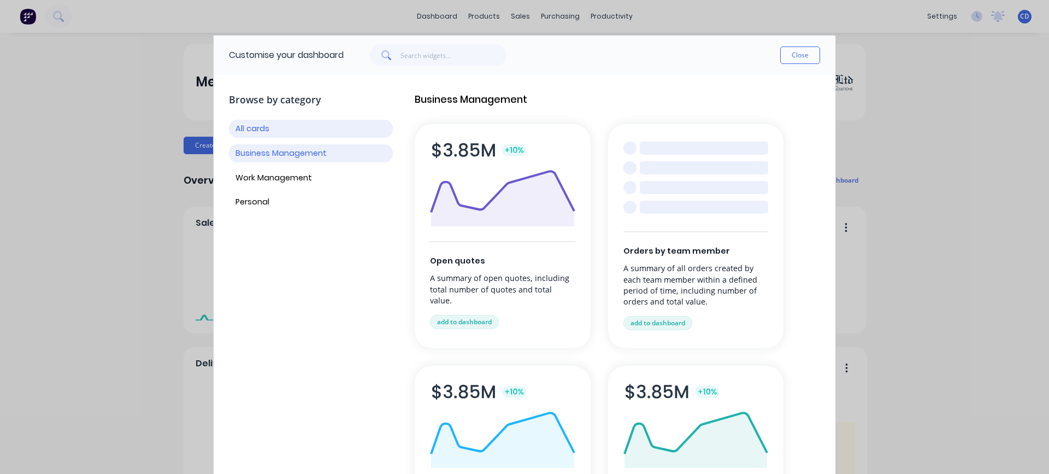
click at [288, 152] on button "Business Management" at bounding box center [311, 153] width 164 height 18
click at [257, 128] on button "All cards" at bounding box center [311, 129] width 164 height 18
click at [804, 59] on button "Close" at bounding box center [800, 54] width 40 height 17
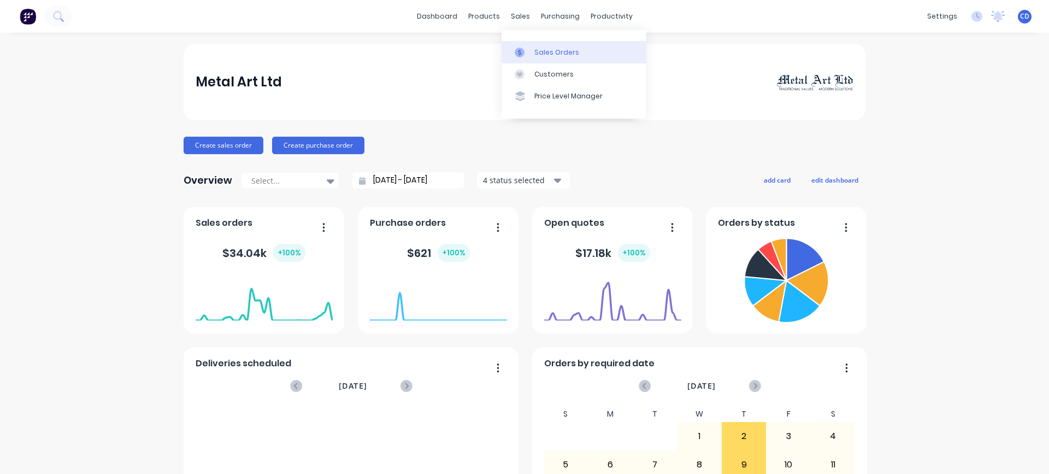
click at [529, 56] on div at bounding box center [523, 53] width 16 height 10
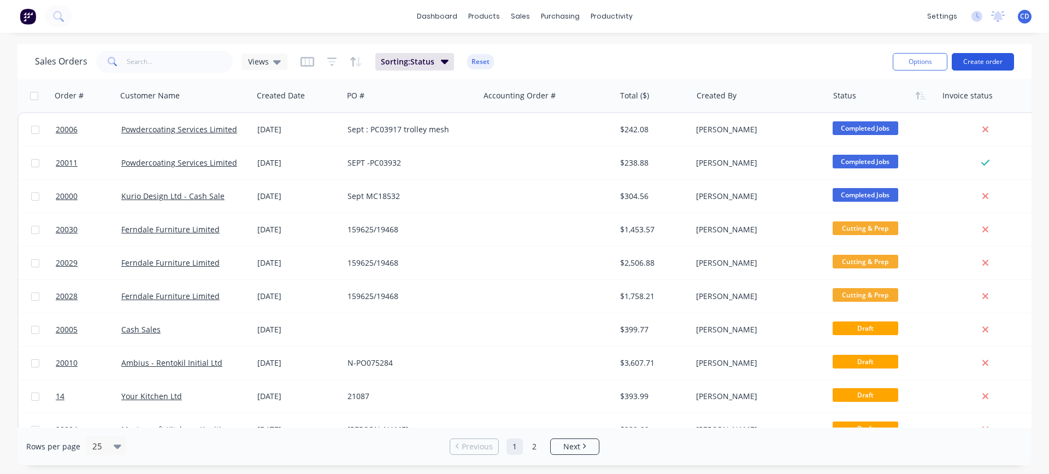
click at [982, 61] on button "Create order" at bounding box center [983, 61] width 62 height 17
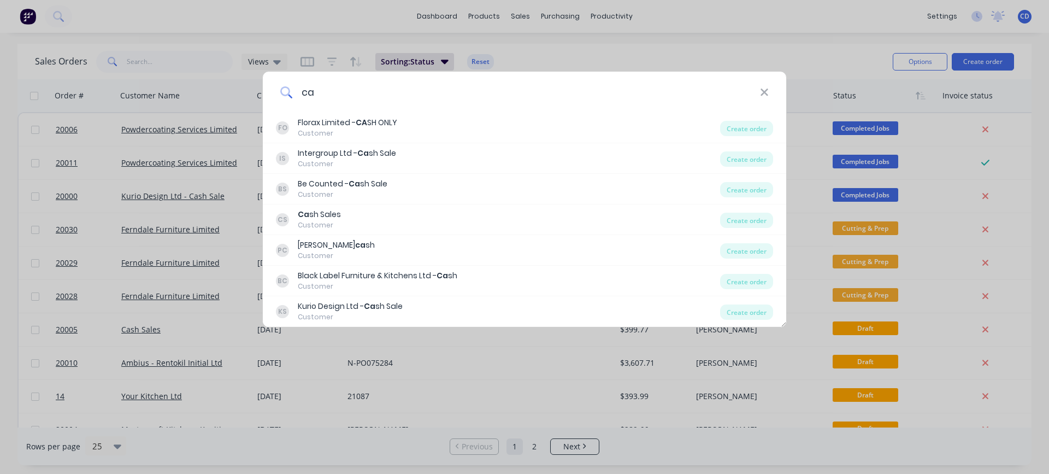
type input "c"
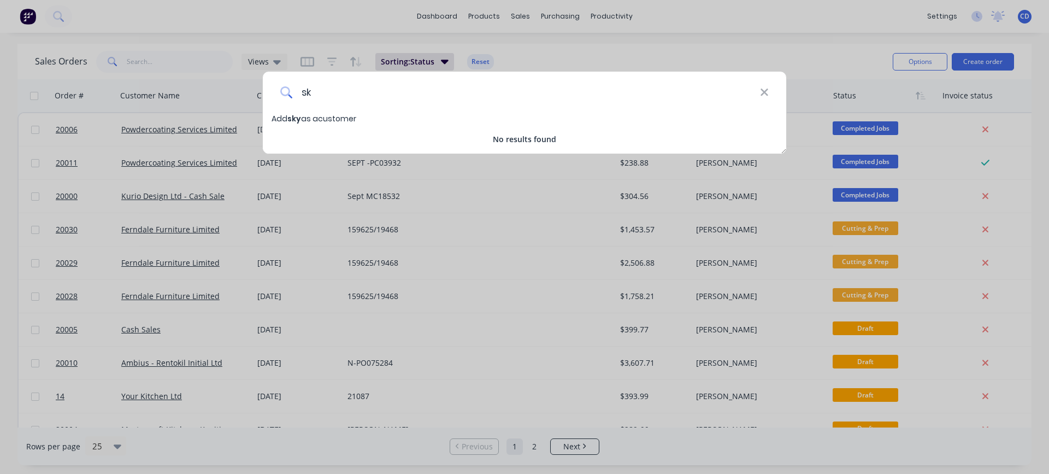
type input "s"
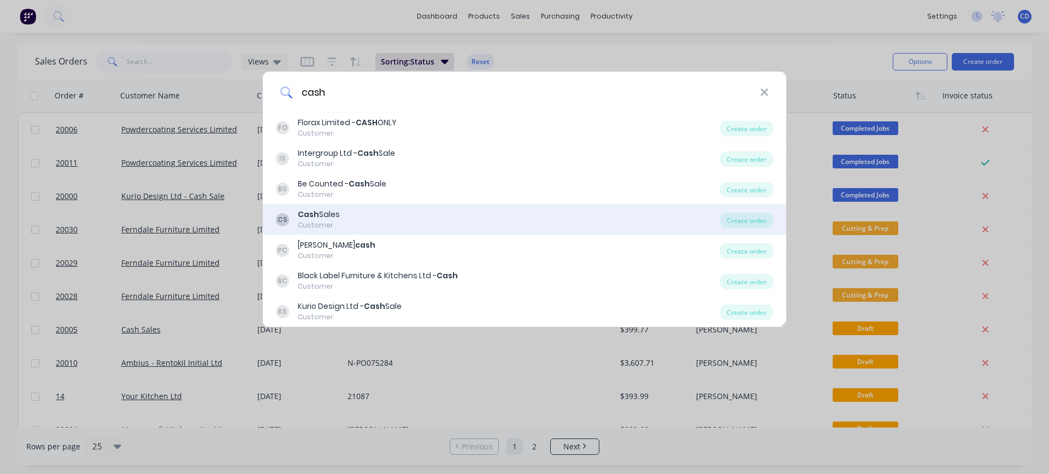
type input "cash"
click at [382, 215] on div "CS Cash Sales Customer" at bounding box center [498, 219] width 444 height 21
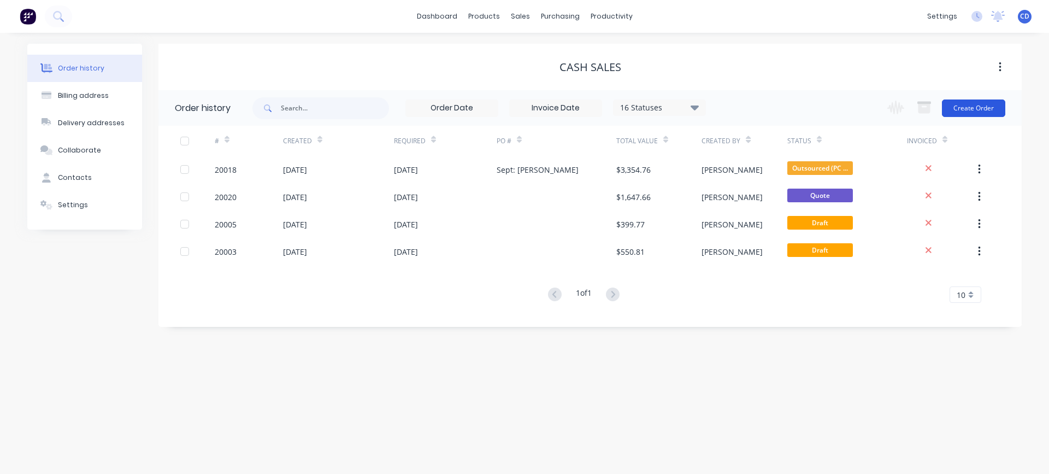
click at [984, 109] on button "Create Order" at bounding box center [973, 107] width 63 height 17
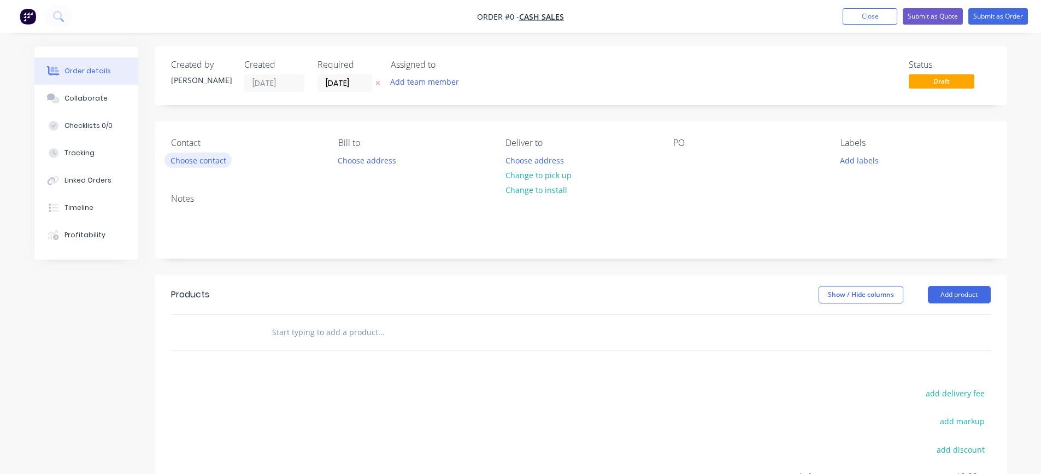
click at [202, 161] on button "Choose contact" at bounding box center [197, 159] width 67 height 15
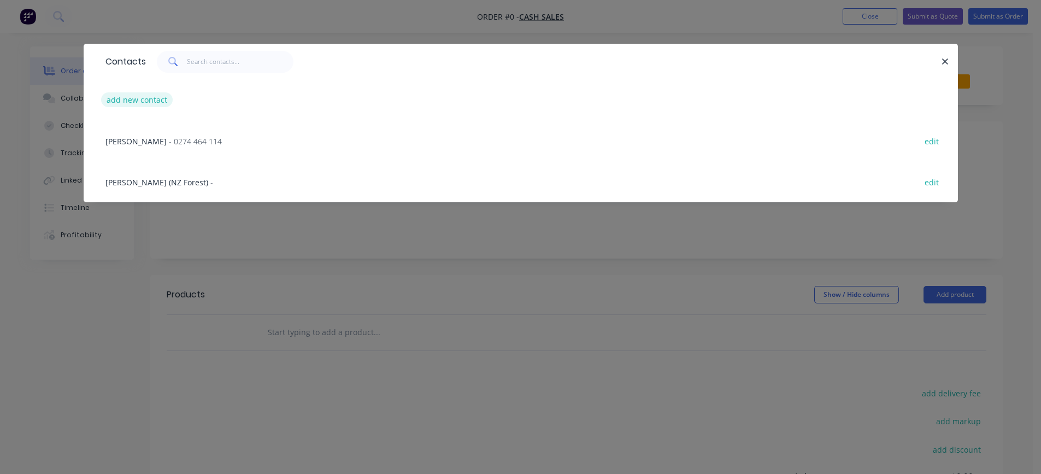
click at [157, 100] on button "add new contact" at bounding box center [137, 99] width 72 height 15
select select "NZ"
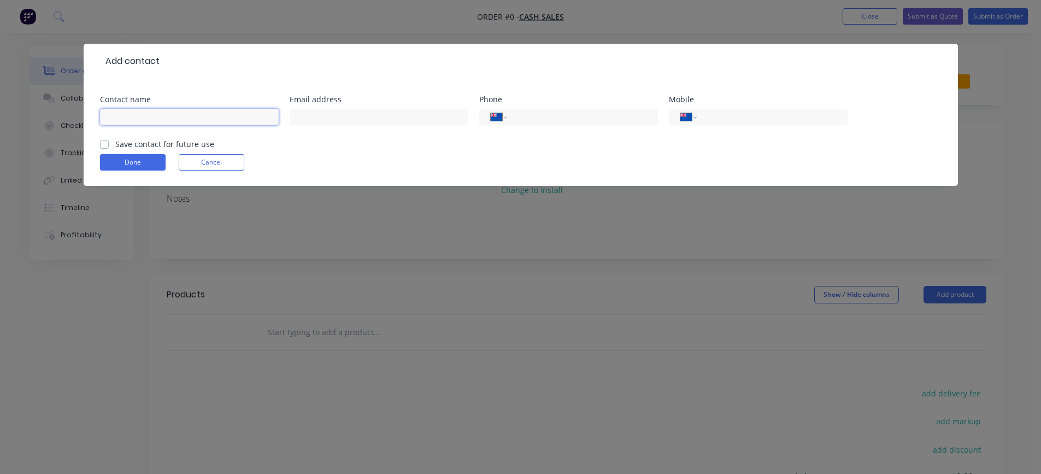
click at [162, 116] on input "text" at bounding box center [189, 117] width 179 height 16
type input "[PERSON_NAME]"
type input "027 595 44489"
click at [115, 143] on label "Save contact for future use" at bounding box center [164, 143] width 99 height 11
click at [104, 143] on input "Save contact for future use" at bounding box center [104, 143] width 9 height 10
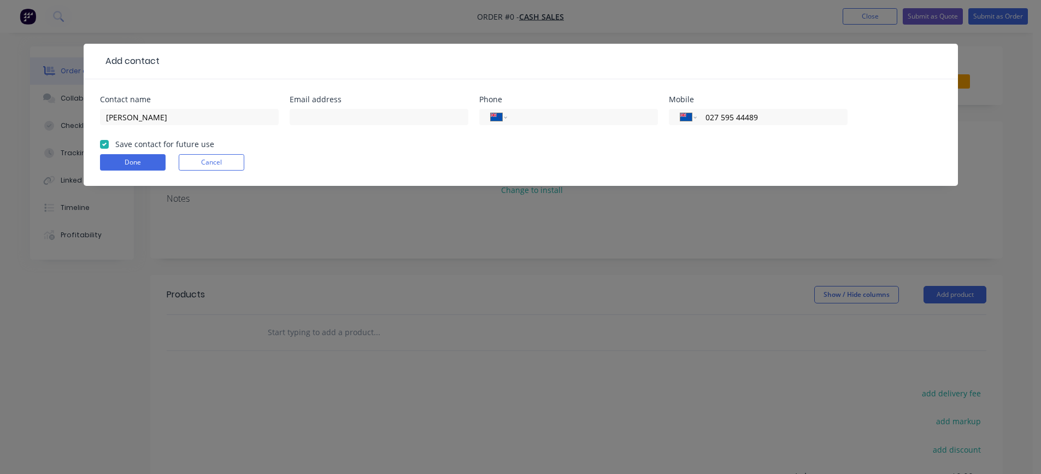
checkbox input "true"
click at [106, 160] on button "Done" at bounding box center [133, 162] width 66 height 16
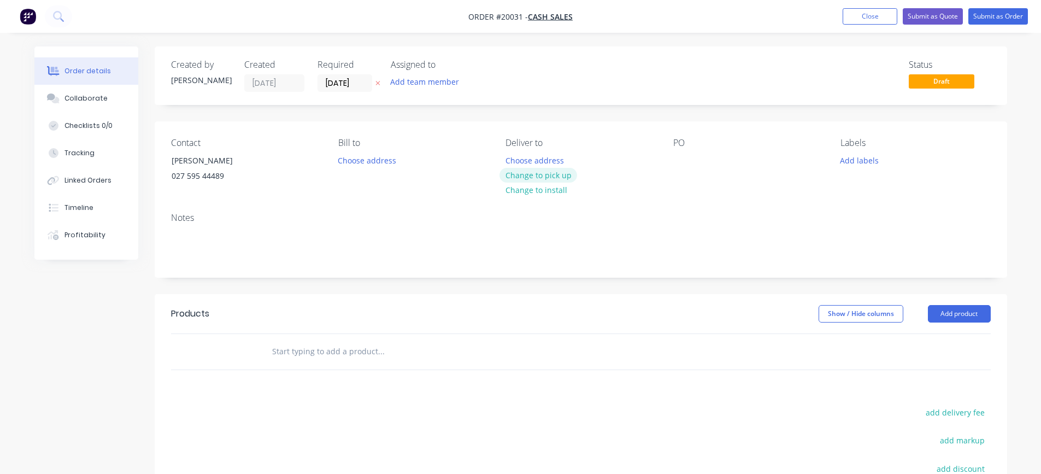
click at [541, 176] on button "Change to pick up" at bounding box center [538, 175] width 78 height 15
click at [692, 156] on div "PO" at bounding box center [748, 163] width 150 height 50
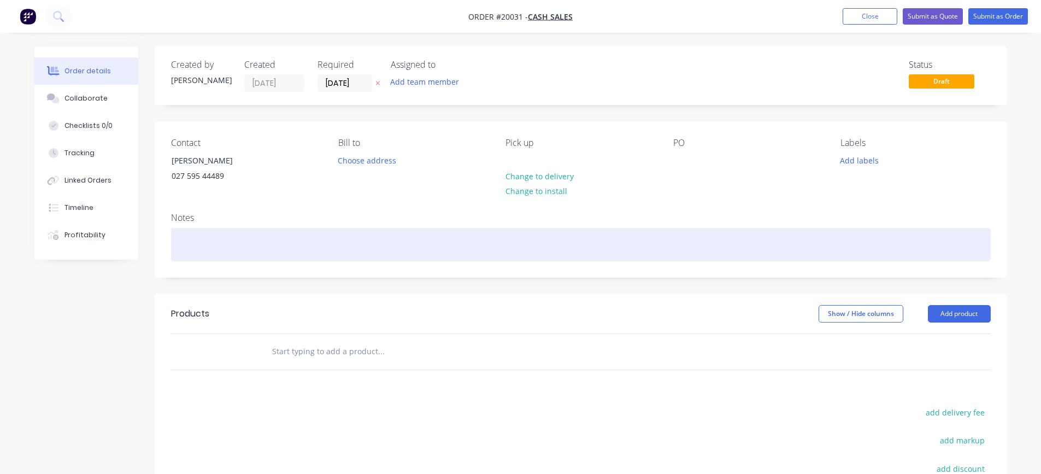
click at [209, 249] on div at bounding box center [580, 244] width 819 height 33
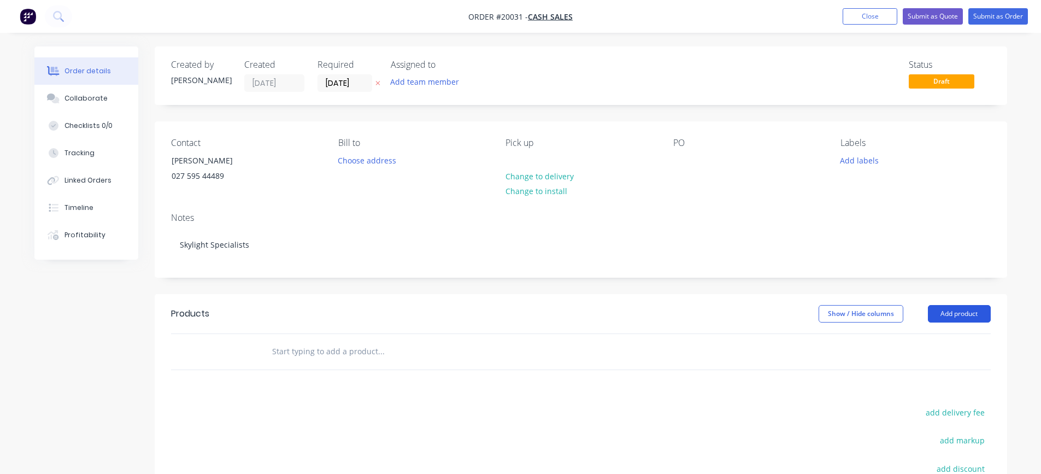
click at [972, 311] on button "Add product" at bounding box center [959, 313] width 63 height 17
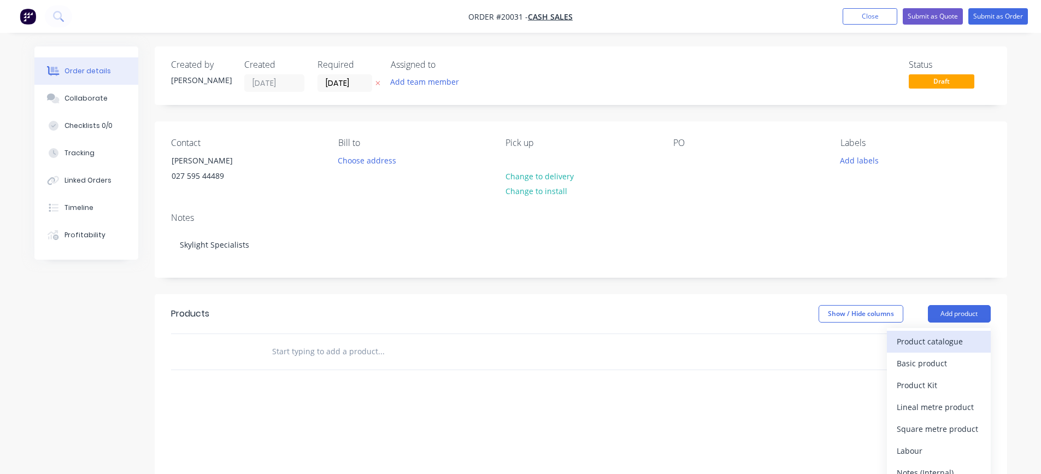
click at [914, 347] on div "Product catalogue" at bounding box center [938, 341] width 84 height 16
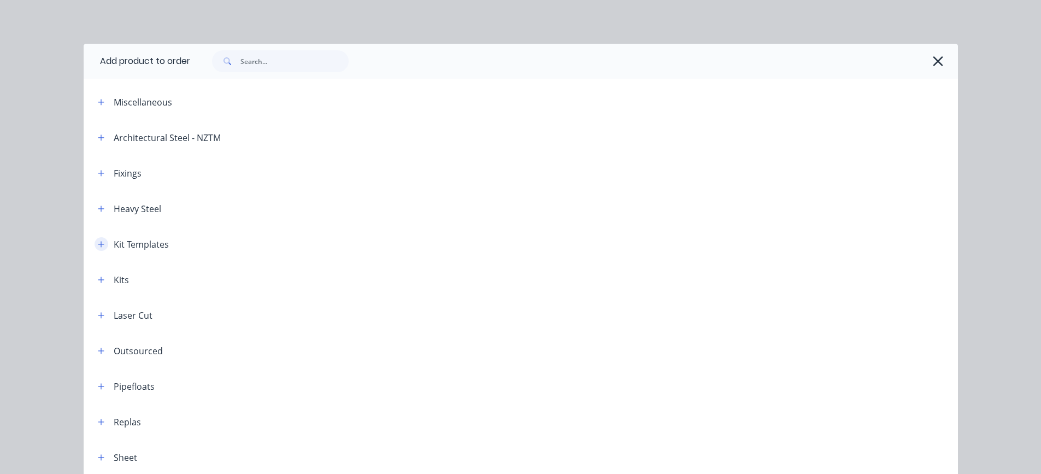
click at [98, 243] on icon "button" at bounding box center [101, 244] width 7 height 8
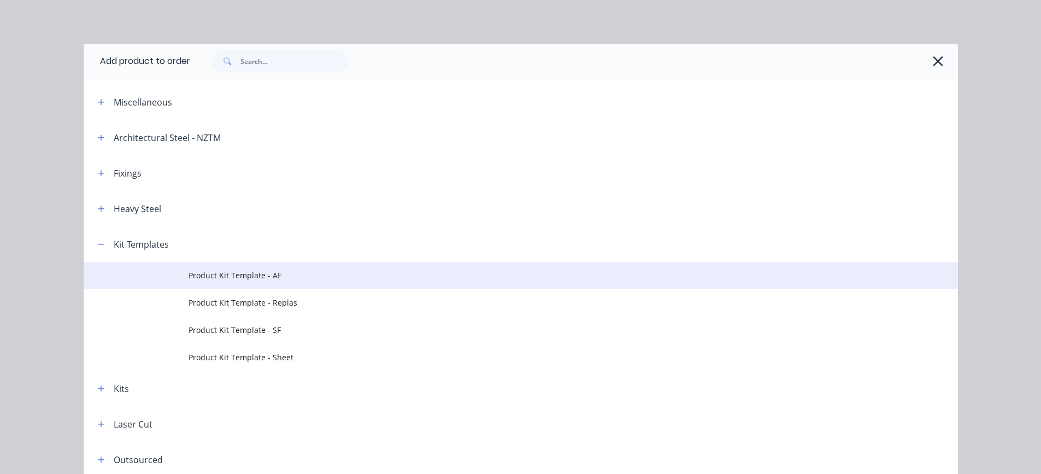
click at [213, 269] on span "Product Kit Template - AF" at bounding box center [495, 274] width 615 height 11
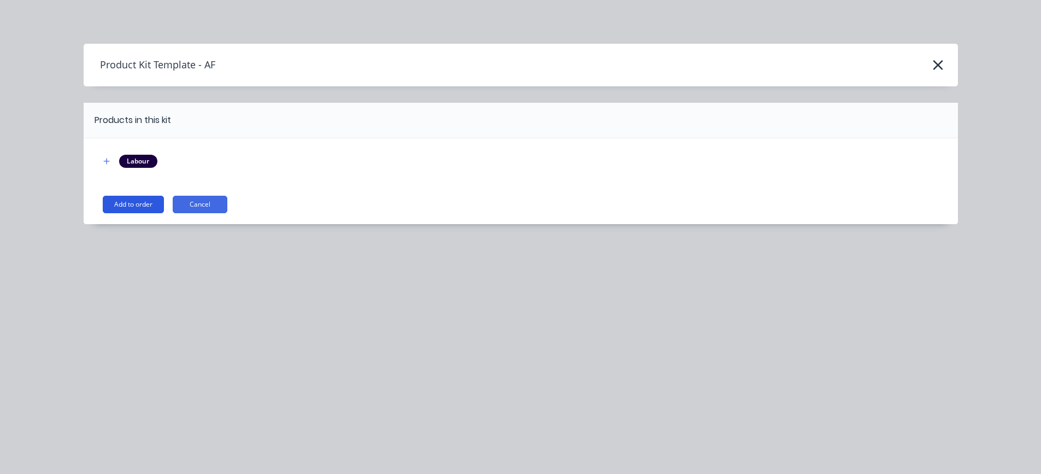
click at [132, 200] on button "Add to order" at bounding box center [133, 204] width 61 height 17
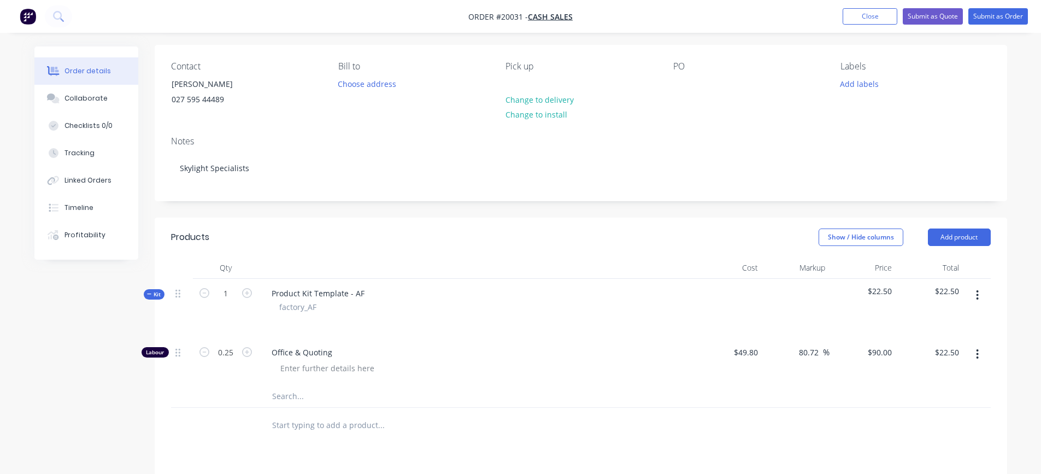
scroll to position [109, 0]
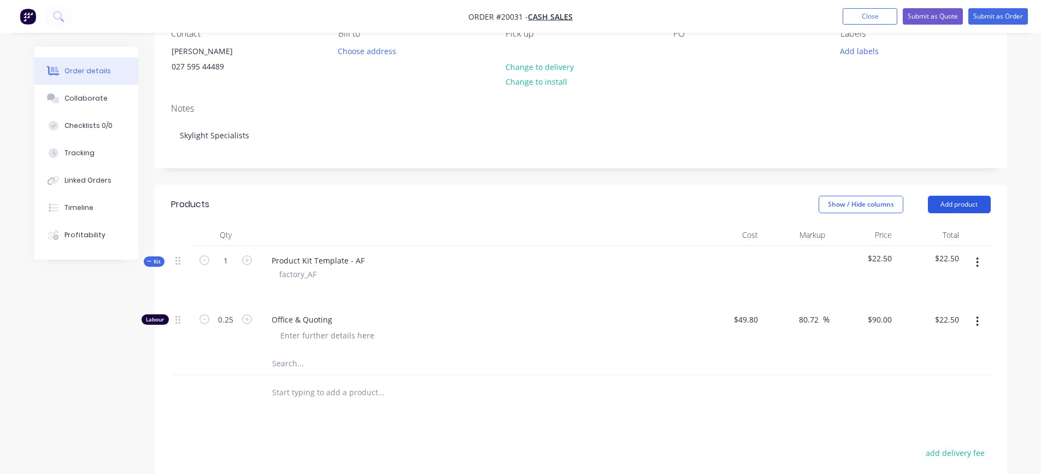
click at [968, 208] on button "Add product" at bounding box center [959, 204] width 63 height 17
click at [310, 364] on input "text" at bounding box center [380, 363] width 218 height 22
type input "B"
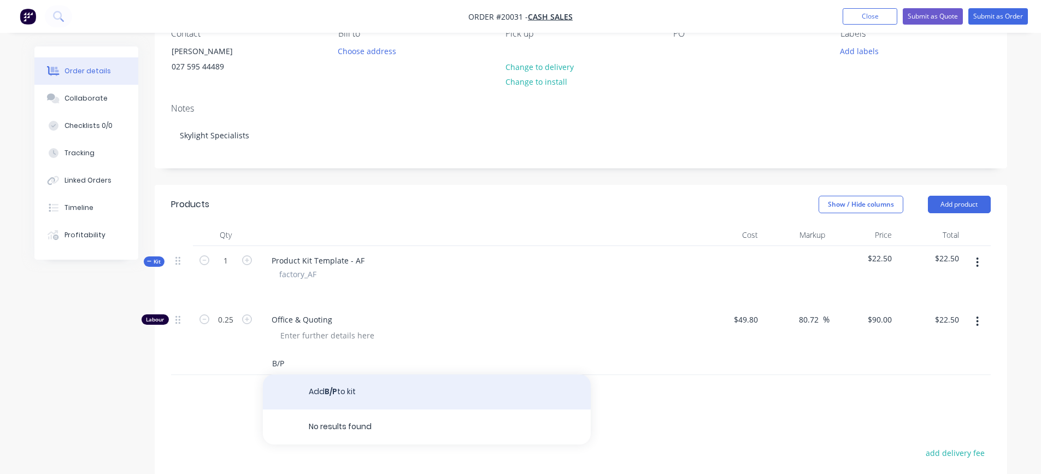
type input "B/P"
click at [320, 394] on button "Add B/P to kit" at bounding box center [427, 391] width 328 height 35
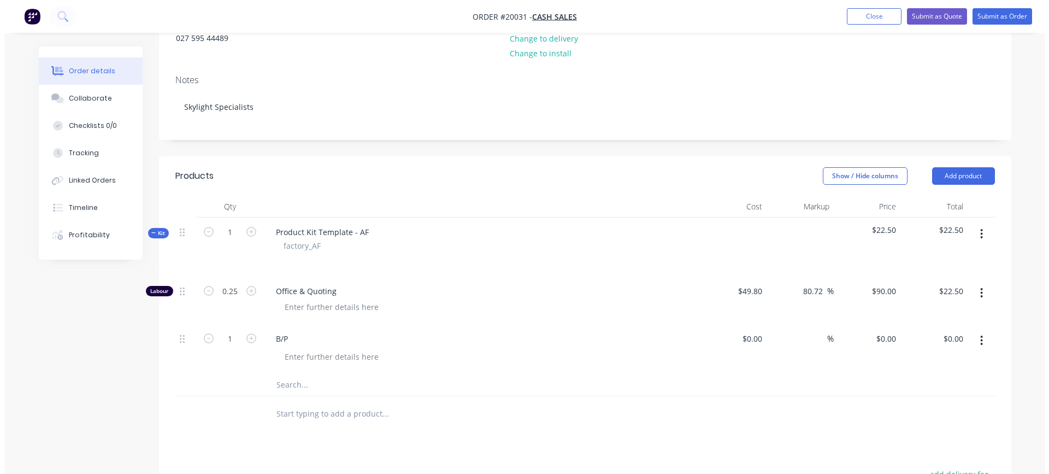
scroll to position [164, 0]
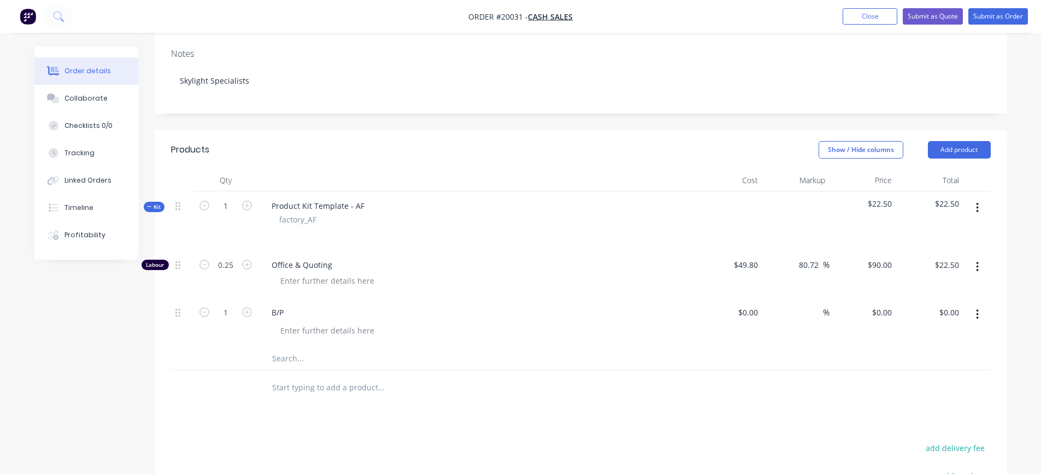
click at [975, 209] on button "button" at bounding box center [977, 208] width 26 height 20
click at [921, 234] on div "Add product to kit" at bounding box center [938, 236] width 84 height 16
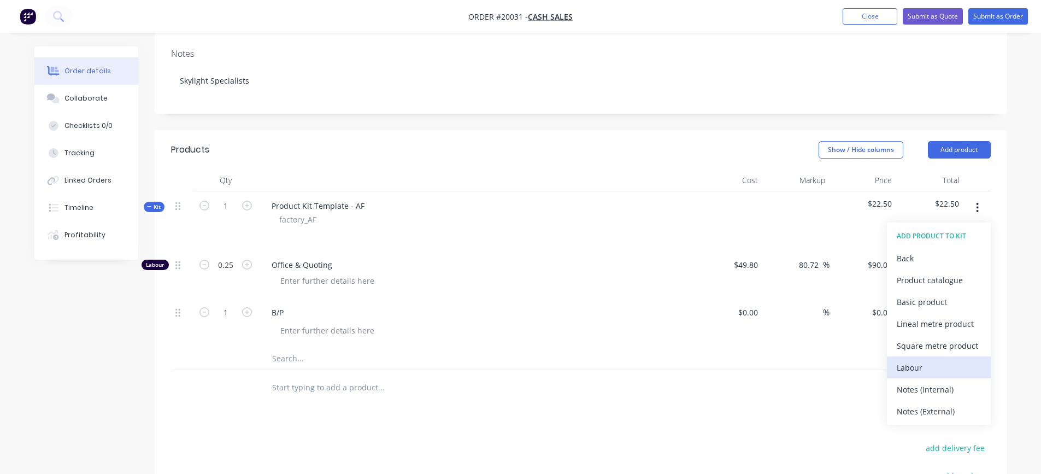
click at [914, 367] on div "Labour" at bounding box center [938, 367] width 84 height 16
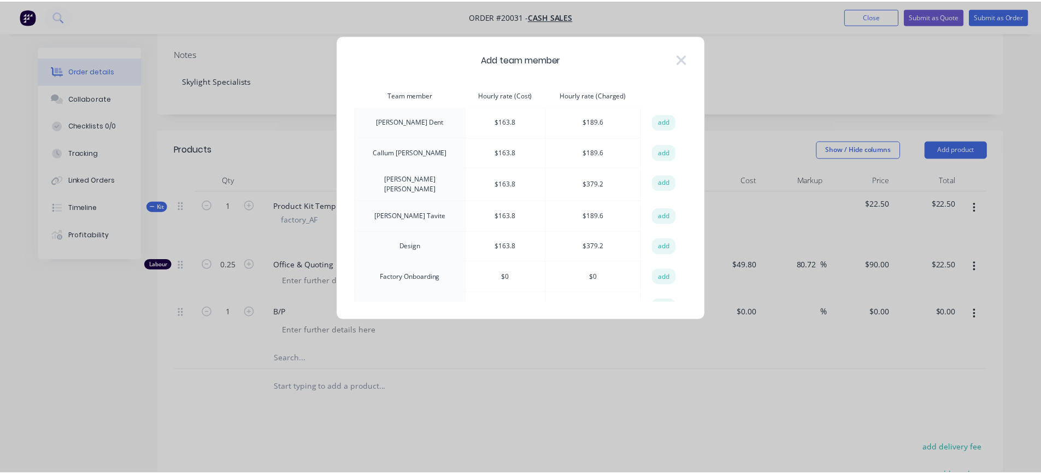
scroll to position [109, 0]
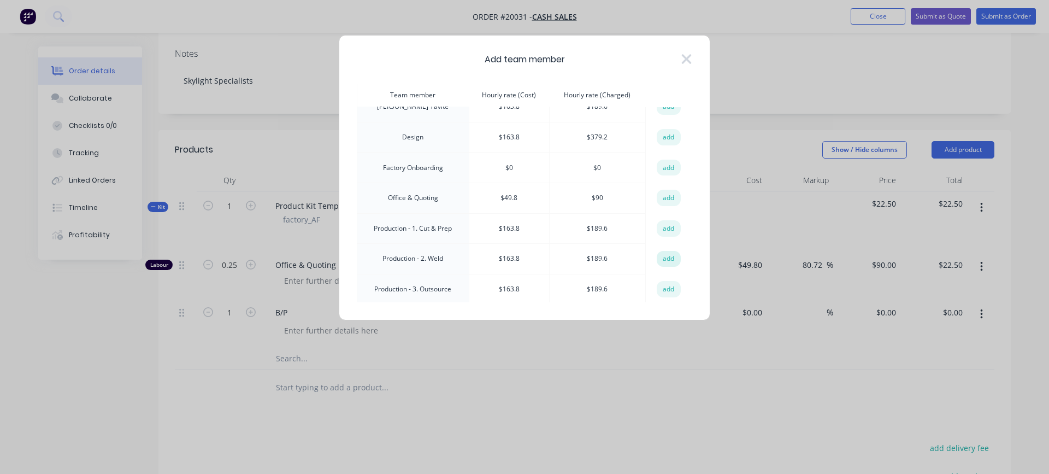
click at [662, 252] on button "add" at bounding box center [669, 259] width 24 height 16
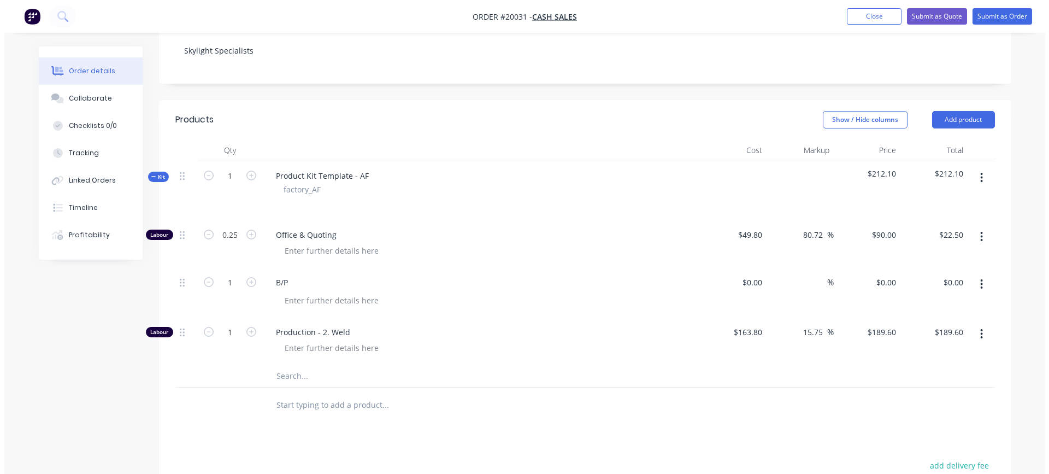
scroll to position [218, 0]
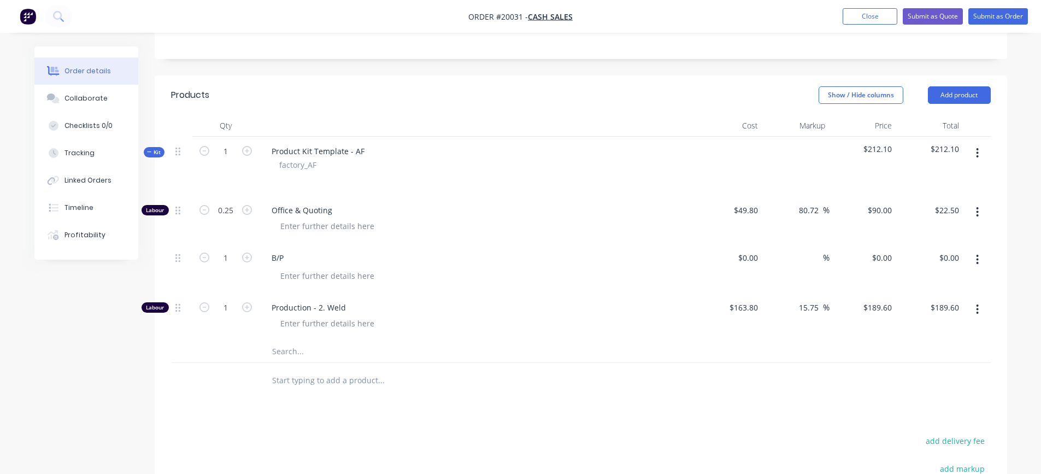
click at [979, 150] on button "button" at bounding box center [977, 153] width 26 height 20
click at [955, 185] on div "Add product to kit" at bounding box center [938, 182] width 84 height 16
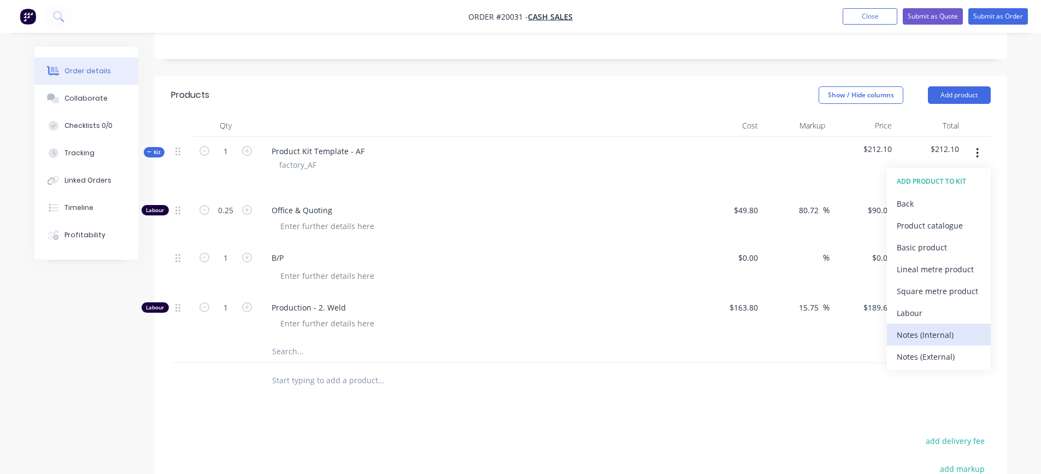
click at [931, 329] on div "Notes (Internal)" at bounding box center [938, 335] width 84 height 16
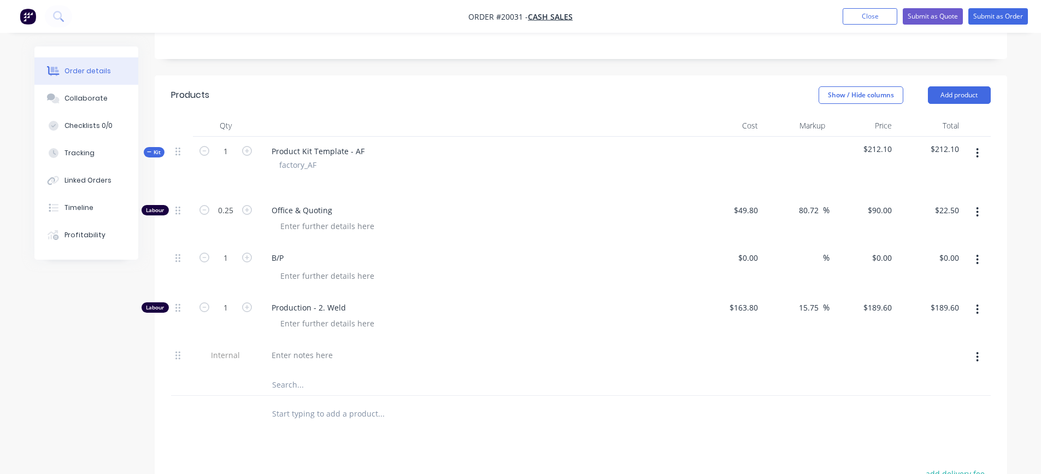
click at [976, 152] on icon "button" at bounding box center [977, 153] width 2 height 10
click at [946, 187] on div "Add product to kit" at bounding box center [938, 182] width 84 height 16
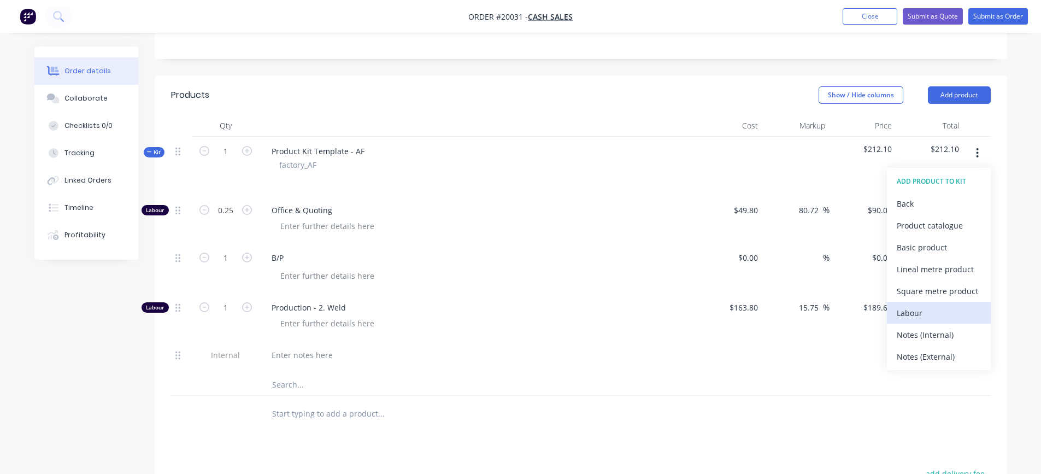
click at [933, 311] on div "Labour" at bounding box center [938, 313] width 84 height 16
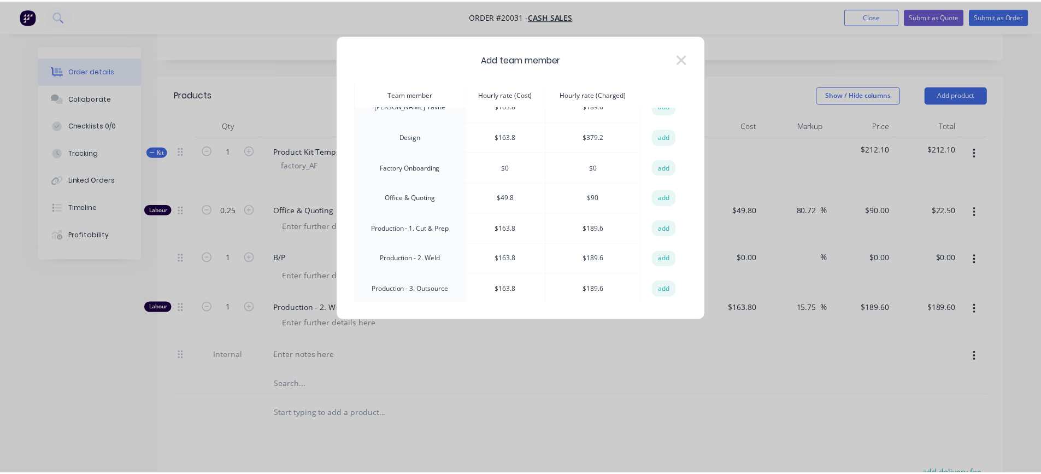
scroll to position [164, 0]
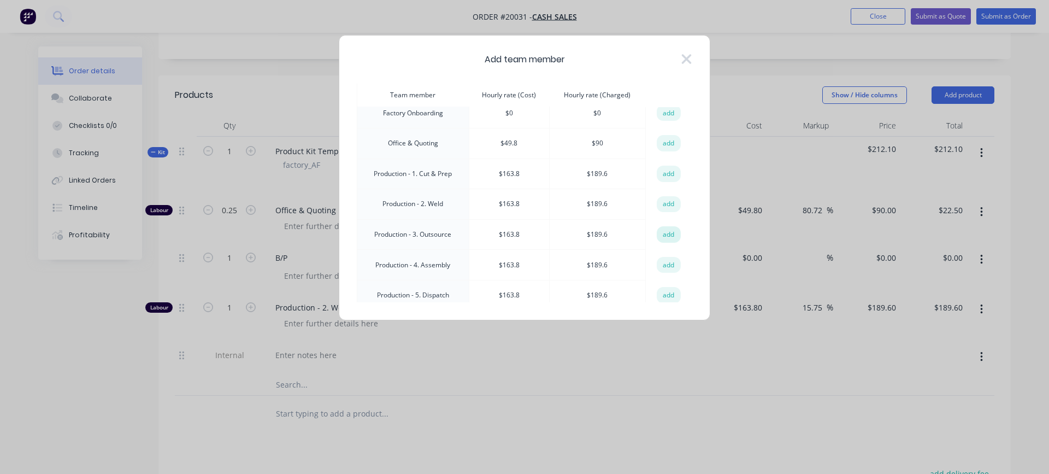
click at [662, 231] on button "add" at bounding box center [669, 234] width 24 height 16
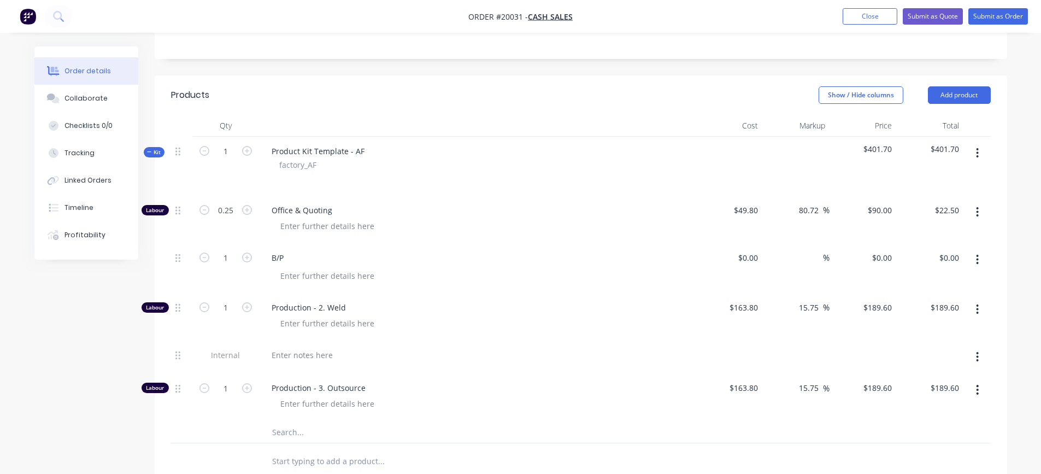
click at [978, 153] on icon "button" at bounding box center [977, 153] width 2 height 10
click at [943, 186] on div "Add product to kit" at bounding box center [938, 182] width 84 height 16
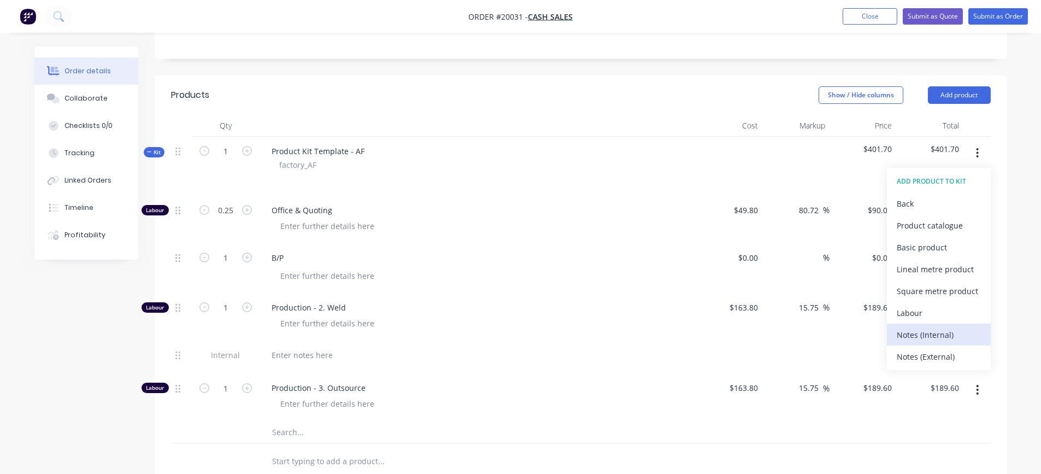
click at [923, 329] on div "Notes (Internal)" at bounding box center [938, 335] width 84 height 16
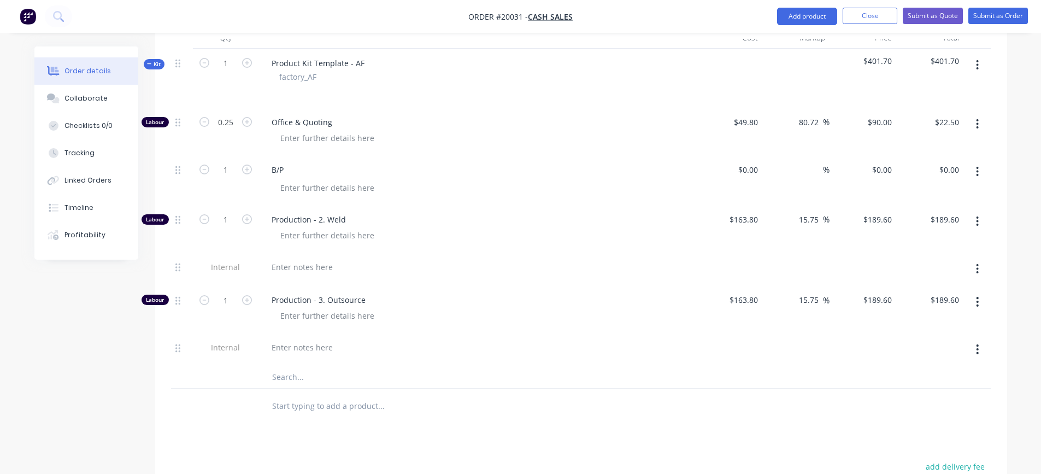
scroll to position [328, 0]
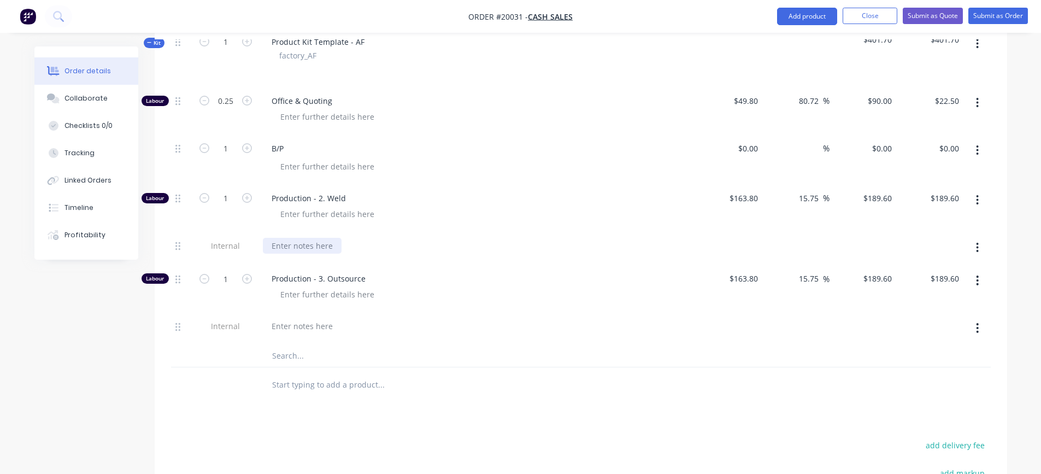
click at [315, 246] on div at bounding box center [302, 246] width 79 height 16
click at [227, 203] on input "1" at bounding box center [225, 198] width 28 height 16
type input "0.37"
type input "$70.15"
click at [460, 246] on div "W (Set 5 - Weld 816 - Clean 306) = 1127 > 22 each" at bounding box center [477, 246] width 428 height 16
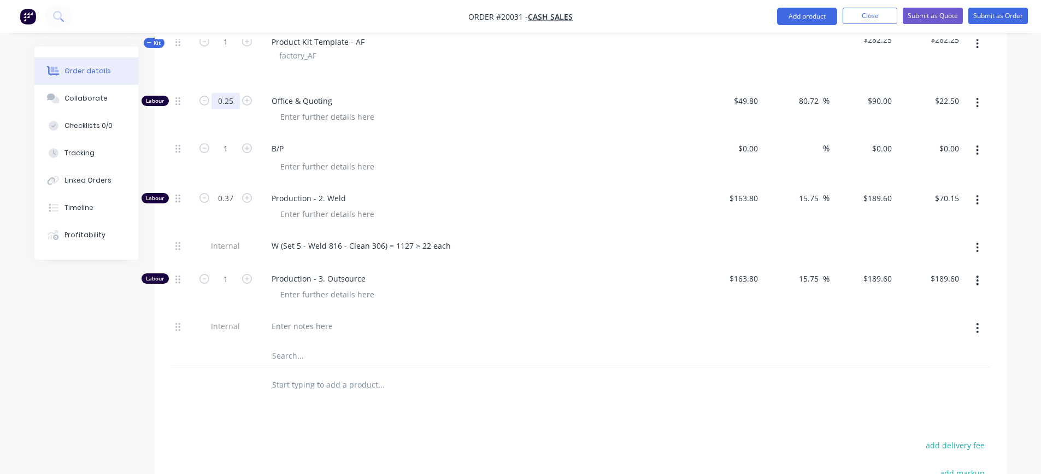
click at [237, 103] on input "0.25" at bounding box center [225, 101] width 28 height 16
type input "0.001"
type input "$0.09"
click at [349, 126] on div "Office & Quoting" at bounding box center [476, 110] width 437 height 48
click at [344, 296] on div at bounding box center [326, 294] width 111 height 16
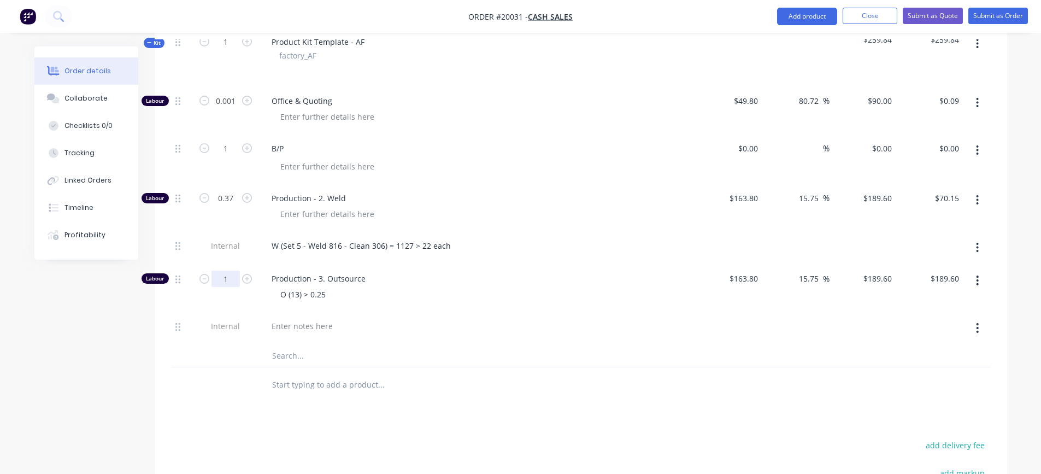
click at [234, 274] on input "1" at bounding box center [225, 278] width 28 height 16
type input "0.001"
type input "$0.19"
click at [333, 291] on div "O (13) > 0.25" at bounding box center [302, 294] width 63 height 16
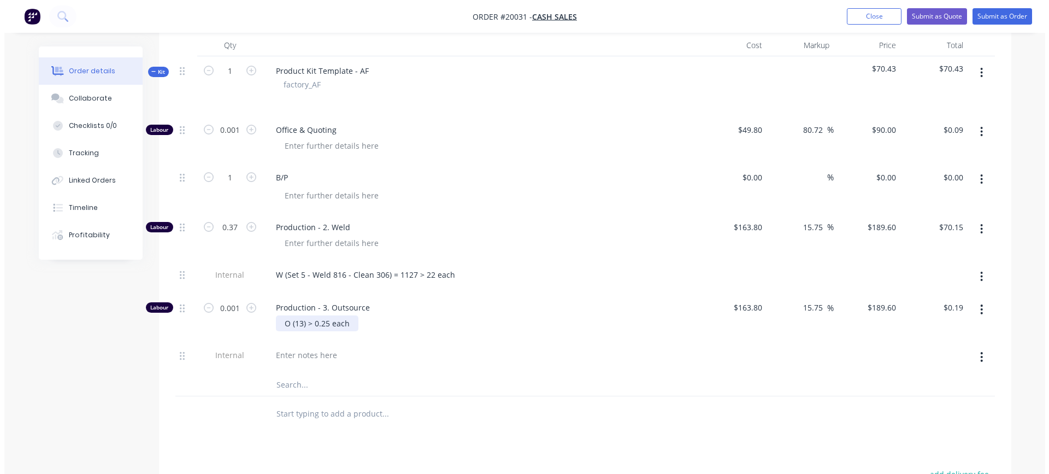
scroll to position [273, 0]
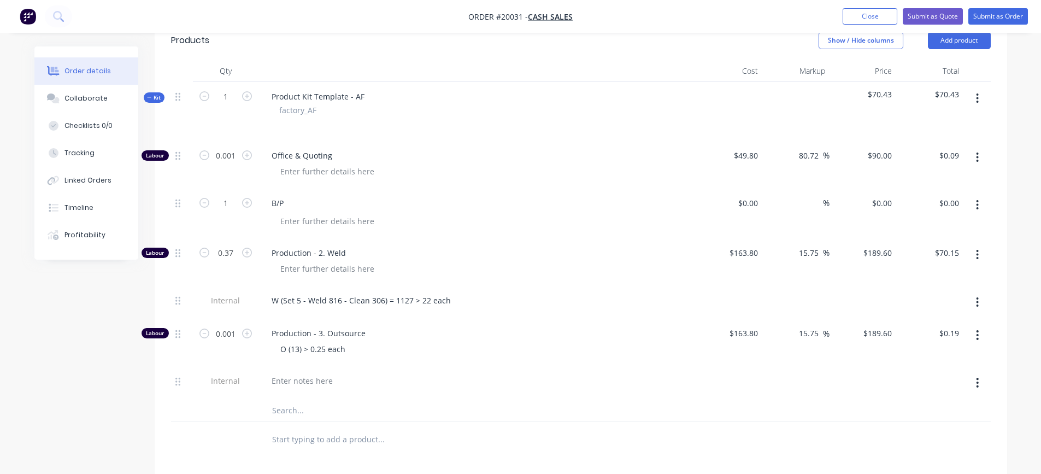
click at [975, 98] on button "button" at bounding box center [977, 98] width 26 height 20
click at [952, 124] on div "Add product to kit" at bounding box center [938, 127] width 84 height 16
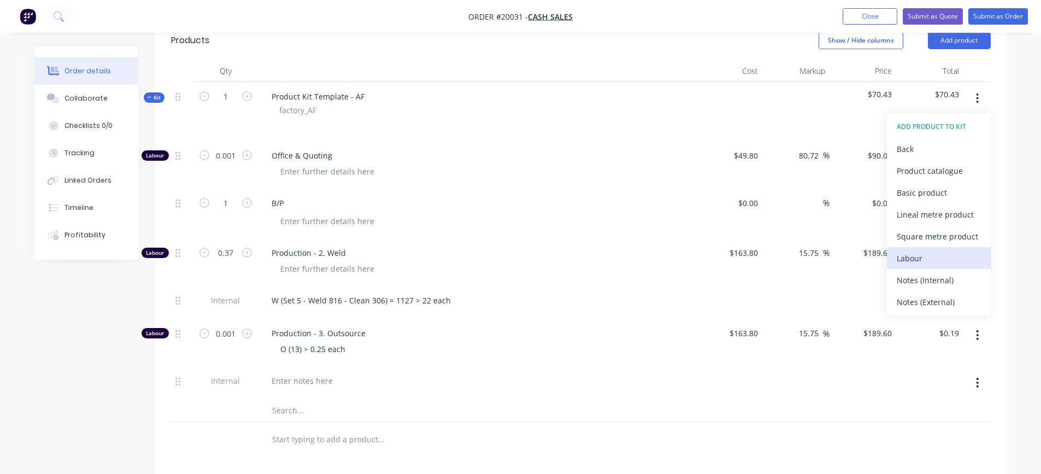
click at [905, 255] on div "Labour" at bounding box center [938, 258] width 84 height 16
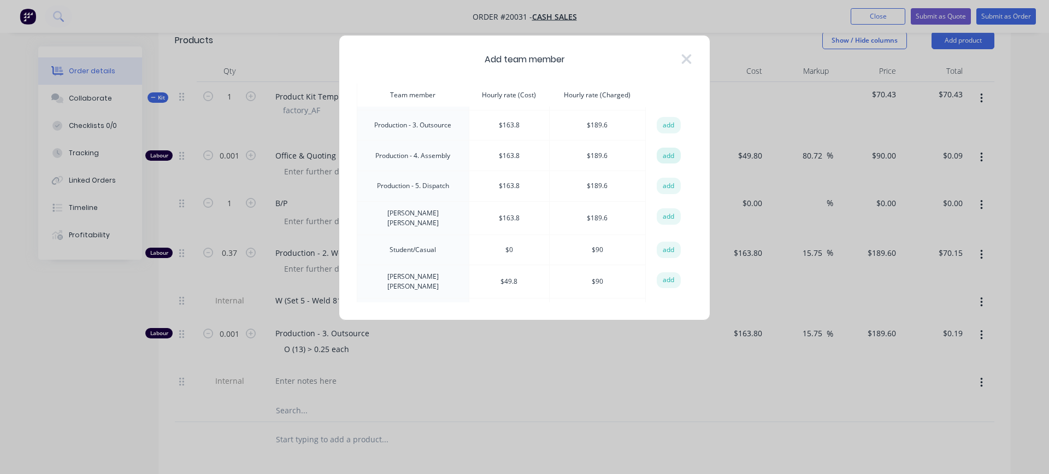
click at [666, 152] on button "add" at bounding box center [669, 155] width 24 height 16
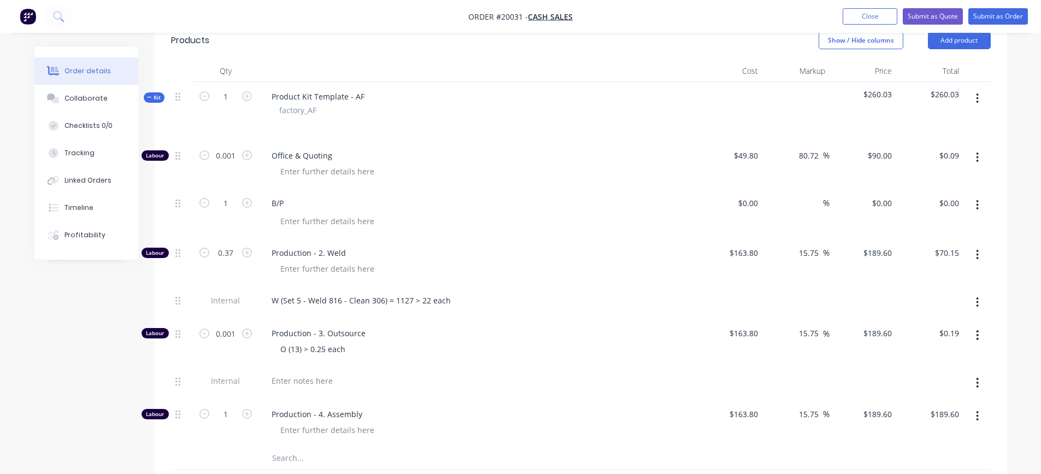
click at [976, 95] on icon "button" at bounding box center [977, 98] width 2 height 10
click at [938, 128] on div "Add product to kit" at bounding box center [938, 127] width 84 height 16
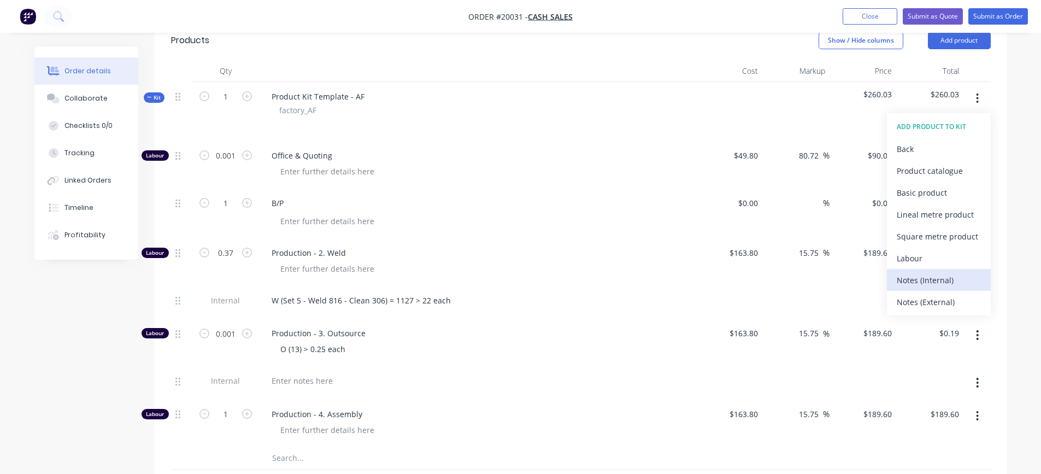
click at [925, 281] on div "Notes (Internal)" at bounding box center [938, 280] width 84 height 16
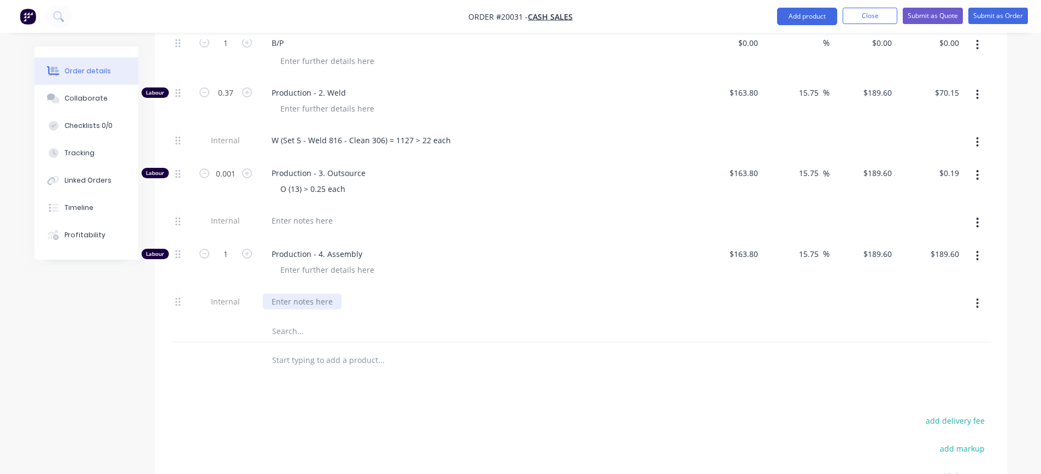
scroll to position [437, 0]
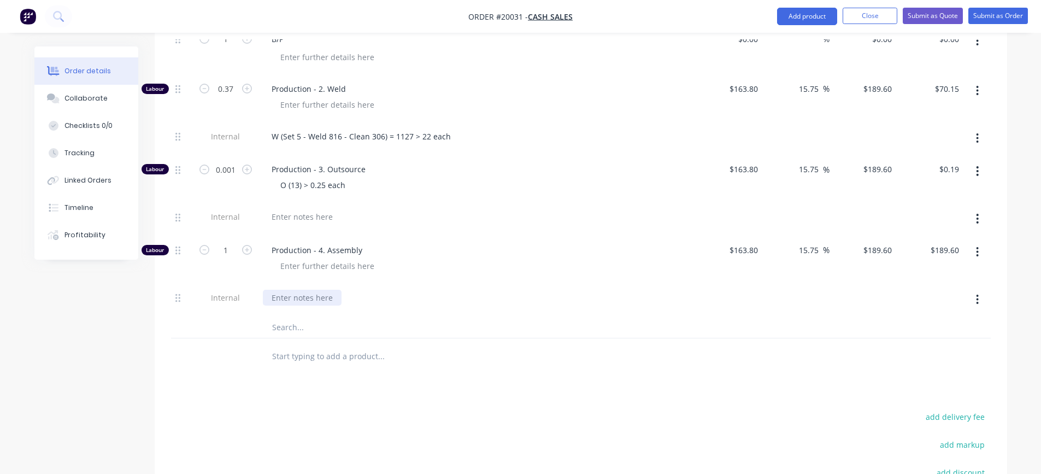
click at [288, 296] on div at bounding box center [302, 298] width 79 height 16
click at [232, 253] on input "1" at bounding box center [225, 250] width 28 height 16
type input "0.06"
type input "$11.38"
click at [450, 303] on div "A RW 15% (171) > 3.35 each" at bounding box center [477, 298] width 428 height 16
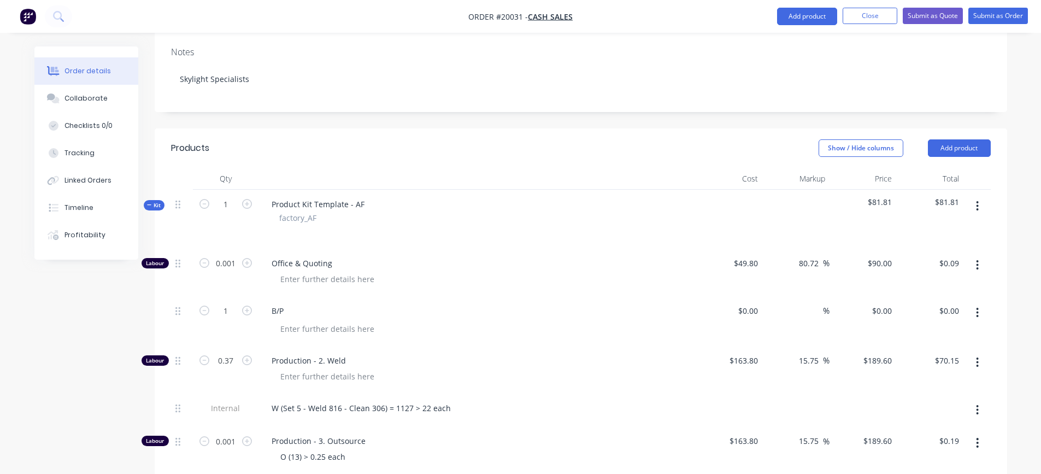
scroll to position [164, 0]
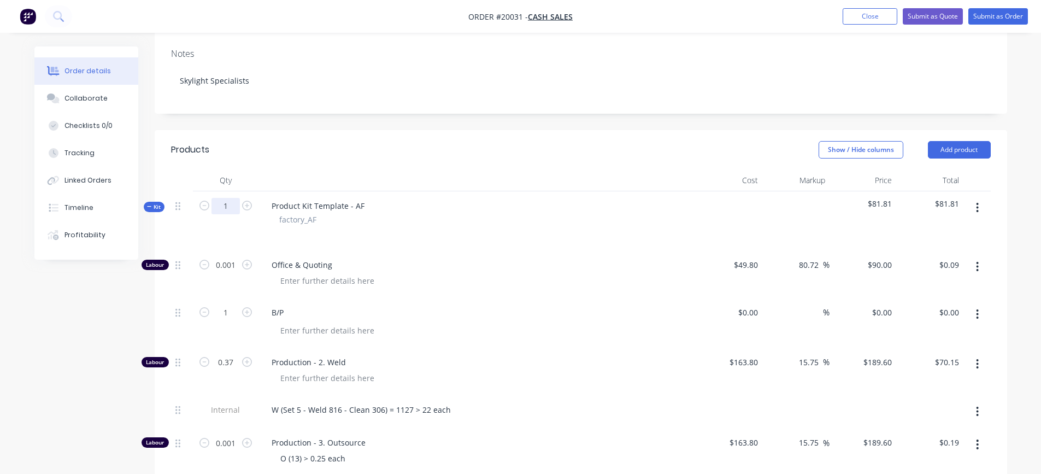
click at [230, 205] on input "1" at bounding box center [225, 206] width 28 height 16
type input "51"
type input "0.051"
type input "$4.59"
type input "51"
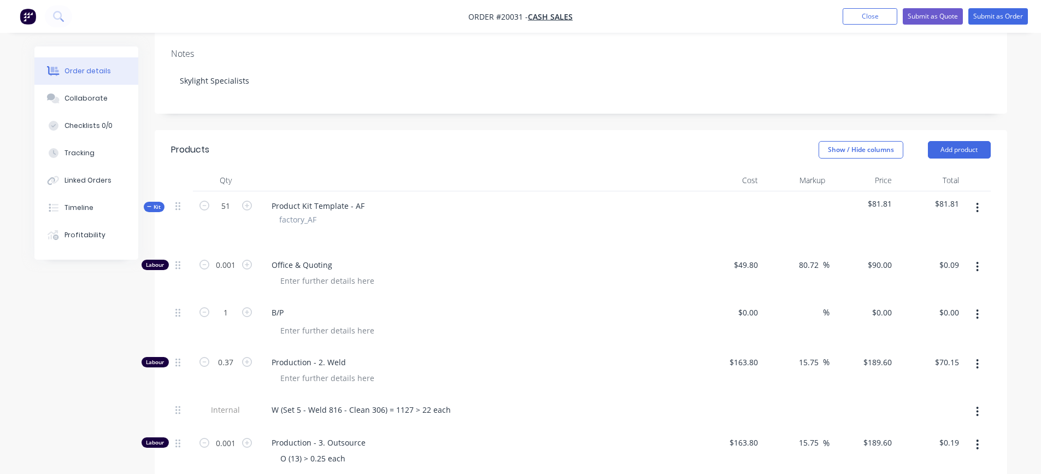
type input "18.87"
type input "$3,577.75"
type input "0.051"
type input "$9.67"
type input "3.06"
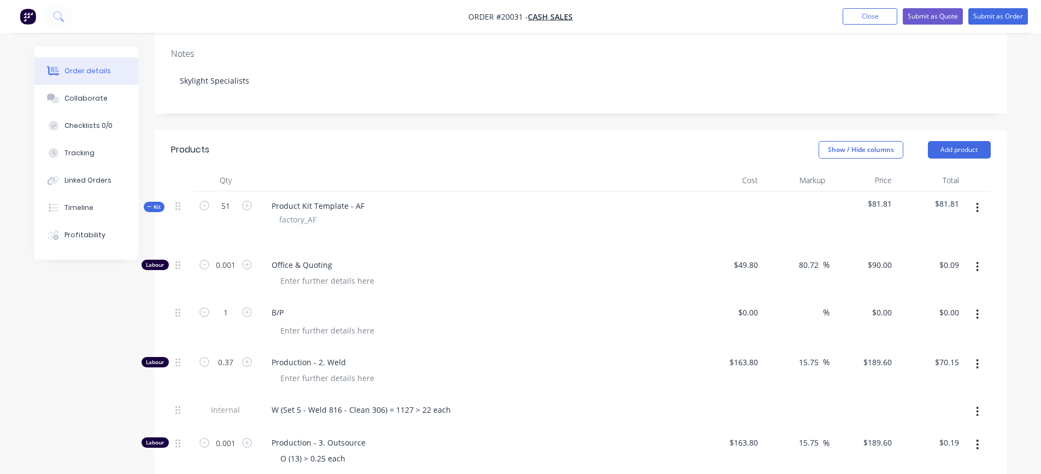
type input "$580.18"
click at [431, 220] on div "factory_AF" at bounding box center [476, 219] width 395 height 11
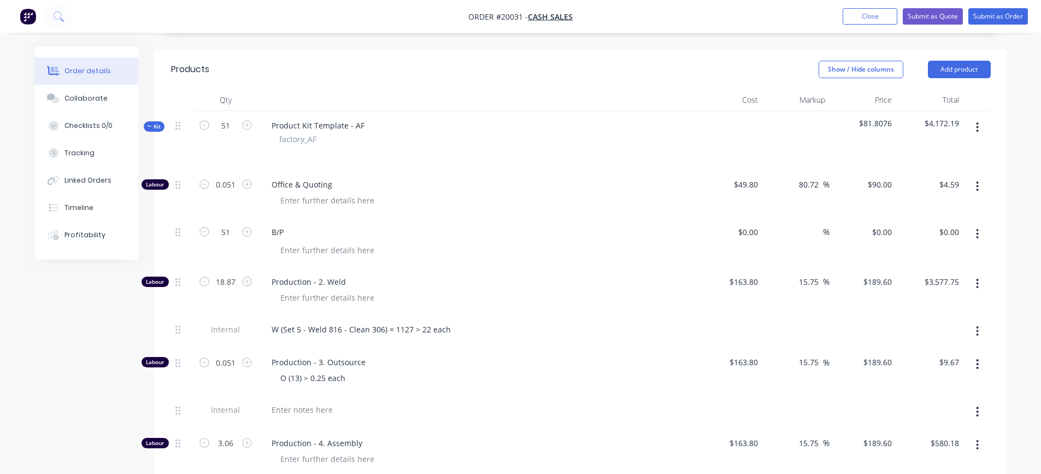
scroll to position [218, 0]
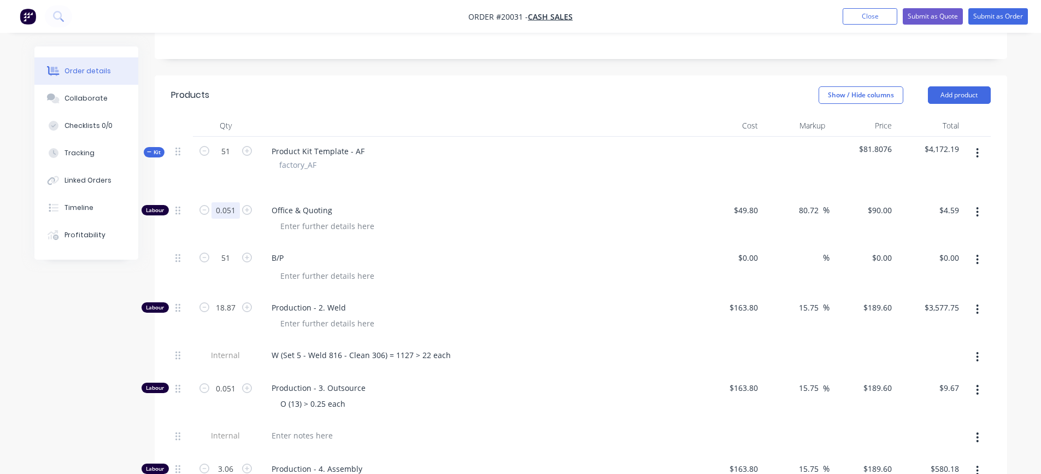
click at [234, 211] on input "0.051" at bounding box center [225, 210] width 28 height 16
type input "0.25"
type input "$22.50"
click at [483, 219] on div at bounding box center [481, 226] width 420 height 16
click at [226, 256] on input "51" at bounding box center [225, 258] width 28 height 16
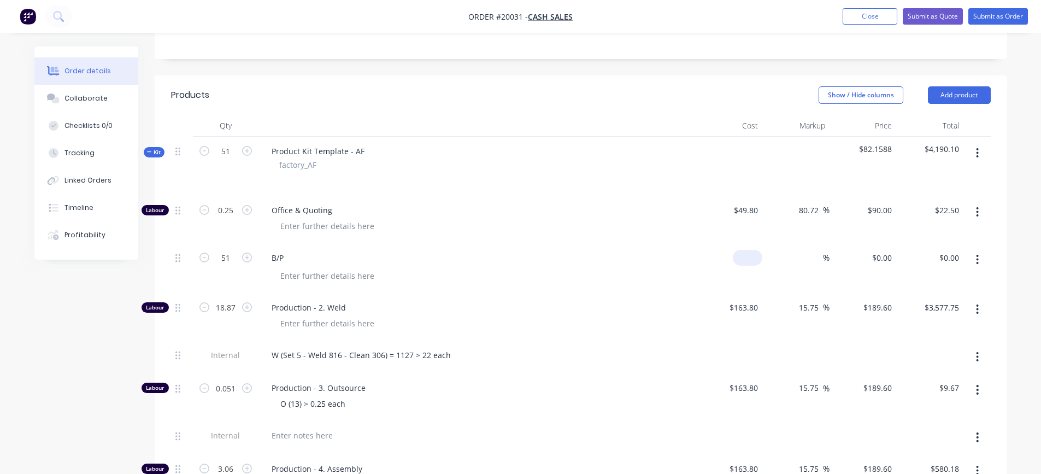
click at [755, 259] on input at bounding box center [749, 258] width 25 height 16
type input "$2.24"
type input "$114.24"
click at [711, 277] on div "$2.24 2.24" at bounding box center [728, 268] width 67 height 50
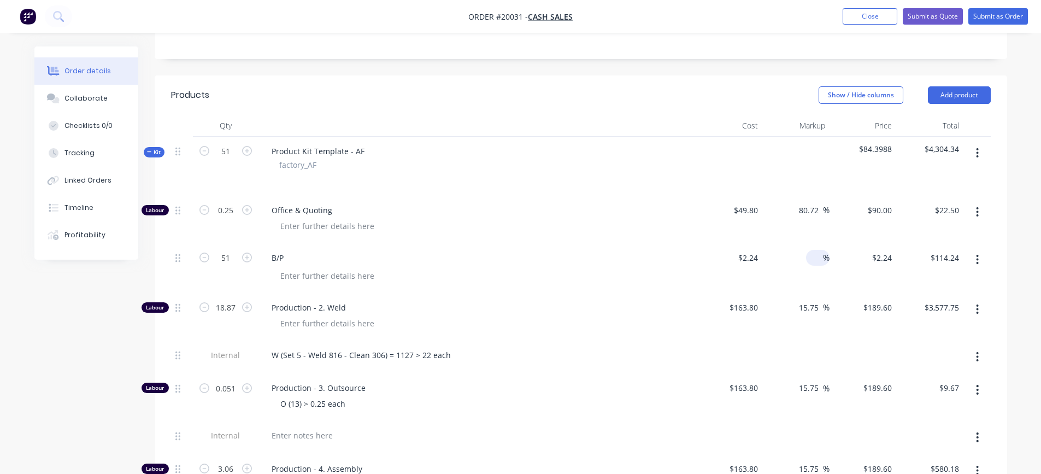
click at [813, 259] on input at bounding box center [816, 258] width 13 height 16
type input "50"
type input "$3.36"
type input "$171.36"
click at [792, 280] on div "50 50 %" at bounding box center [795, 268] width 67 height 50
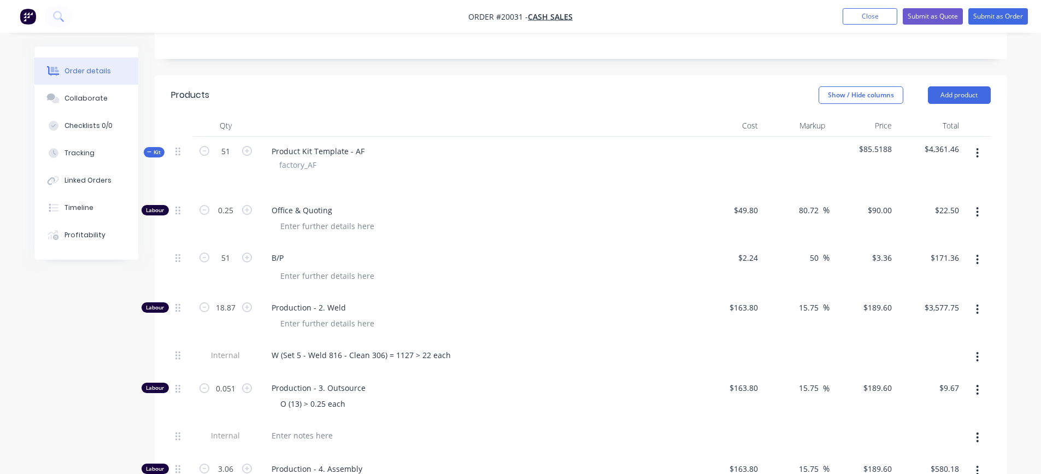
click at [659, 282] on div at bounding box center [481, 276] width 420 height 16
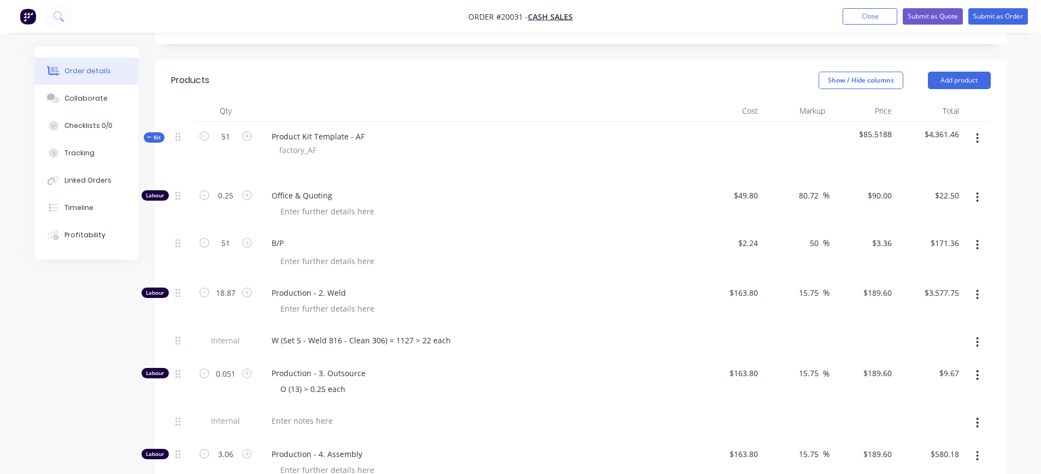
scroll to position [288, 0]
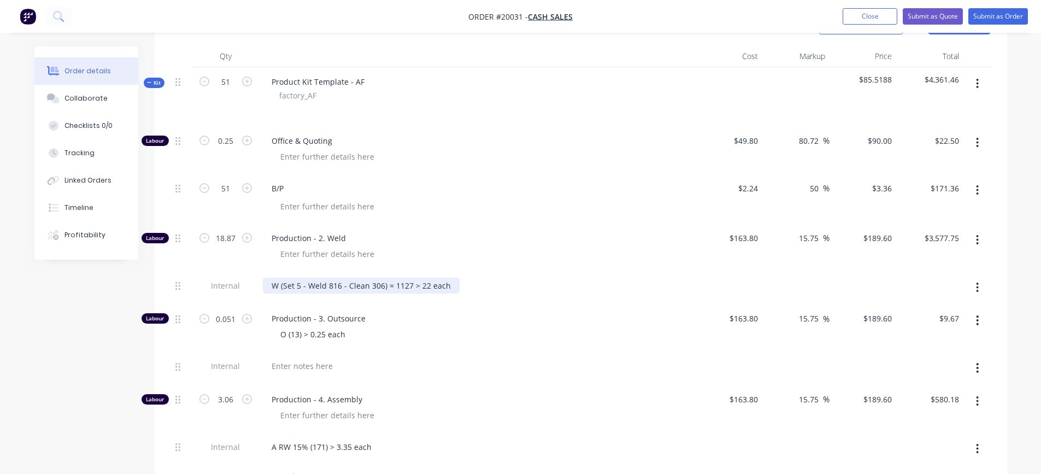
click at [409, 284] on div "W (Set 5 - Weld 816 - Clean 306) = 1127 > 22 each" at bounding box center [361, 285] width 197 height 16
click at [406, 286] on div "W (Set 5 - Weld 816 - Clean 306) = 1127 > 22 each" at bounding box center [361, 285] width 197 height 16
click at [409, 286] on div "W (Set 5 - Weld 816 - Clean 306) = 1127 > 22 each" at bounding box center [361, 285] width 197 height 16
click at [407, 288] on div "W (Set 5 - Weld 816 - Clean 306) = > 22 each" at bounding box center [352, 285] width 179 height 16
drag, startPoint x: 232, startPoint y: 240, endPoint x: 261, endPoint y: 247, distance: 29.9
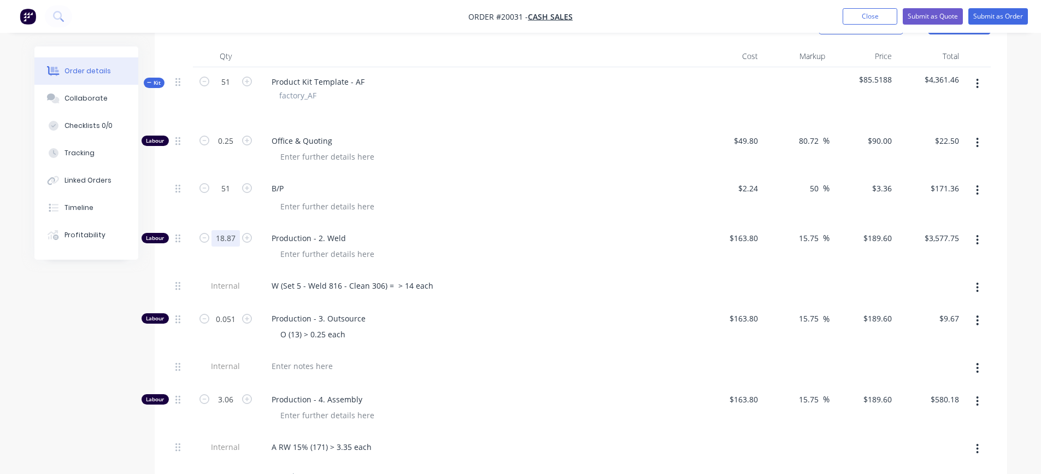
click at [232, 240] on input "18.87" at bounding box center [225, 238] width 28 height 16
type input "."
type input "12.24"
type input "$2,320.70"
click at [569, 238] on span "Production - 2. Weld" at bounding box center [481, 237] width 420 height 11
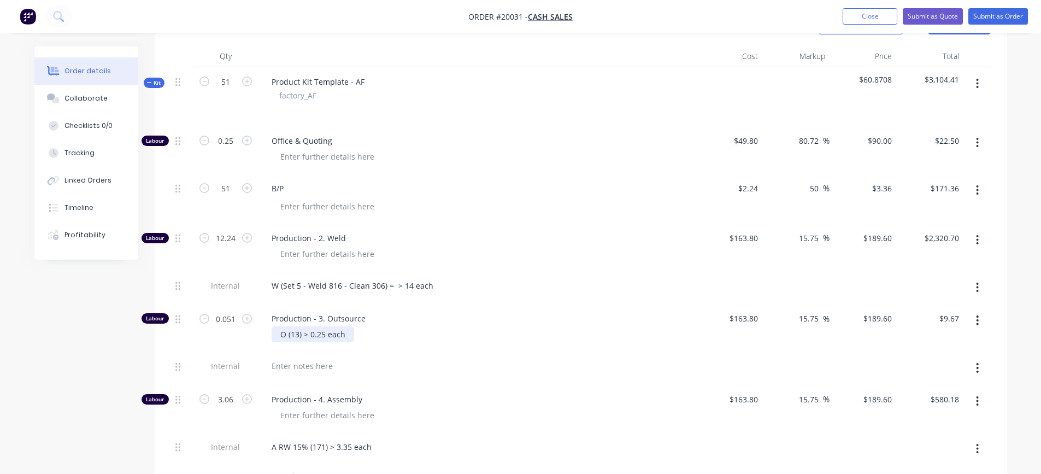
click at [297, 335] on div "O (13) > 0.25 each" at bounding box center [312, 334] width 82 height 16
drag, startPoint x: 318, startPoint y: 334, endPoint x: 311, endPoint y: 336, distance: 8.0
click at [311, 336] on div "O (6) > 0.25 each" at bounding box center [310, 334] width 78 height 16
type input "0.1"
type input "$18.96"
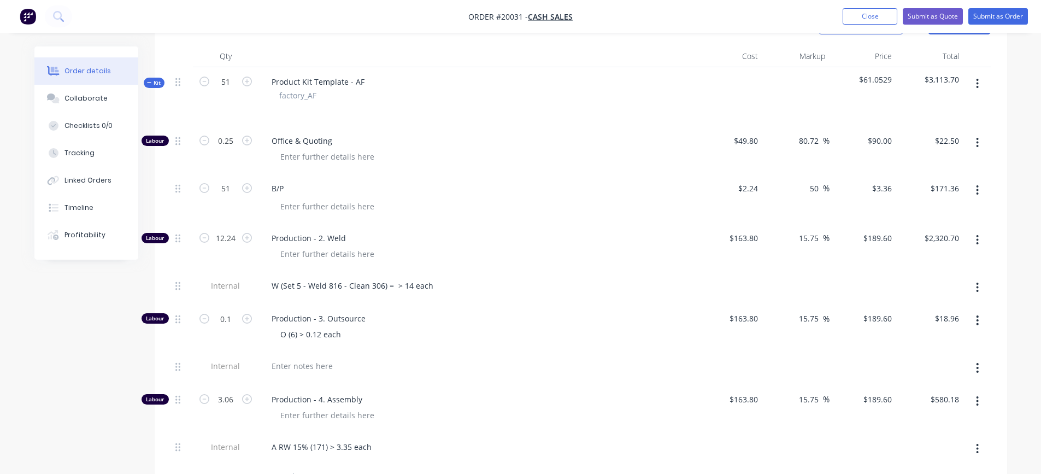
click at [398, 332] on div "O (6) > 0.12 each" at bounding box center [481, 334] width 420 height 16
click at [321, 450] on div "A RW 15% (171) > 3.35 each" at bounding box center [321, 447] width 117 height 16
click at [349, 445] on div "A RW 15% (108) > 3.35 each" at bounding box center [321, 447] width 117 height 16
click at [232, 394] on input "3.06" at bounding box center [225, 399] width 28 height 16
type input "1.8"
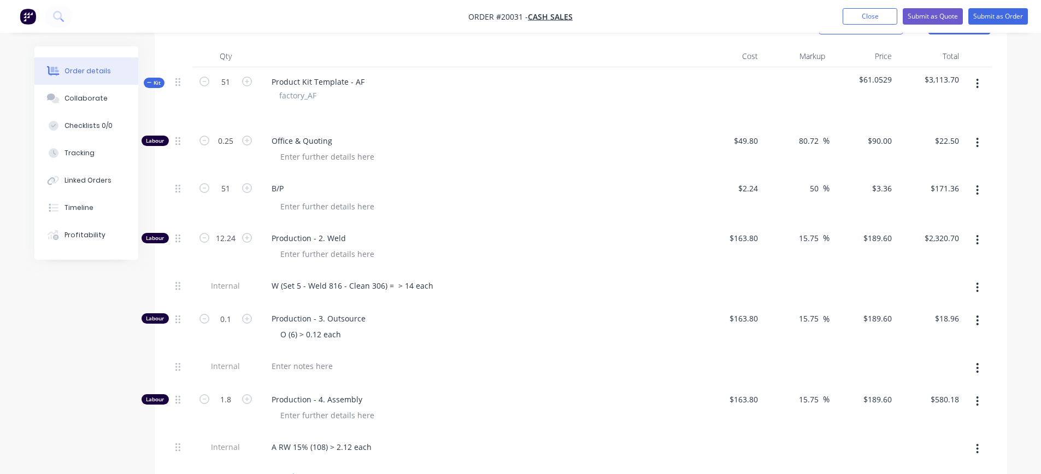
type input "$341.28"
click at [548, 399] on span "Production - 4. Assembly" at bounding box center [481, 398] width 420 height 11
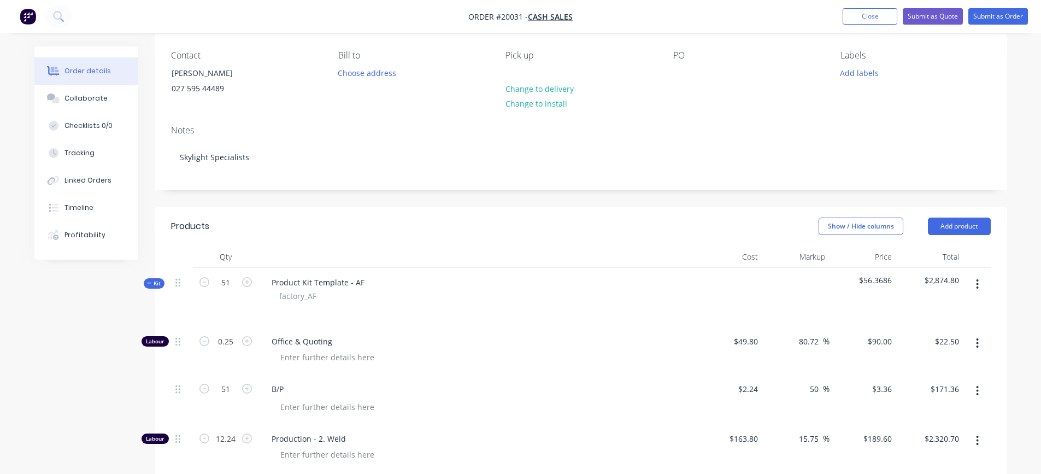
scroll to position [69, 0]
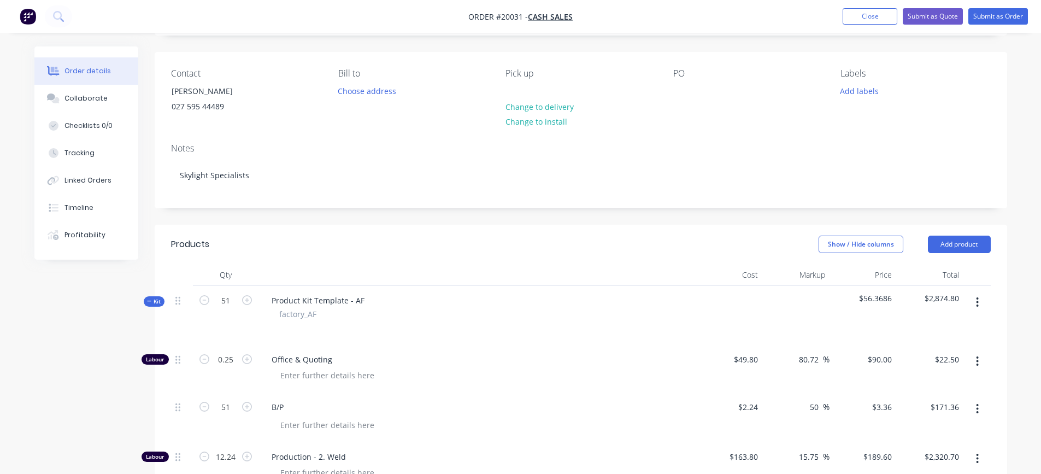
click at [885, 300] on span "$56.3686" at bounding box center [863, 297] width 58 height 11
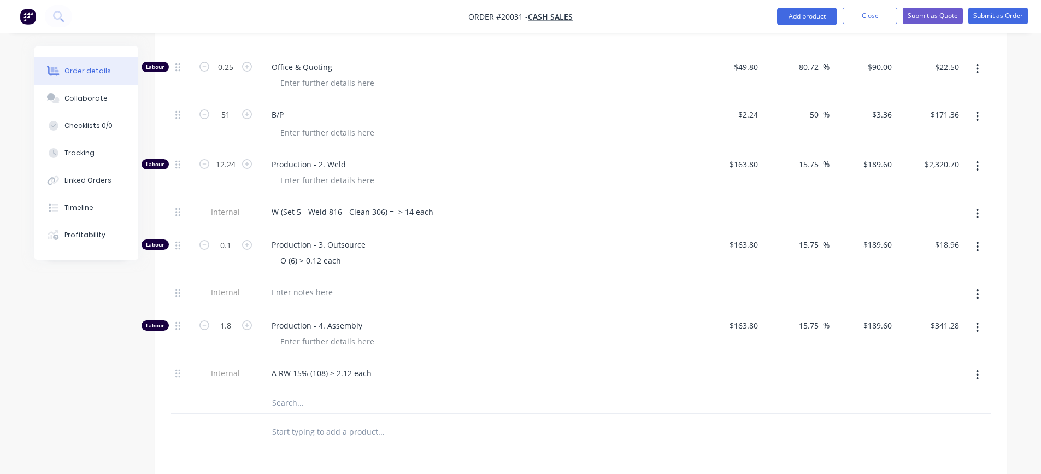
scroll to position [342, 0]
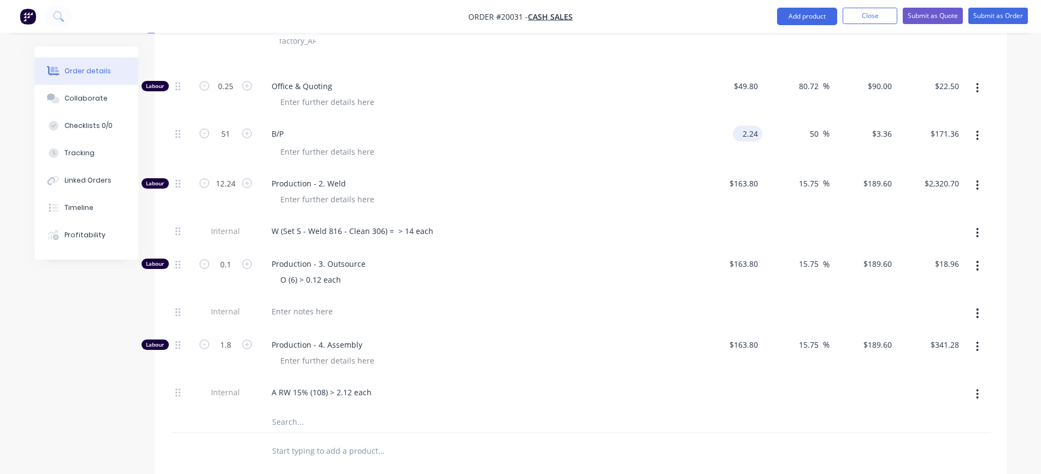
click at [746, 133] on input "2.24" at bounding box center [749, 134] width 25 height 16
type input "$1.42"
type input "$2.13"
type input "$108.63"
click at [794, 151] on div "50 50 %" at bounding box center [795, 144] width 67 height 50
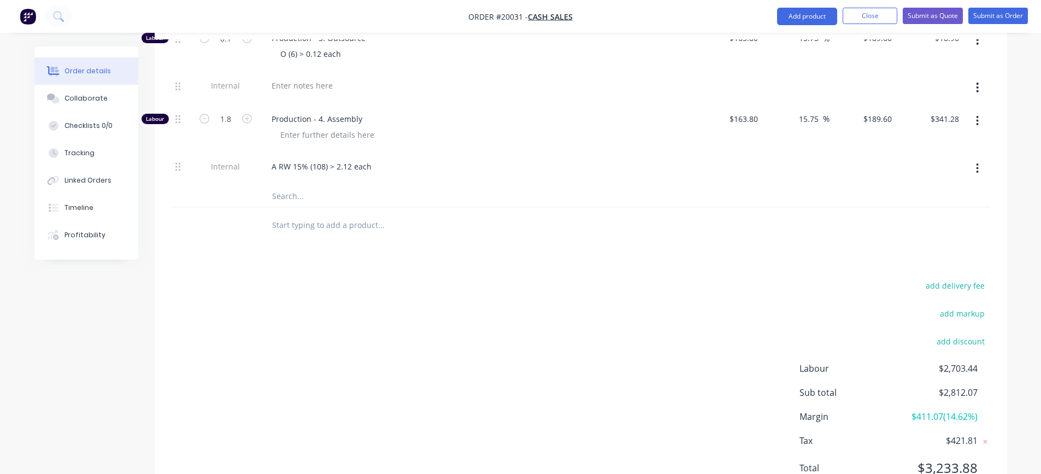
scroll to position [616, 0]
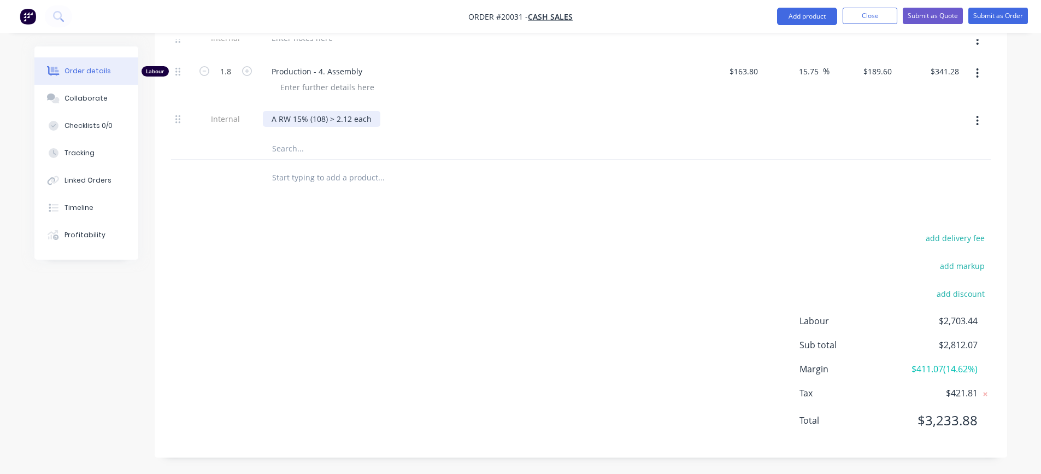
click at [322, 119] on div "A RW 15% (108) > 2.12 each" at bounding box center [321, 119] width 117 height 16
drag, startPoint x: 346, startPoint y: 117, endPoint x: 332, endPoint y: 121, distance: 15.2
click at [332, 121] on div "A RW 15% (36) > 2.12 each" at bounding box center [319, 119] width 113 height 16
click at [225, 76] on input "1.8" at bounding box center [225, 71] width 28 height 16
type input "0.6"
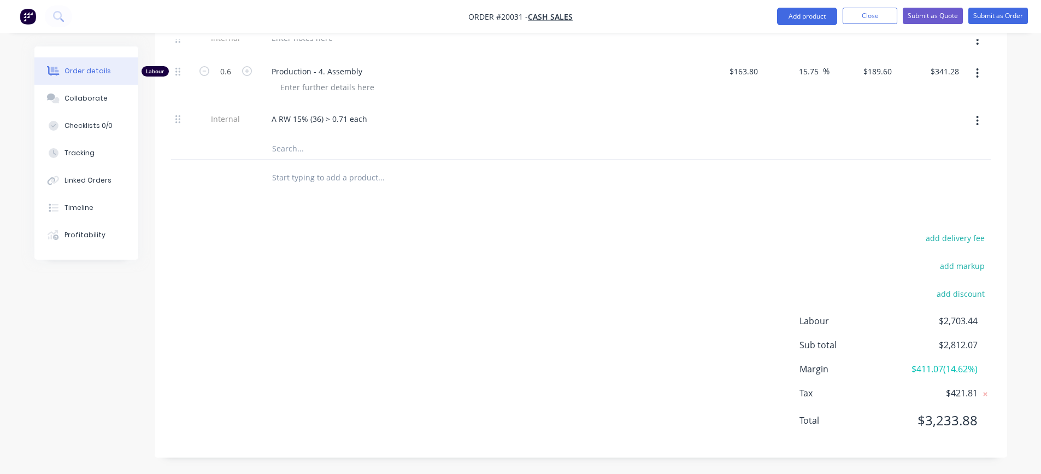
type input "$113.76"
click at [469, 114] on div "A RW 15% (36) > 0.71 each" at bounding box center [477, 119] width 428 height 16
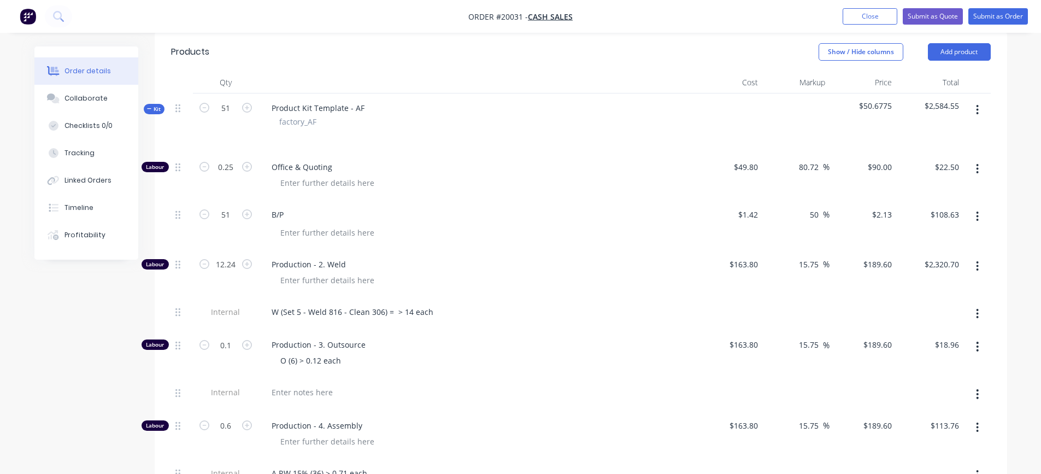
scroll to position [288, 0]
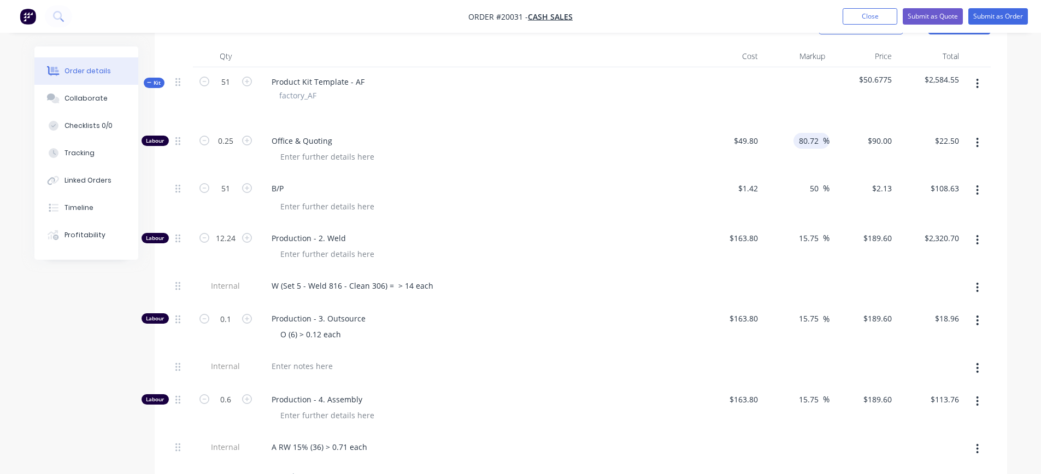
click at [814, 140] on input "80.72" at bounding box center [810, 141] width 25 height 16
type input "$89.9986"
click at [900, 110] on div "$2,584.55" at bounding box center [929, 96] width 67 height 59
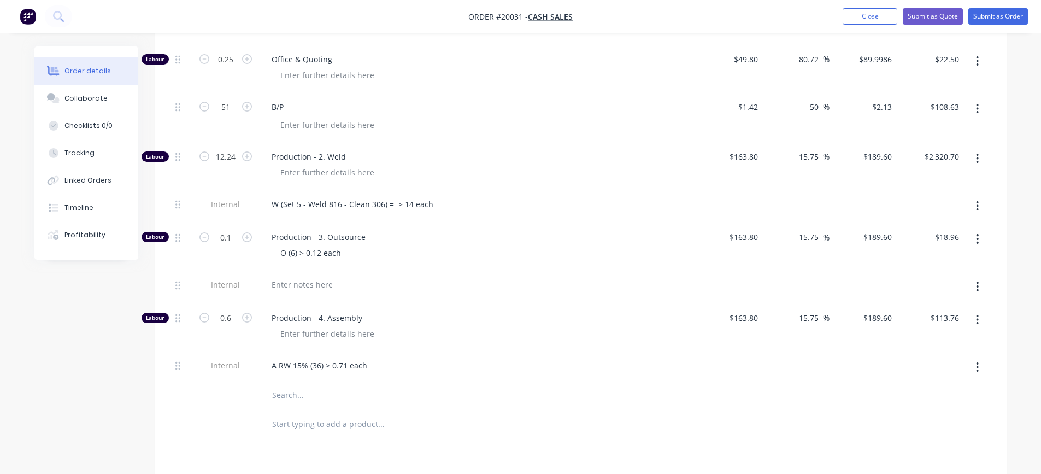
scroll to position [506, 0]
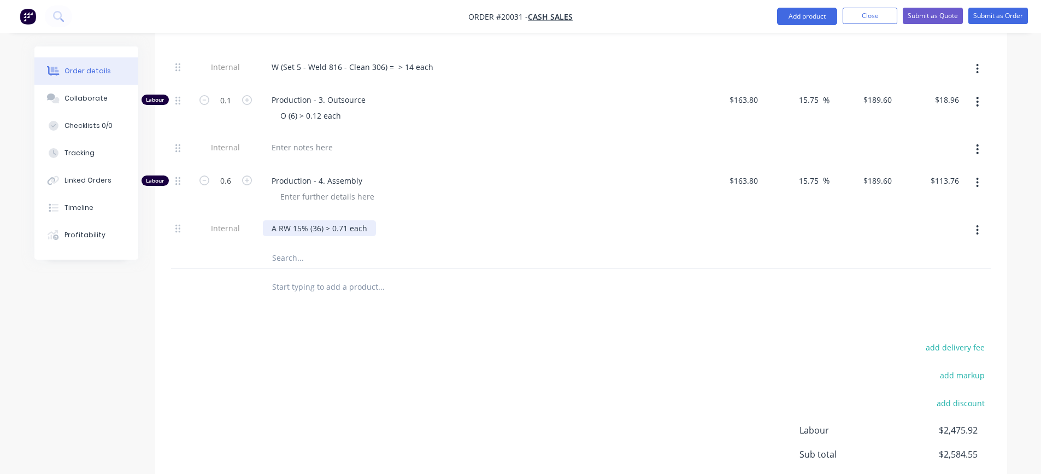
drag, startPoint x: 320, startPoint y: 226, endPoint x: 326, endPoint y: 229, distance: 6.1
click at [320, 226] on div "A RW 15% (36) > 0.71 each" at bounding box center [319, 228] width 113 height 16
click at [435, 253] on input "text" at bounding box center [380, 257] width 218 height 22
click at [229, 182] on input "0.6" at bounding box center [225, 181] width 28 height 16
type input "8"
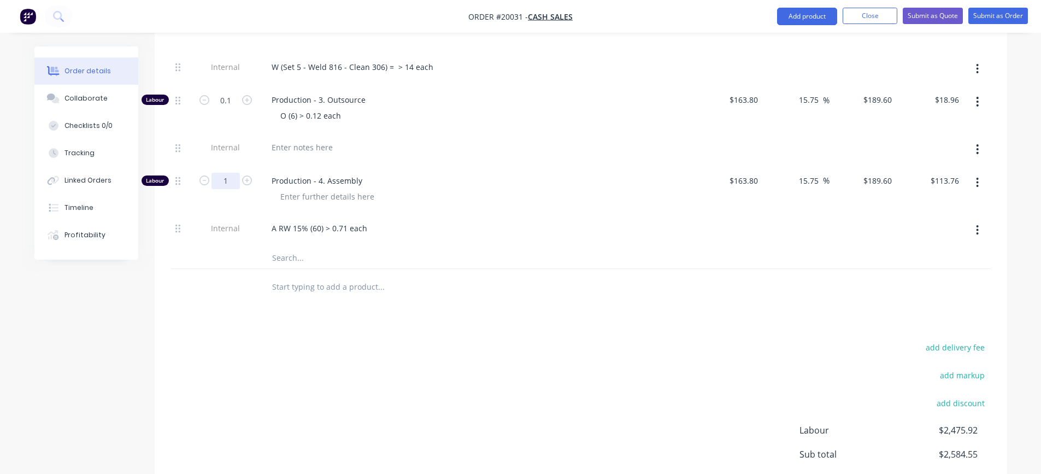
type input "1"
type input "$189.60"
click at [444, 230] on div "A RW 15% (60) > 0.71 each" at bounding box center [477, 228] width 428 height 16
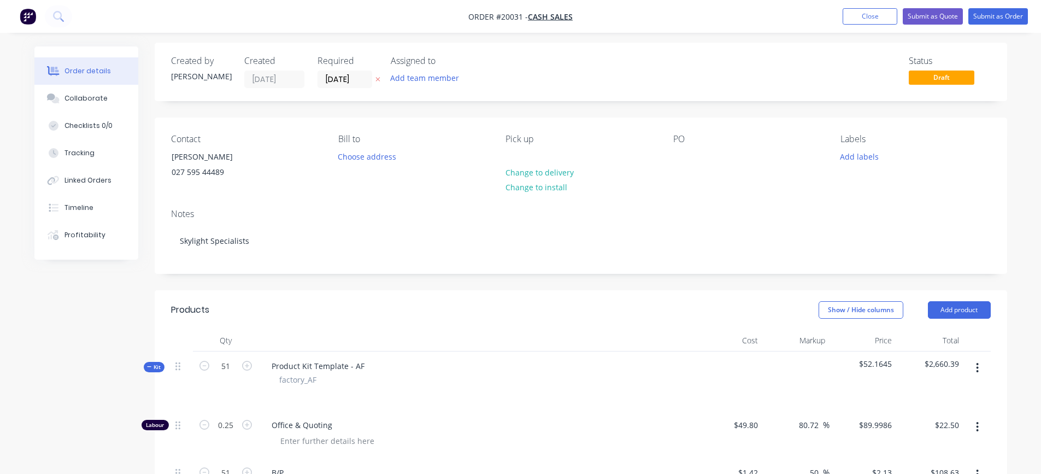
scroll to position [0, 0]
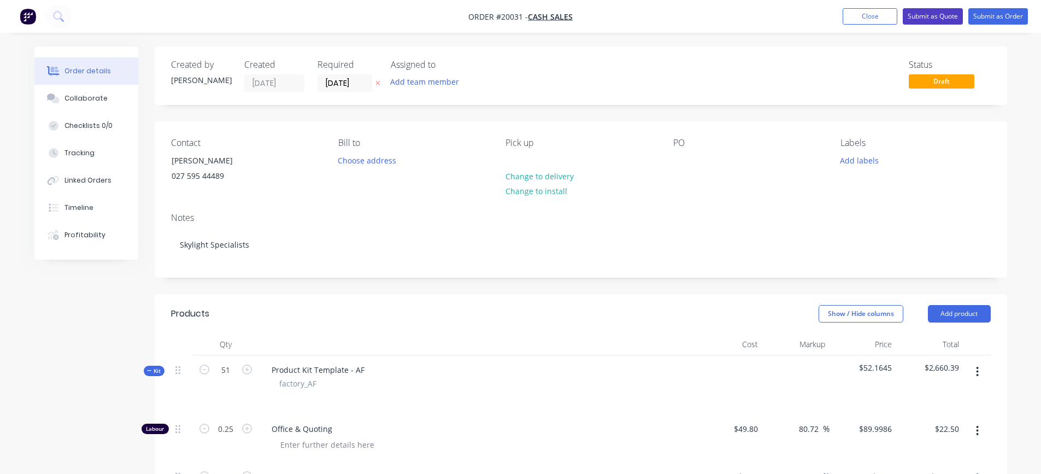
click at [930, 13] on button "Submit as Quote" at bounding box center [932, 16] width 60 height 16
